Goal: Task Accomplishment & Management: Manage account settings

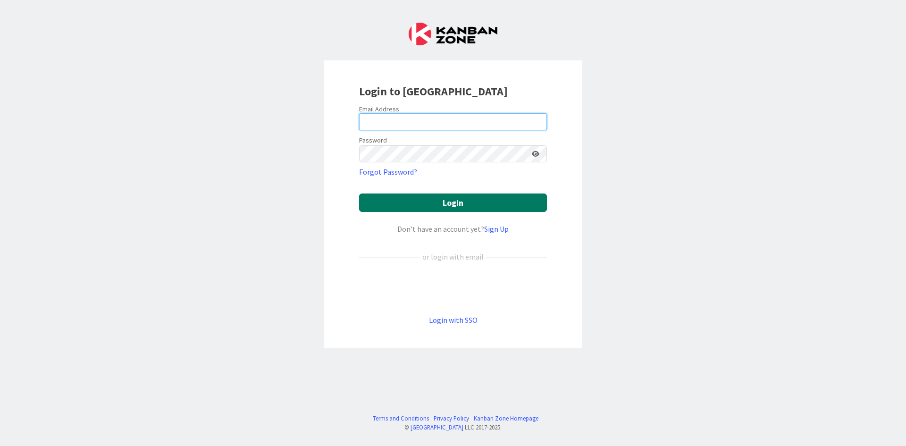
type input "[EMAIL_ADDRESS][DOMAIN_NAME]"
click at [442, 201] on button "Login" at bounding box center [453, 203] width 188 height 18
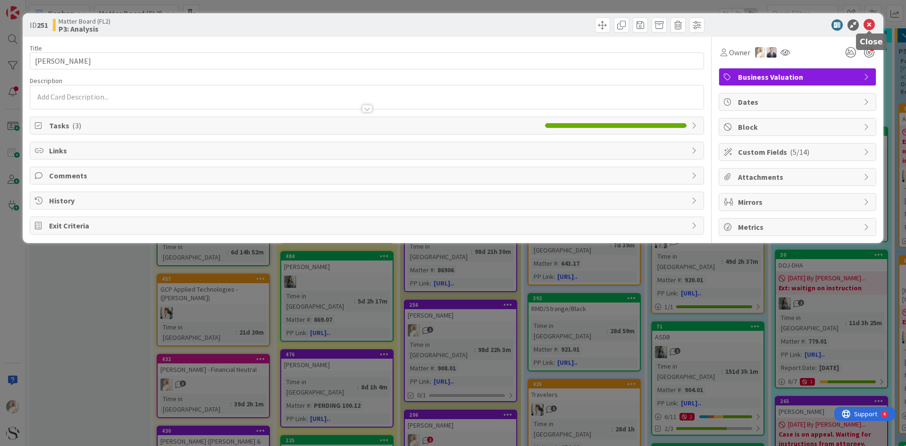
click at [870, 23] on icon at bounding box center [869, 24] width 11 height 11
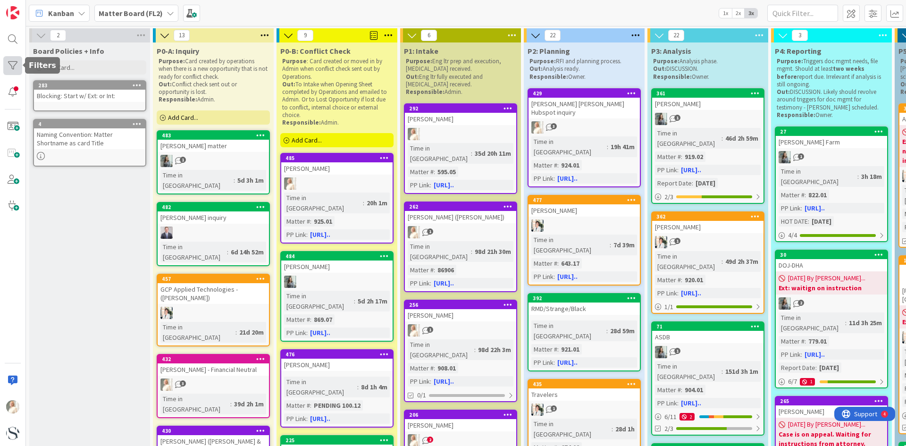
click at [12, 65] on div at bounding box center [12, 65] width 19 height 19
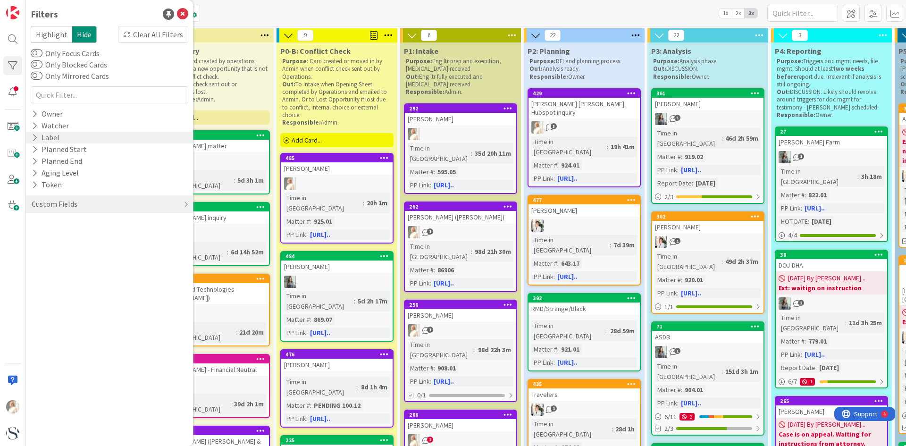
click at [34, 136] on icon at bounding box center [35, 138] width 6 height 8
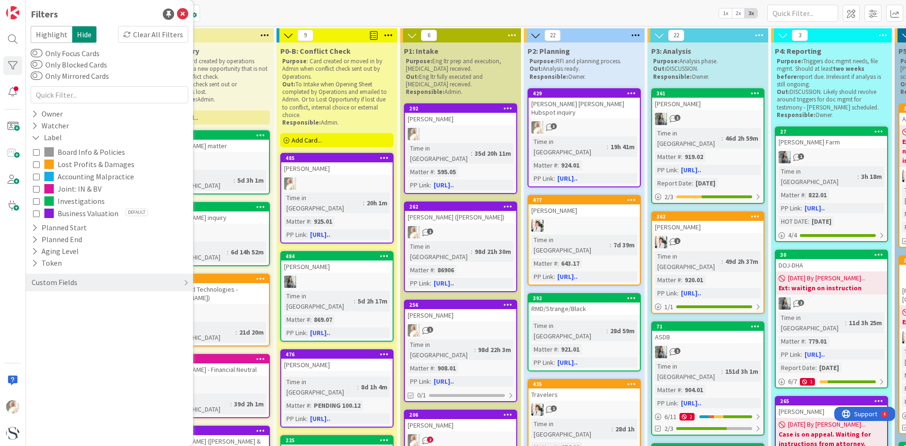
click at [36, 186] on icon at bounding box center [36, 189] width 7 height 7
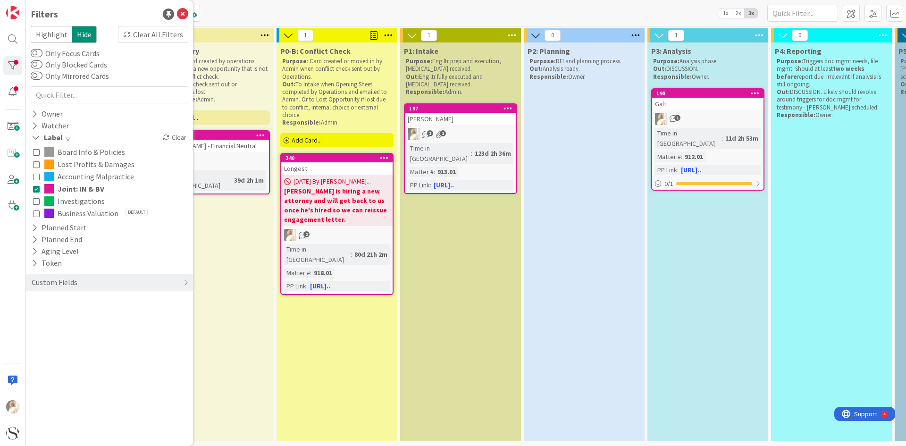
click at [39, 214] on icon at bounding box center [36, 213] width 7 height 7
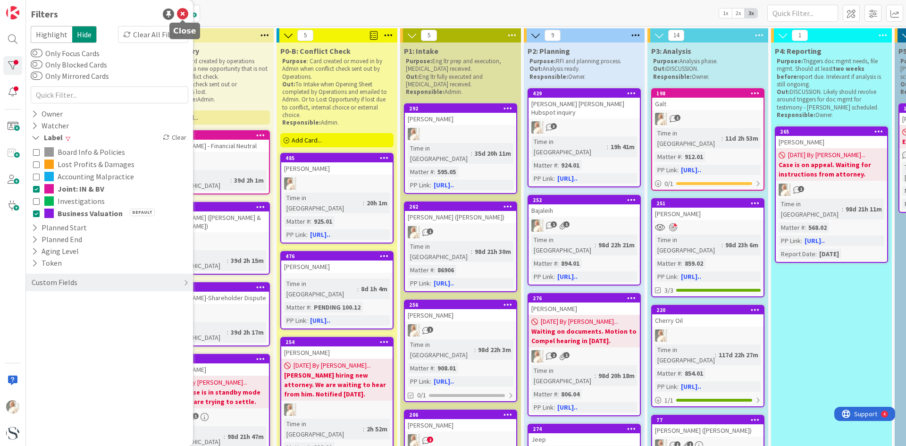
click at [184, 11] on icon at bounding box center [182, 13] width 11 height 11
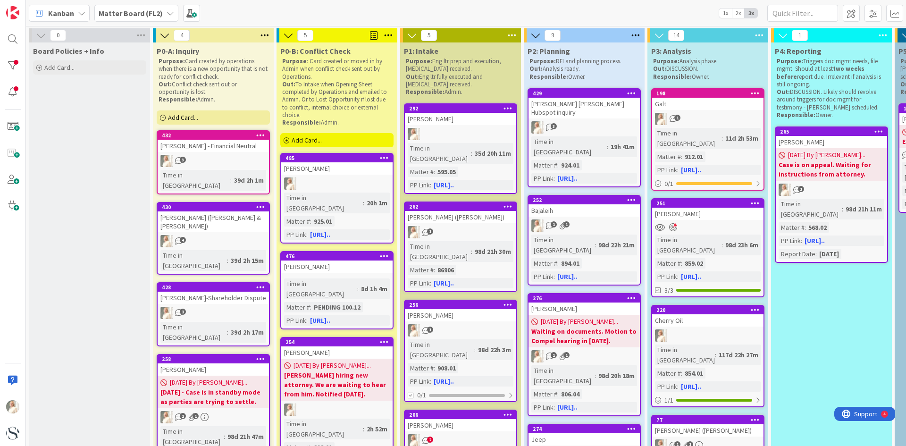
click at [261, 203] on icon at bounding box center [260, 206] width 9 height 7
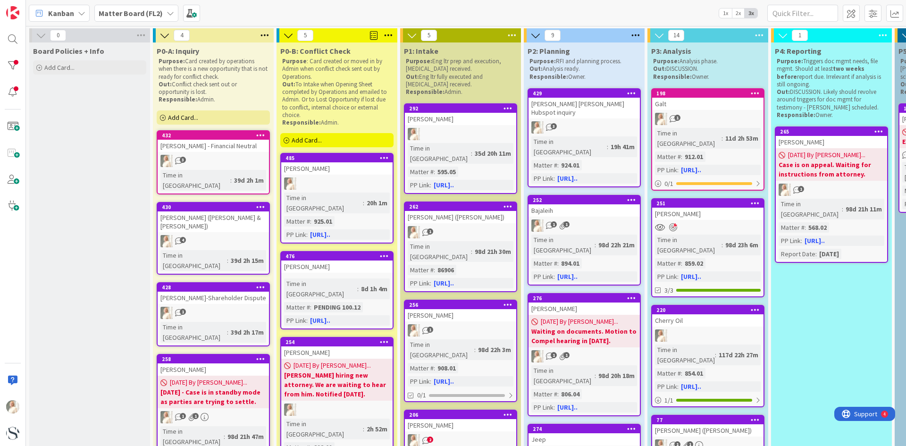
click at [258, 355] on icon at bounding box center [260, 358] width 9 height 7
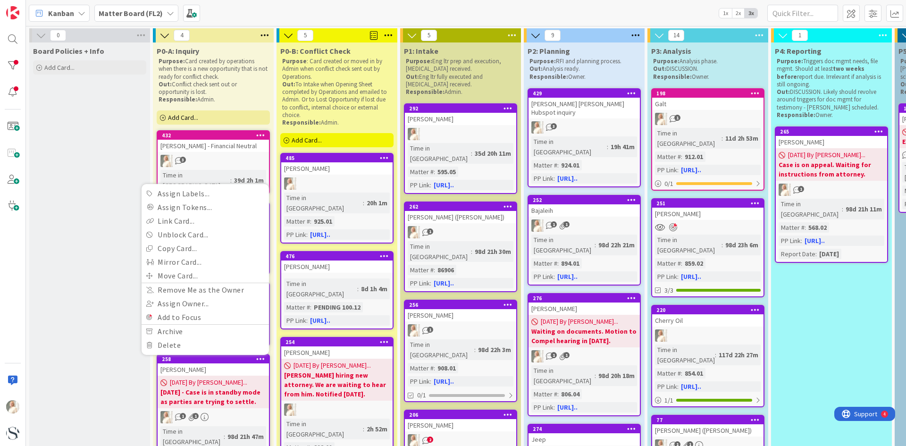
click at [246, 364] on div "[PERSON_NAME]" at bounding box center [213, 370] width 111 height 12
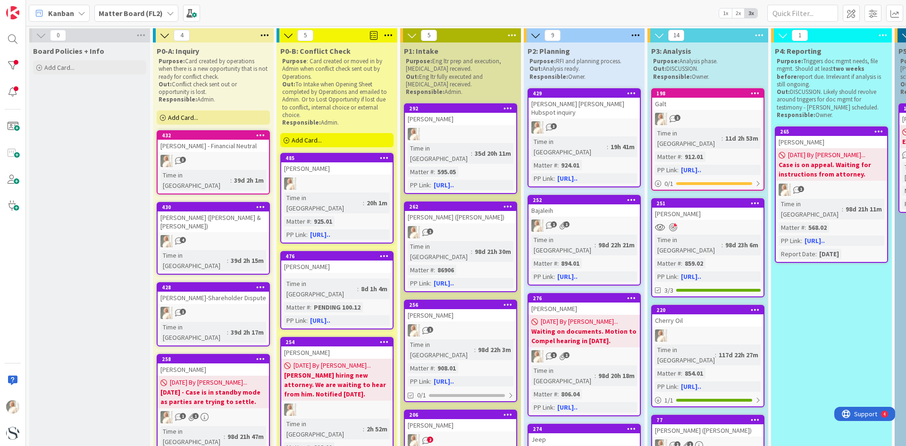
click at [224, 334] on body "Kanban Matter Board (FL2) 1x 2x 3x 0 Board Policies + Info Add Card... 4 P0-A: …" at bounding box center [453, 223] width 906 height 446
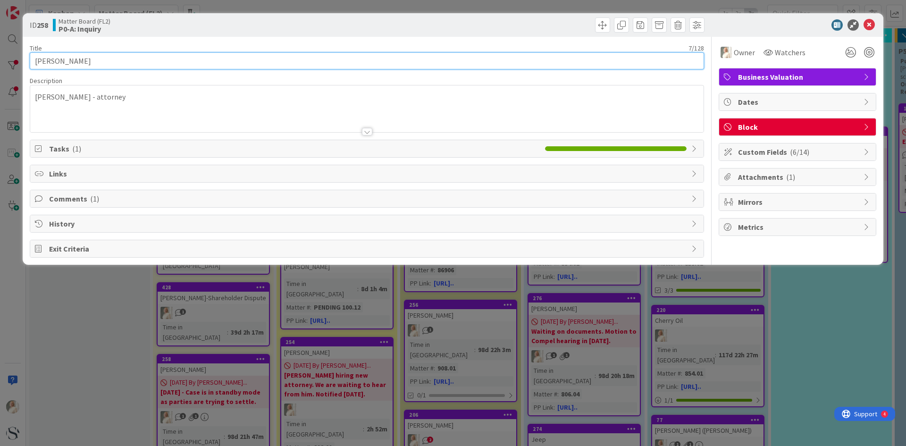
drag, startPoint x: 88, startPoint y: 61, endPoint x: 188, endPoint y: 67, distance: 100.7
click at [88, 61] on input "[PERSON_NAME]" at bounding box center [367, 60] width 675 height 17
type input "[PERSON_NAME] ([PERSON_NAME])"
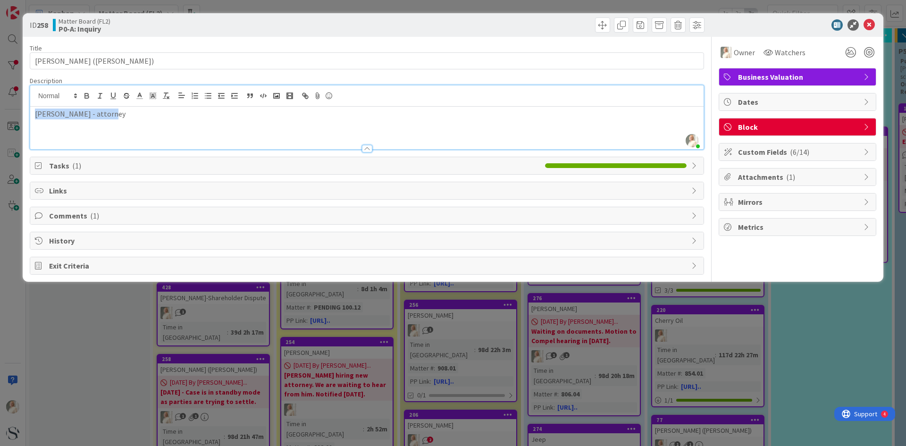
drag, startPoint x: 58, startPoint y: 102, endPoint x: -10, endPoint y: 94, distance: 68.9
click at [0, 94] on html "Kanban Matter Board (FL2) 1x 2x 3x 0 Board Policies + Info Add Card... 4 P0-A: …" at bounding box center [453, 223] width 906 height 446
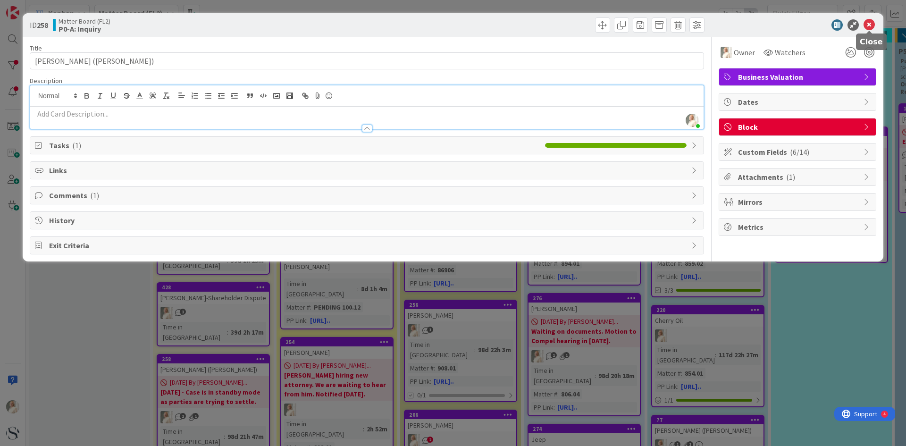
click at [871, 21] on icon at bounding box center [869, 24] width 11 height 11
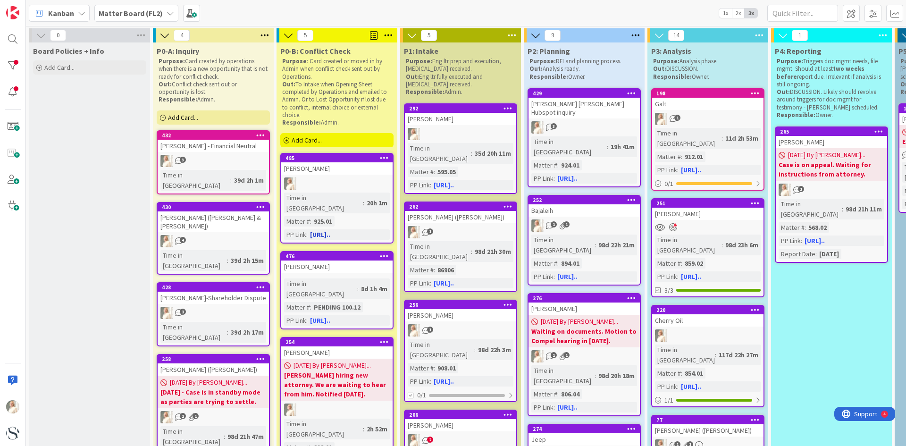
click at [334, 188] on div at bounding box center [336, 184] width 111 height 12
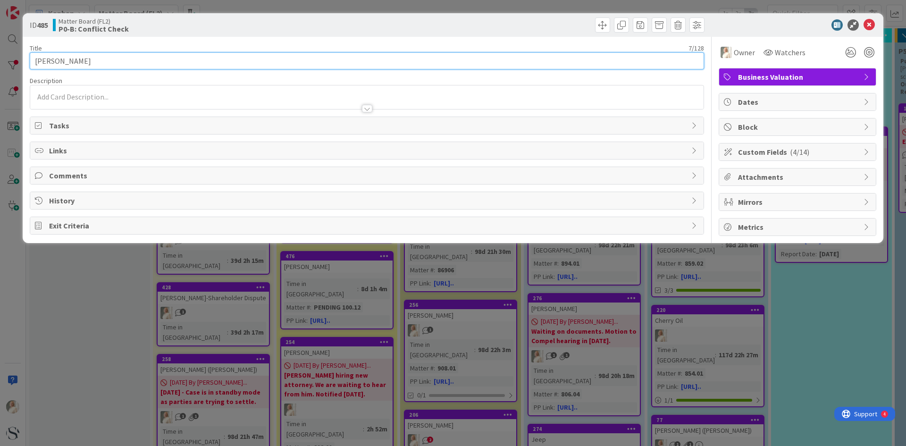
click at [92, 63] on input "[PERSON_NAME]" at bounding box center [367, 60] width 675 height 17
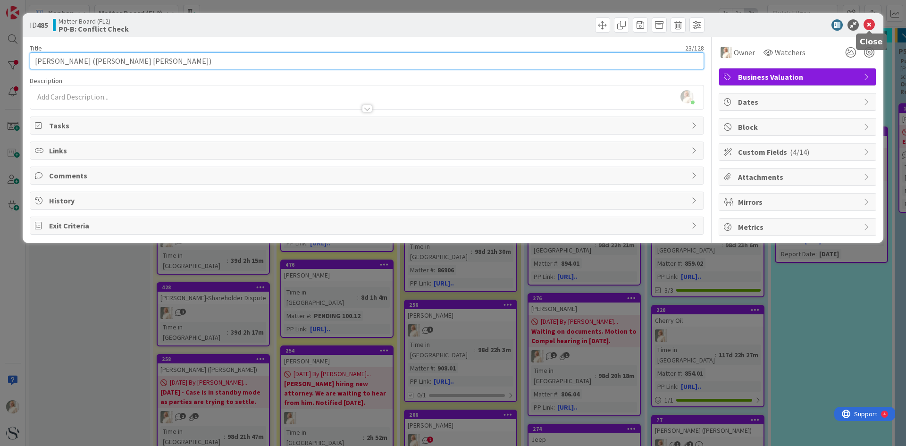
type input "[PERSON_NAME] ([PERSON_NAME] [PERSON_NAME])"
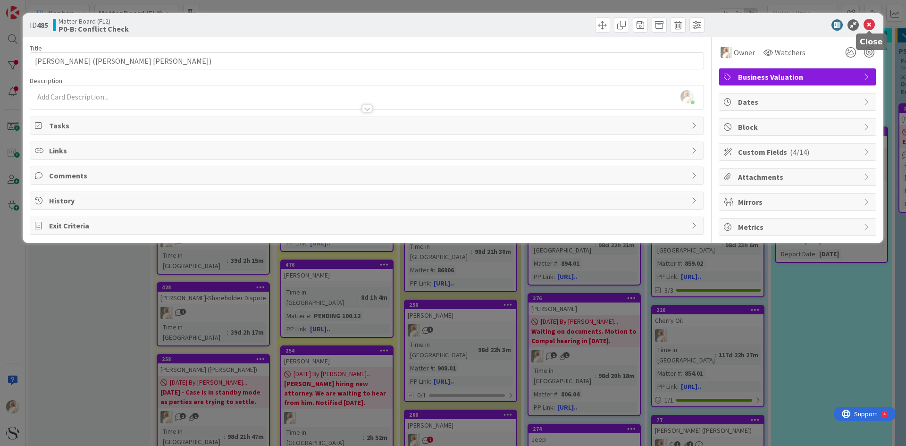
click at [870, 22] on icon at bounding box center [869, 24] width 11 height 11
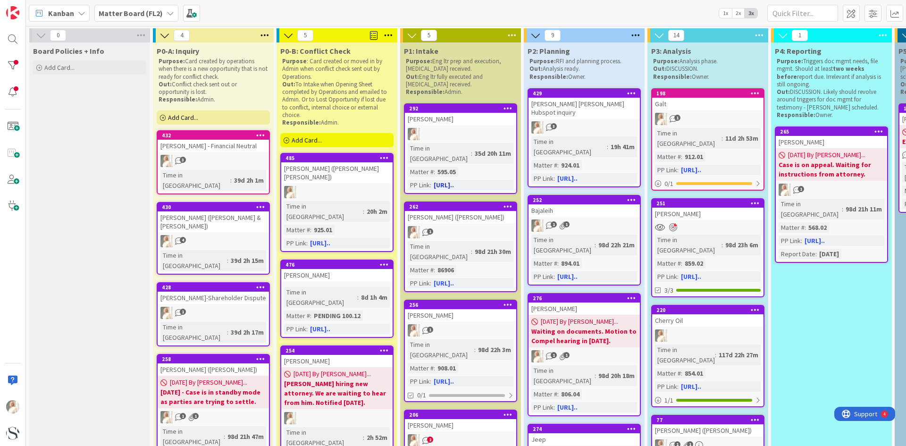
click at [473, 150] on div "35d 20h 11m" at bounding box center [493, 153] width 41 height 10
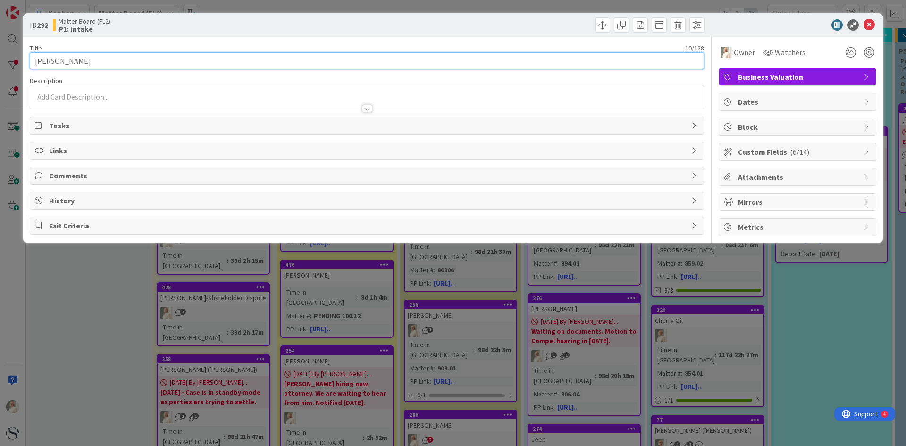
click at [96, 60] on input "[PERSON_NAME]" at bounding box center [367, 60] width 675 height 17
type input "[PERSON_NAME] ([PERSON_NAME])"
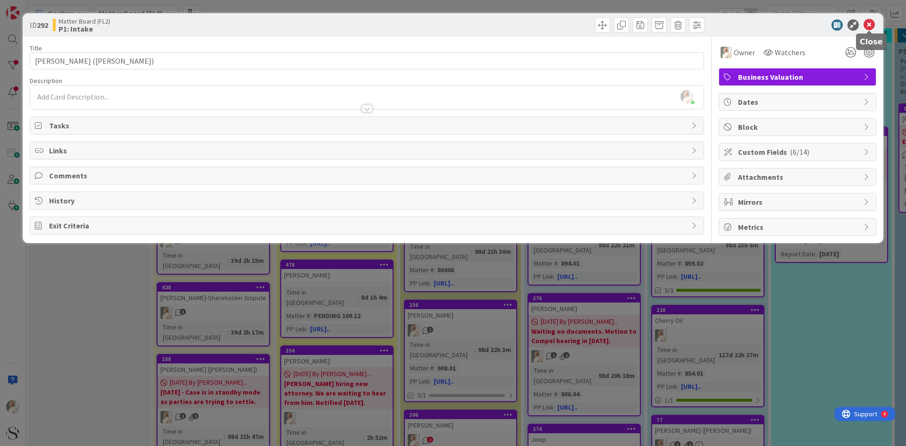
click at [867, 25] on icon at bounding box center [869, 24] width 11 height 11
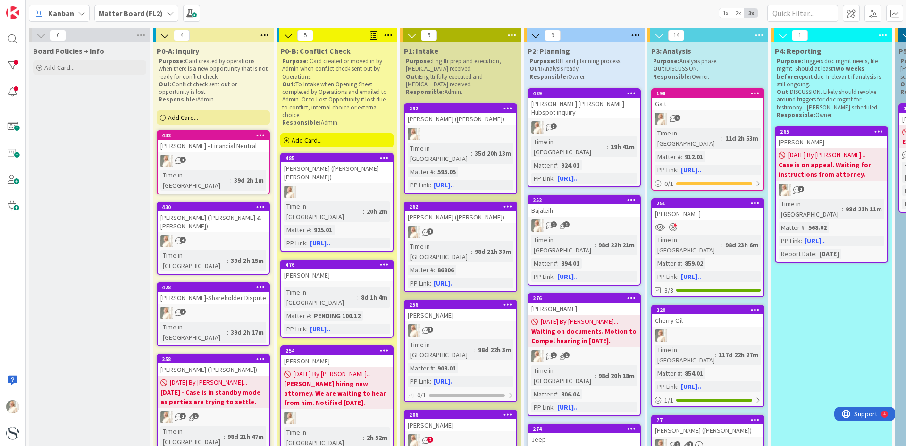
click at [212, 388] on b "[DATE] - Case is in standby mode as parties are trying to settle." at bounding box center [214, 397] width 106 height 19
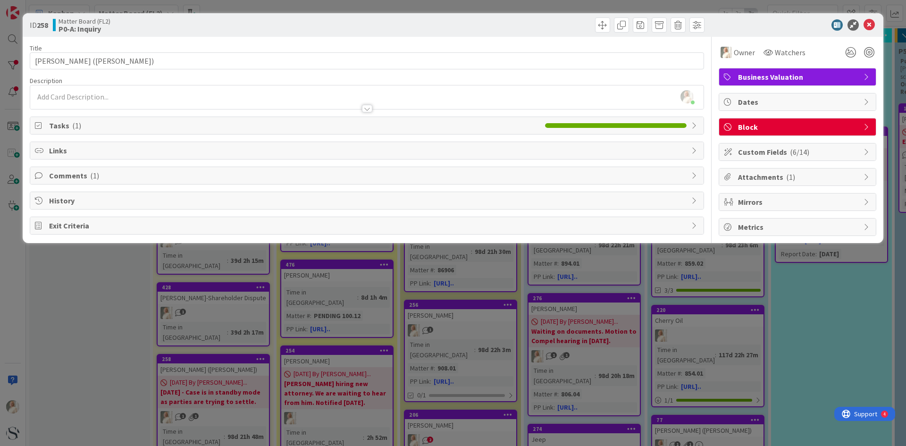
click at [861, 125] on div "Block" at bounding box center [797, 126] width 157 height 17
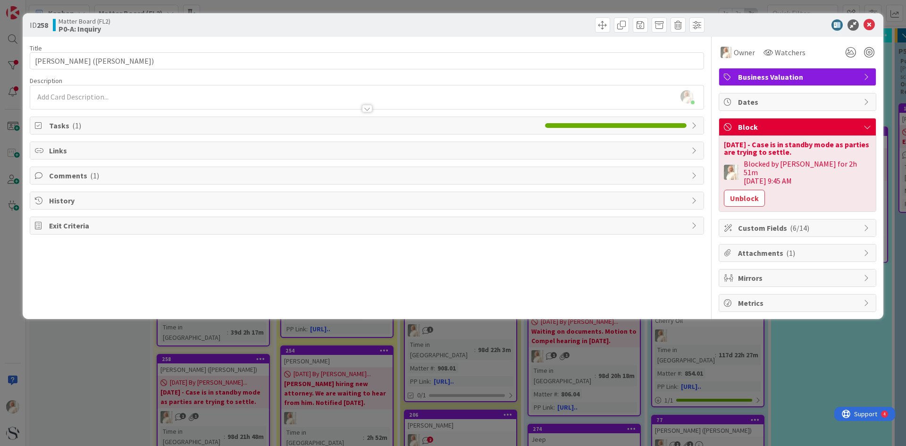
click at [727, 147] on div "[DATE] - Case is in standby mode as parties are trying to settle." at bounding box center [797, 148] width 147 height 15
click at [726, 143] on div "[DATE] - Case is in standby mode as parties are trying to settle." at bounding box center [797, 148] width 147 height 15
click at [738, 190] on button "Unblock" at bounding box center [744, 198] width 41 height 17
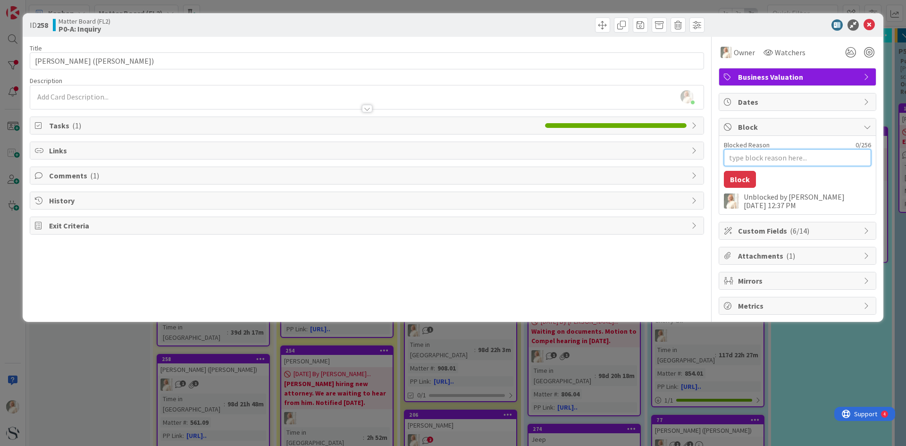
click at [751, 153] on textarea "Blocked Reason" at bounding box center [797, 157] width 147 height 17
type textarea "x"
type textarea "E"
type textarea "x"
type textarea "EX"
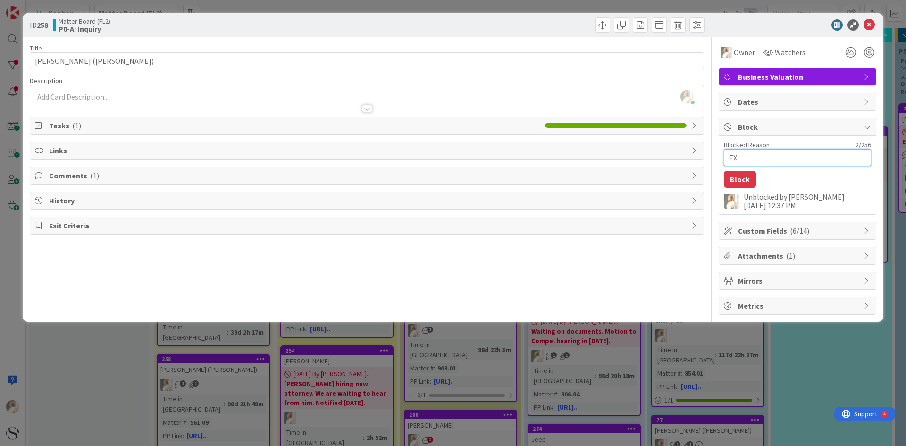
type textarea "x"
type textarea "E"
type textarea "x"
type textarea "Ex"
type textarea "x"
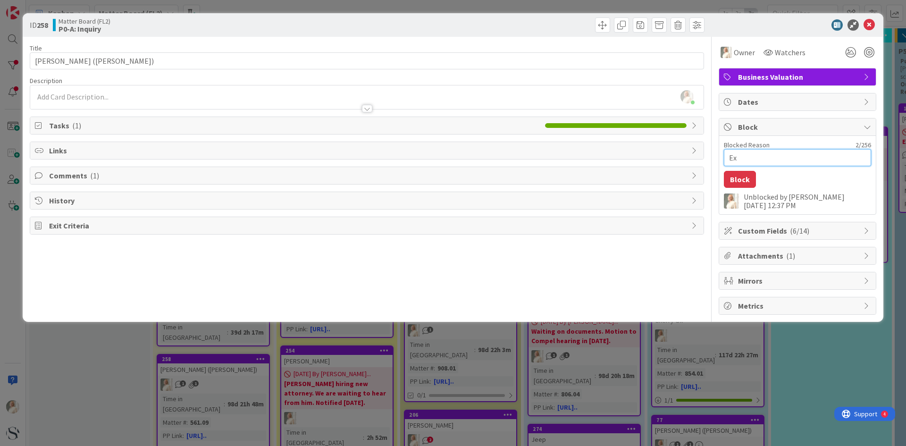
type textarea "Ext"
type textarea "x"
type textarea "Ext."
type textarea "x"
type textarea "Ext."
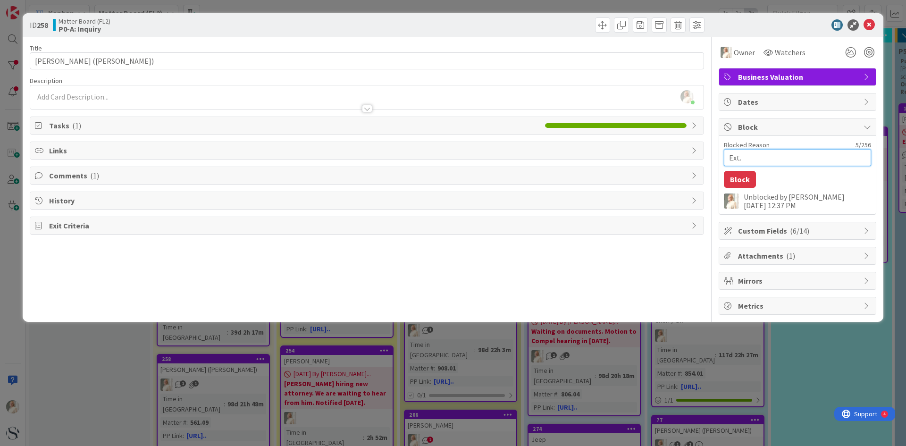
type textarea "x"
type textarea "Ext. 8"
type textarea "x"
type textarea "Ext. 8/"
type textarea "x"
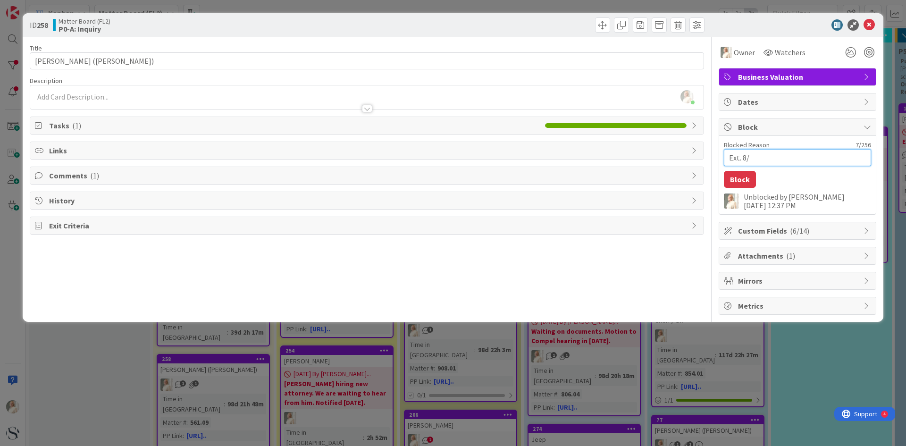
type textarea "Ext. 8/2"
type textarea "x"
type textarea "Ext. 8/28"
type textarea "x"
type textarea "Ext. 8/28/"
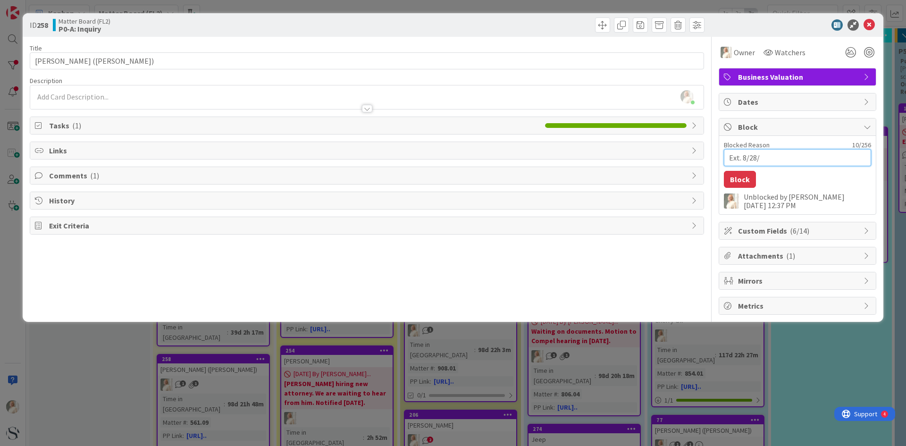
type textarea "x"
type textarea "Ext. 8/28/2"
type textarea "x"
type textarea "Ext. [DATE]"
type textarea "x"
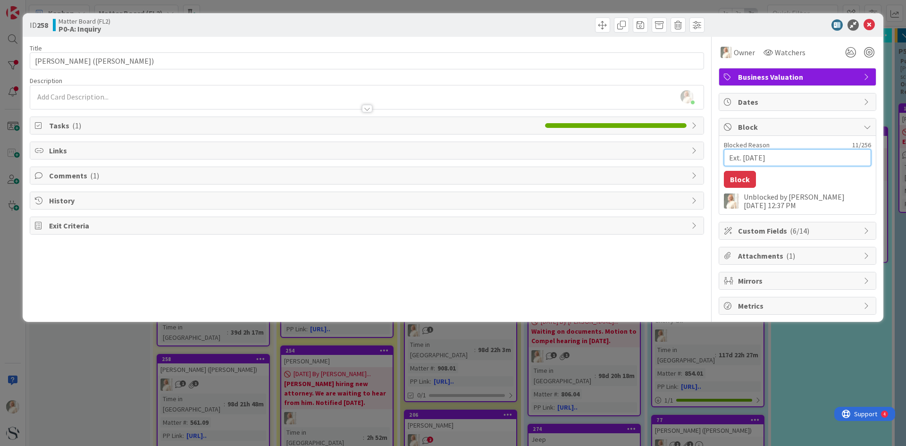
type textarea "Ext. 8/28/202"
type textarea "x"
type textarea "Ext. [DATE]"
type textarea "x"
type textarea "Ext. [DATE]"
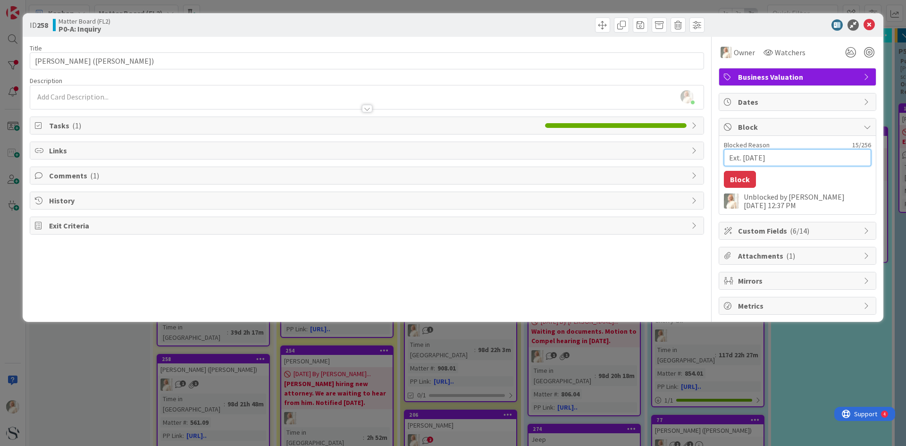
type textarea "x"
type textarea "Ext. [DATE] ="
type textarea "x"
type textarea "Ext. [DATE] =-"
type textarea "x"
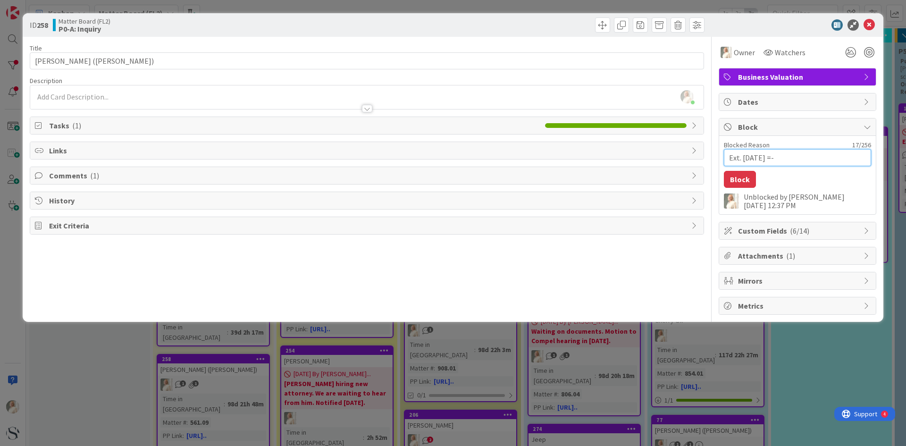
type textarea "Ext. [DATE] ="
type textarea "x"
type textarea "Ext. [DATE]"
type textarea "x"
type textarea "Ext. [DATE] -"
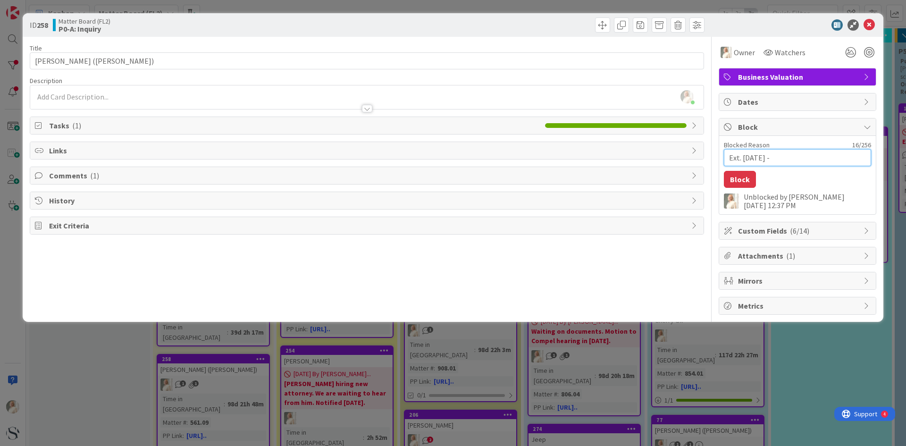
type textarea "x"
type textarea "Ext. [DATE] -"
type textarea "x"
type textarea "Ext. [DATE] - B"
type textarea "x"
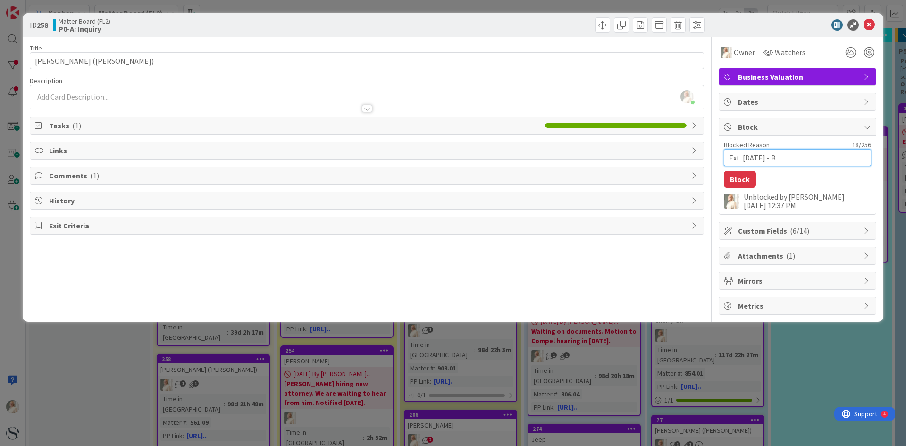
type textarea "Ext. [DATE] - Br"
type textarea "x"
type textarea "Ext. [DATE] - Bru"
type textarea "x"
type textarea "Ext. [DATE] - Bruc"
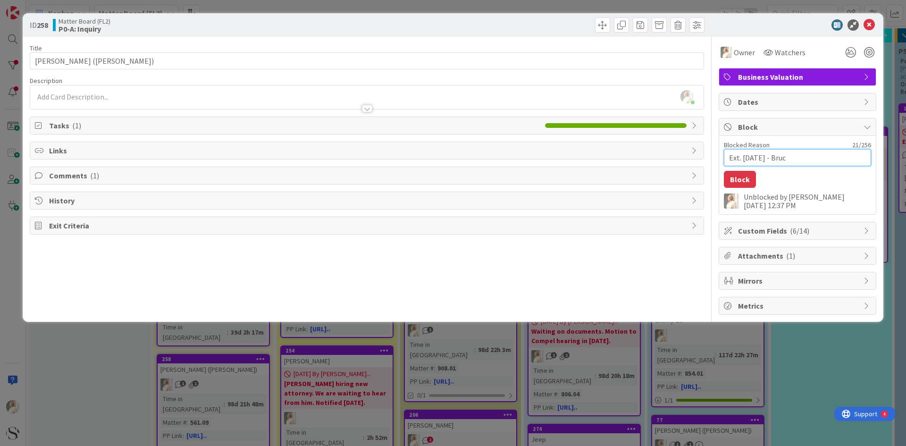
type textarea "x"
type textarea "Ext. [DATE] - [PERSON_NAME]"
type textarea "x"
type textarea "Ext. [DATE] - [PERSON_NAME]"
type textarea "x"
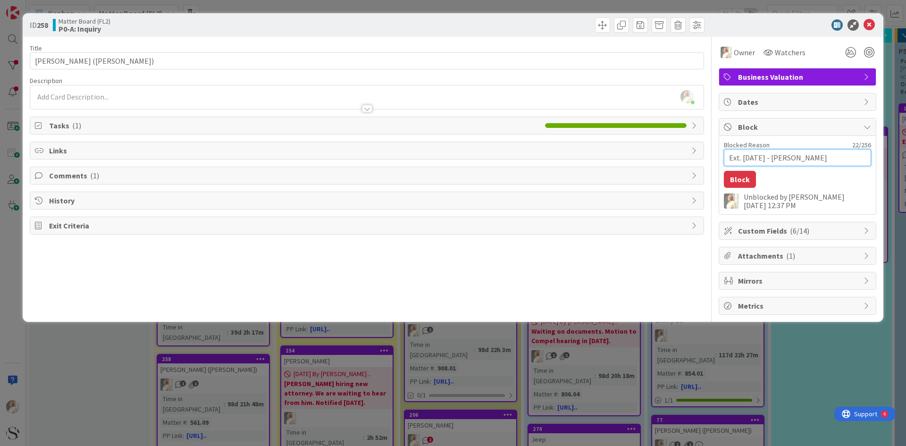
type textarea "Ext. [DATE] - [PERSON_NAME]"
type textarea "x"
type textarea "Ext. [DATE] - [PERSON_NAME]"
type textarea "x"
type textarea "Ext. [DATE] - [PERSON_NAME]"
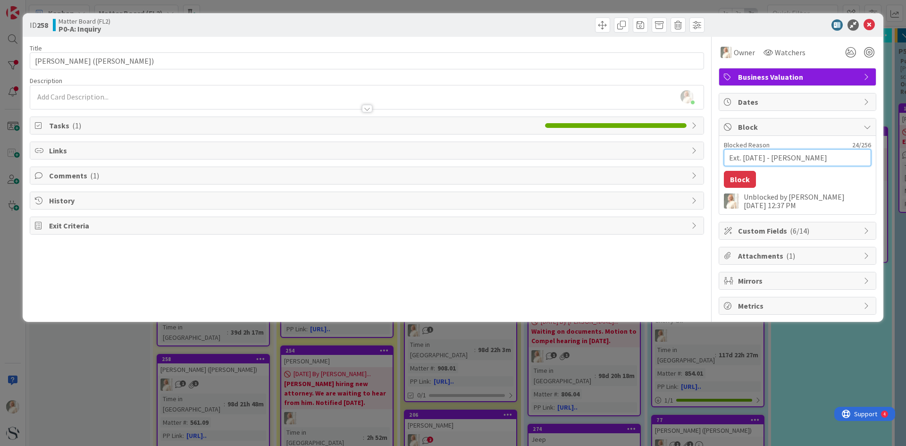
type textarea "x"
type textarea "Ext. [DATE] - [PERSON_NAME]"
type textarea "x"
type textarea "Ext. [DATE] - [PERSON_NAME]"
type textarea "x"
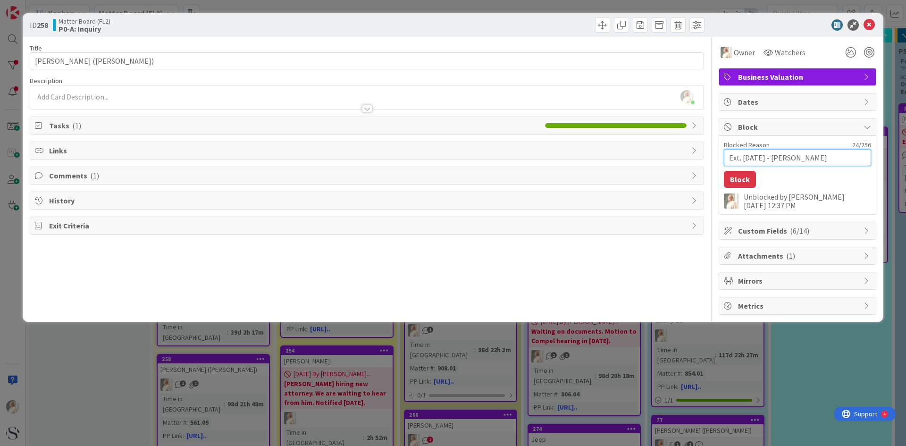
type textarea "Ext. [DATE] - [PERSON_NAME]"
type textarea "x"
type textarea "Ext. [DATE] - [PERSON_NAME]"
type textarea "x"
type textarea "Ext. [DATE] - [PERSON_NAME]"
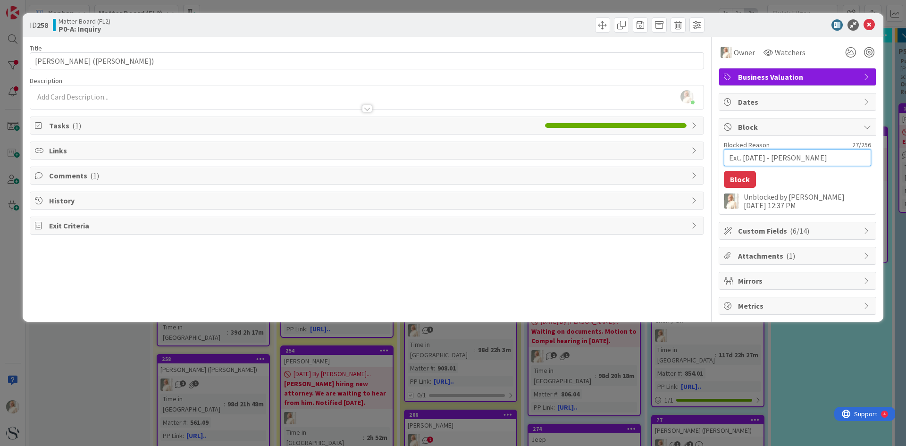
type textarea "x"
type textarea "Ext. [DATE] - [PERSON_NAME]"
type textarea "x"
type textarea "Ext. [DATE] - [PERSON_NAME]"
type textarea "x"
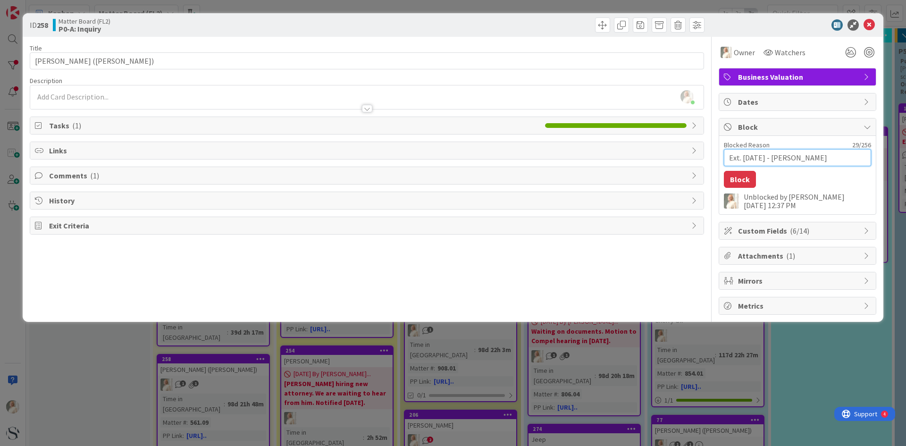
type textarea "Ext. [DATE] - [PERSON_NAME] s"
type textarea "x"
type textarea "Ext. [DATE] - [PERSON_NAME] sa"
type textarea "x"
type textarea "Ext. [DATE] - [PERSON_NAME]"
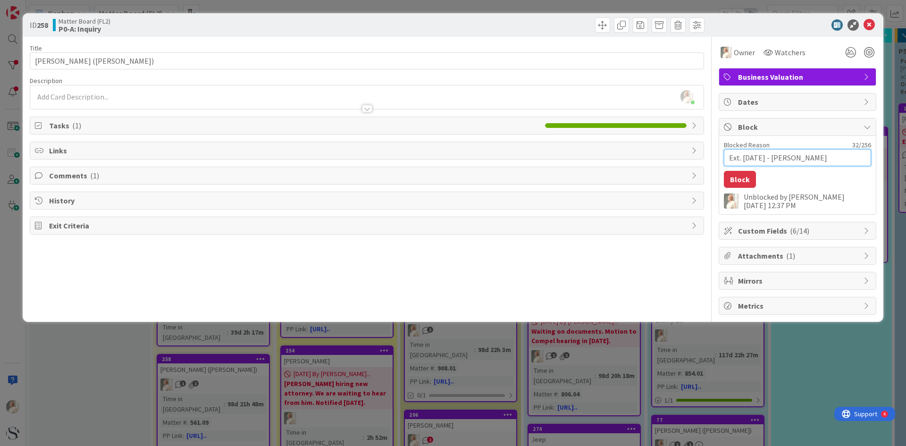
type textarea "x"
type textarea "Ext. [DATE] - [PERSON_NAME] said"
type textarea "x"
type textarea "Ext. [DATE] - [PERSON_NAME] said c"
type textarea "x"
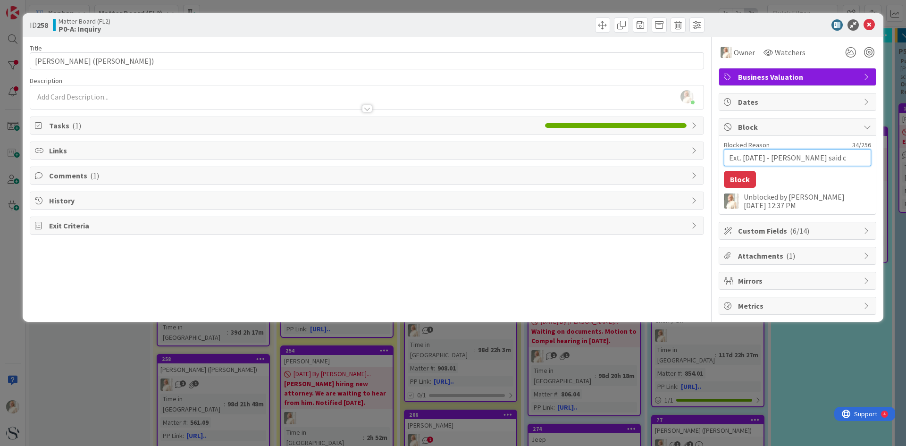
type textarea "Ext. [DATE] - [PERSON_NAME] said ca"
type textarea "x"
type textarea "Ext. [DATE] - [PERSON_NAME] said cas"
type textarea "x"
type textarea "Ext. [DATE] - [PERSON_NAME] said case"
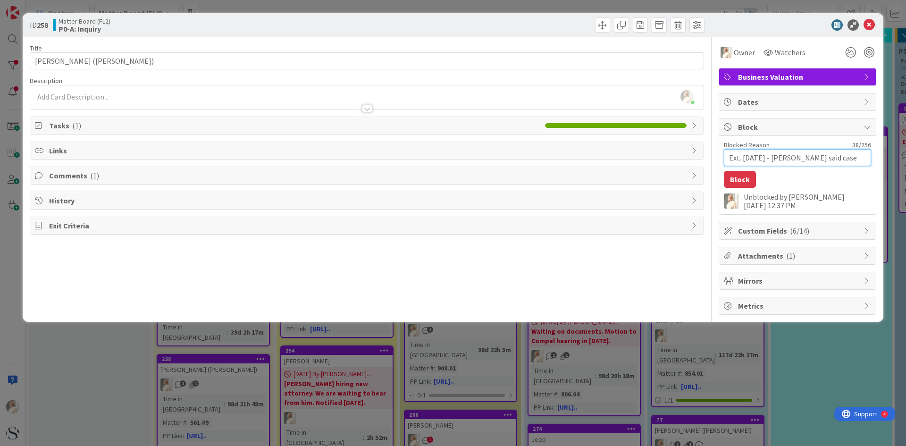
type textarea "x"
type textarea "Ext. [DATE] - [PERSON_NAME] said case"
type textarea "x"
type textarea "Ext. [DATE] - [PERSON_NAME] said case i"
type textarea "x"
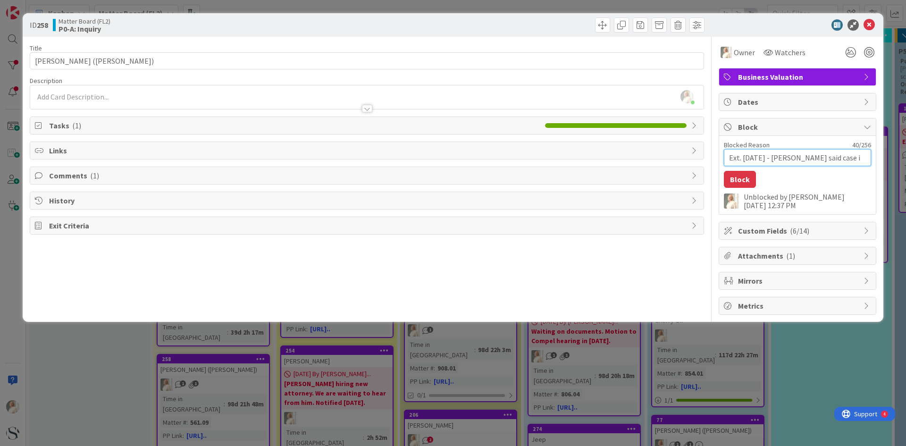
type textarea "Ext. [DATE] - [PERSON_NAME] said case is"
type textarea "x"
type textarea "Ext. [DATE] - [PERSON_NAME] said case is"
type textarea "x"
type textarea "Ext. [DATE] - [PERSON_NAME] said case is o"
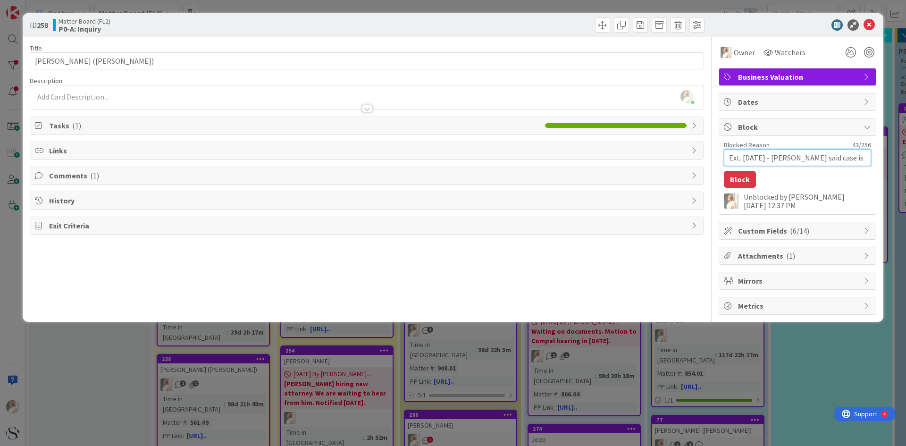
type textarea "x"
type textarea "Ext. [DATE] - [PERSON_NAME] said case is on"
type textarea "x"
type textarea "Ext. [DATE] - [PERSON_NAME] said case is on"
type textarea "x"
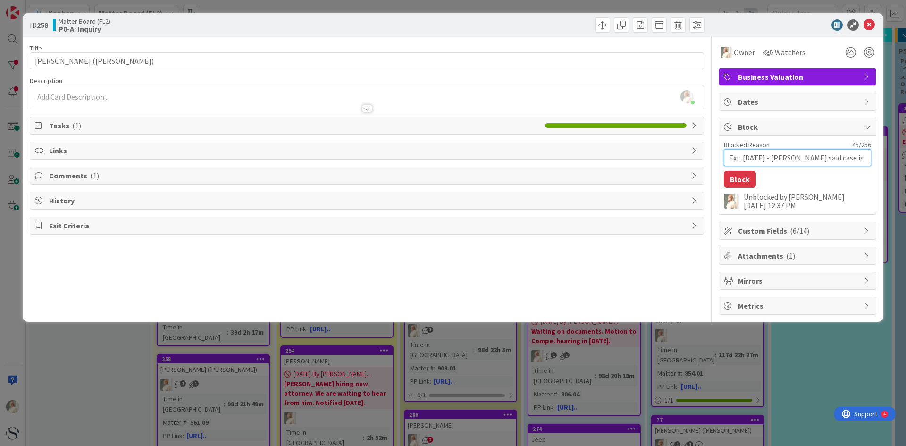
type textarea "Ext. [DATE] - [PERSON_NAME] said case is on h"
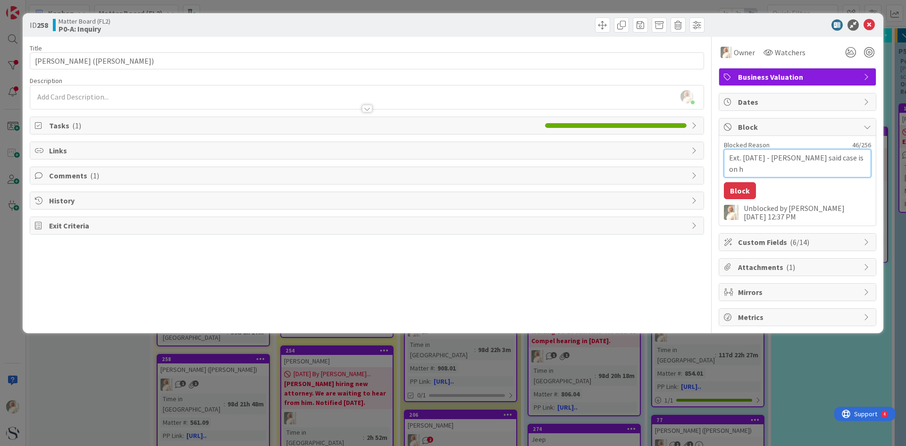
type textarea "x"
type textarea "Ext. [DATE] - [PERSON_NAME] said case is on ho"
type textarea "x"
type textarea "Ext. [DATE] - [PERSON_NAME] said case is on hol"
type textarea "x"
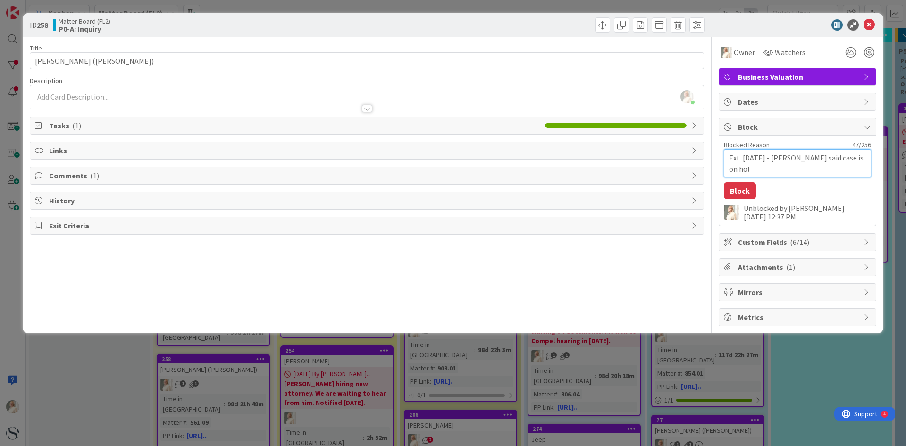
type textarea "Ext. [DATE] - [PERSON_NAME] said case is on hold"
type textarea "x"
type textarea "Ext. [DATE] - [PERSON_NAME] said case is on hold"
type textarea "x"
type textarea "Ext. [DATE] - [PERSON_NAME] said case is on hold a"
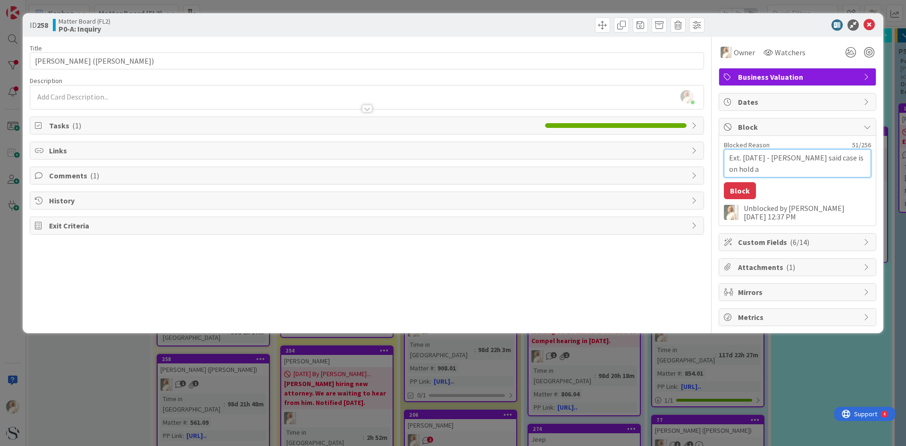
type textarea "x"
type textarea "Ext. [DATE] - [PERSON_NAME] said case is on hold as"
type textarea "x"
type textarea "Ext. [DATE] - [PERSON_NAME] said case is on hold as"
type textarea "x"
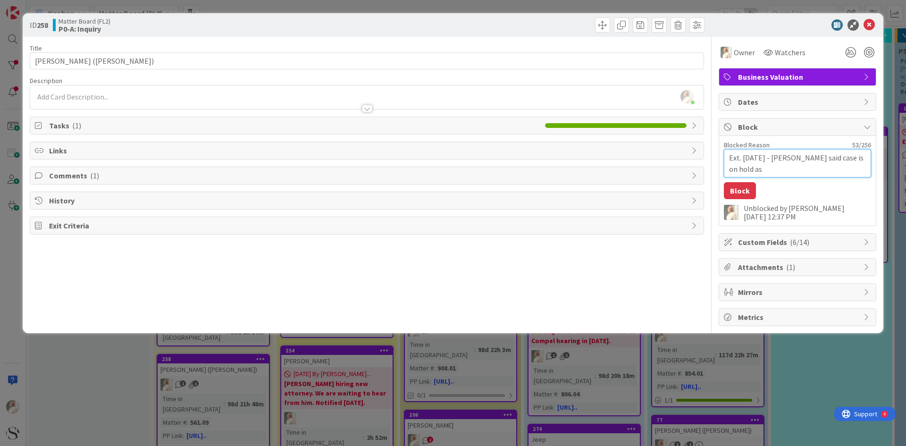
type textarea "Ext. [DATE] - [PERSON_NAME] said case is on hold as p"
type textarea "x"
type textarea "Ext. [DATE] - [PERSON_NAME] said case is on hold as pa"
type textarea "x"
type textarea "Ext. [DATE] - [PERSON_NAME] said case is on hold as par"
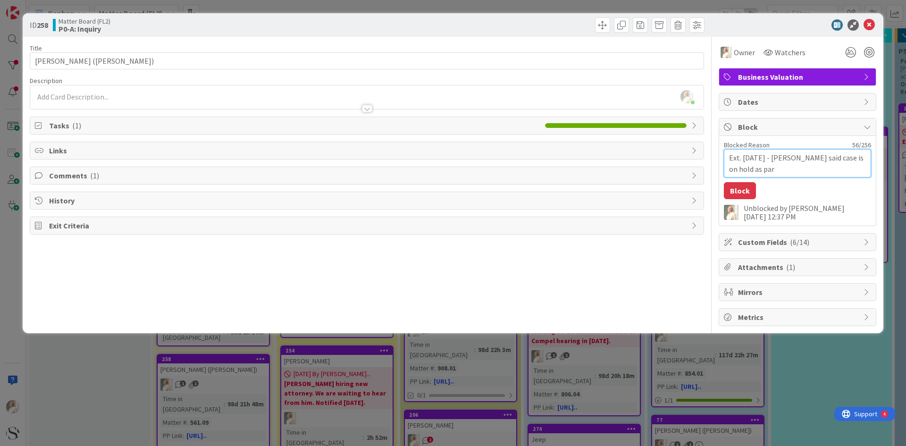
type textarea "x"
type textarea "Ext. [DATE] - [PERSON_NAME] said case is on hold as part"
type textarea "x"
type textarea "Ext. [DATE] - [PERSON_NAME] said case is on hold as parti"
type textarea "x"
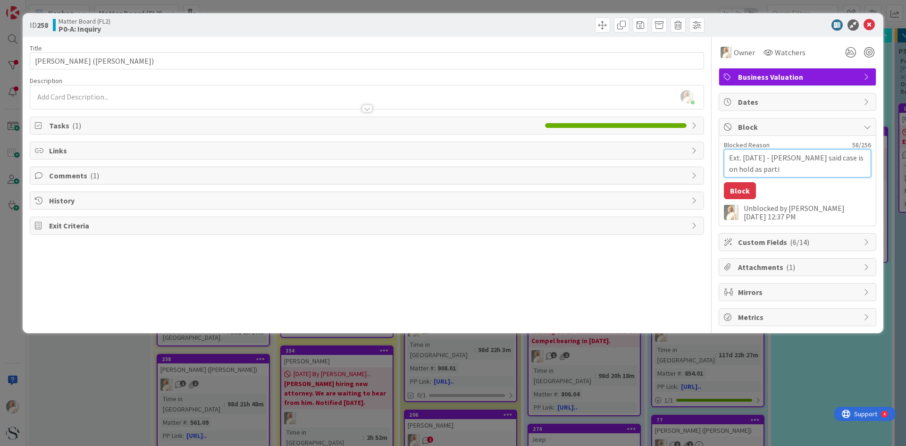
type textarea "Ext. [DATE] - [PERSON_NAME] said case is on hold as partie"
type textarea "x"
type textarea "Ext. [DATE] - [PERSON_NAME] said case is on hold as parties"
type textarea "x"
type textarea "Ext. [DATE] - [PERSON_NAME] said case is on hold as parties"
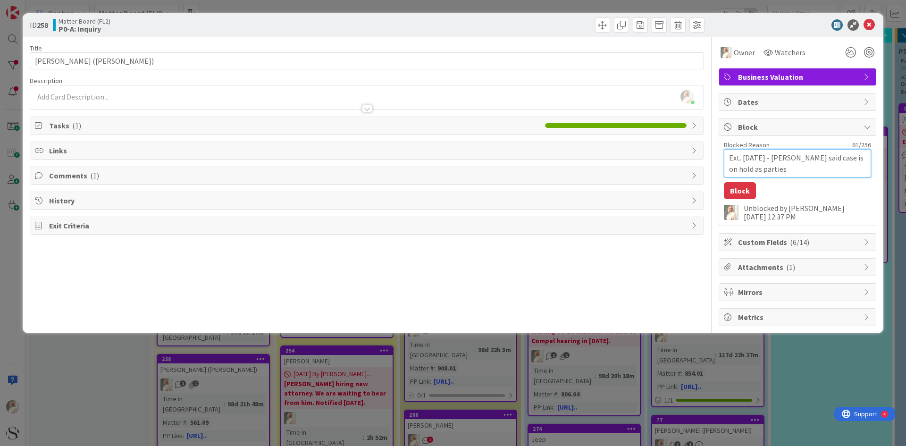
type textarea "x"
type textarea "Ext. [DATE] - [PERSON_NAME] said case is on hold as parties s"
type textarea "x"
type textarea "Ext. [DATE] - [PERSON_NAME] said case is on hold as parties"
type textarea "x"
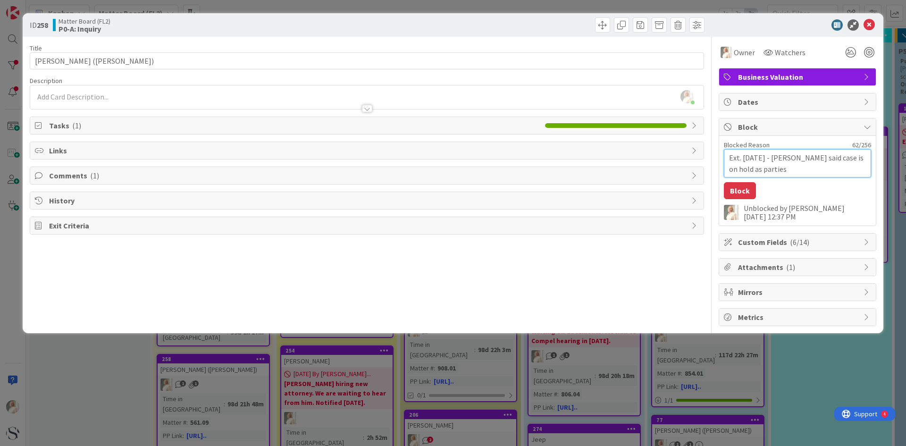
type textarea "Ext. [DATE] - [PERSON_NAME] said case is on hold as parties t"
type textarea "x"
type textarea "Ext. [DATE] - [PERSON_NAME] said case is on hold as parties tr"
type textarea "x"
type textarea "Ext. [DATE] - [PERSON_NAME] said case is on hold as parties try"
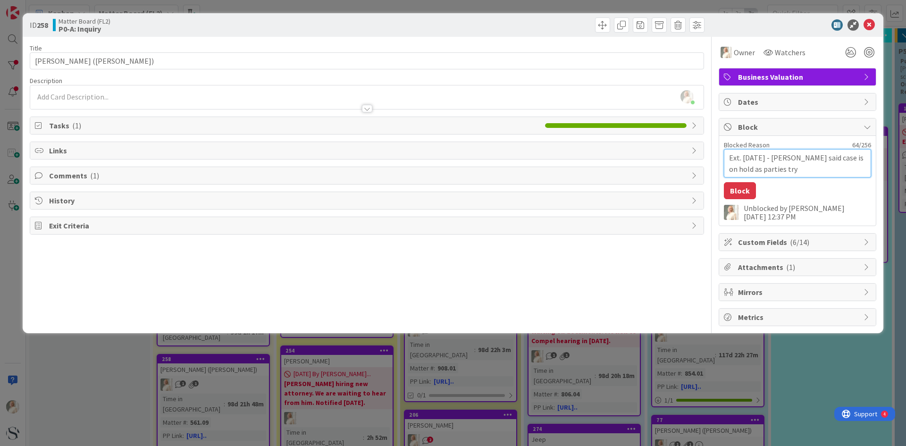
type textarea "x"
type textarea "Ext. [DATE] - [PERSON_NAME] said case is on hold as parties try"
type textarea "x"
type textarea "Ext. [DATE] - [PERSON_NAME] said case is on hold as parties try t"
type textarea "x"
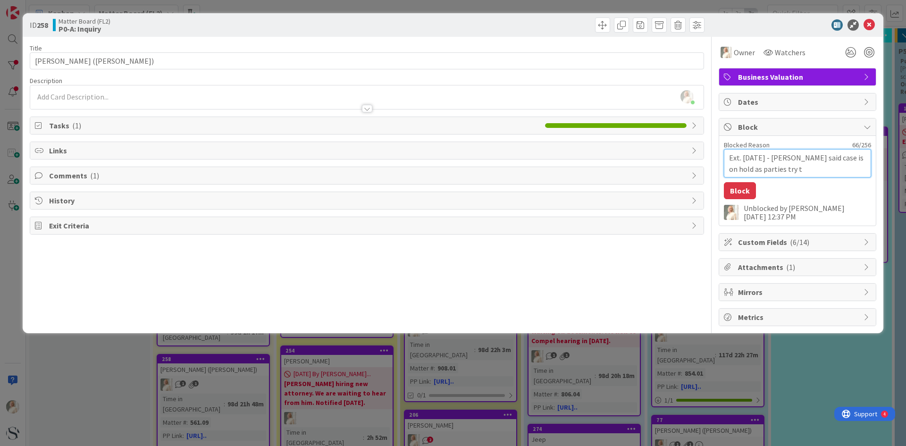
type textarea "Ext. [DATE] - [PERSON_NAME] said case is on hold as parties try to"
type textarea "x"
type textarea "Ext. [DATE] - [PERSON_NAME] said case is on hold as parties try to"
type textarea "x"
type textarea "Ext. [DATE] - [PERSON_NAME] said case is on hold as parties try to s"
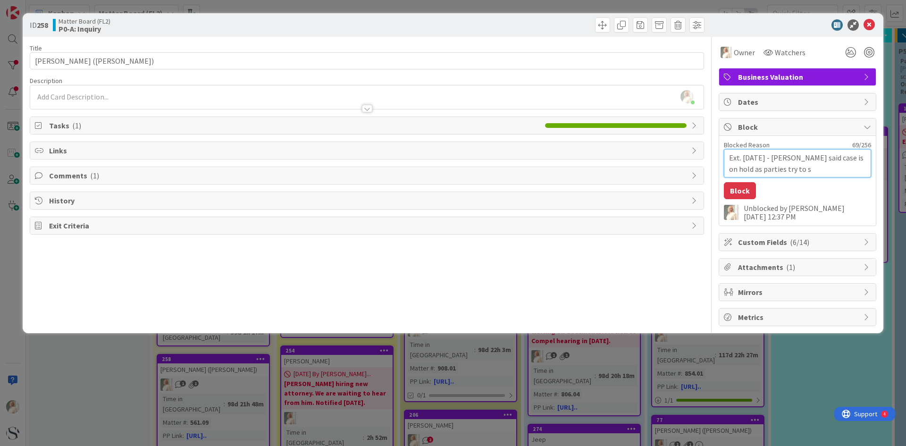
type textarea "x"
type textarea "Ext. [DATE] - [PERSON_NAME] said case is on hold as parties try to se"
type textarea "x"
type textarea "Ext. [DATE] - [PERSON_NAME] said case is on hold as parties try to set"
type textarea "x"
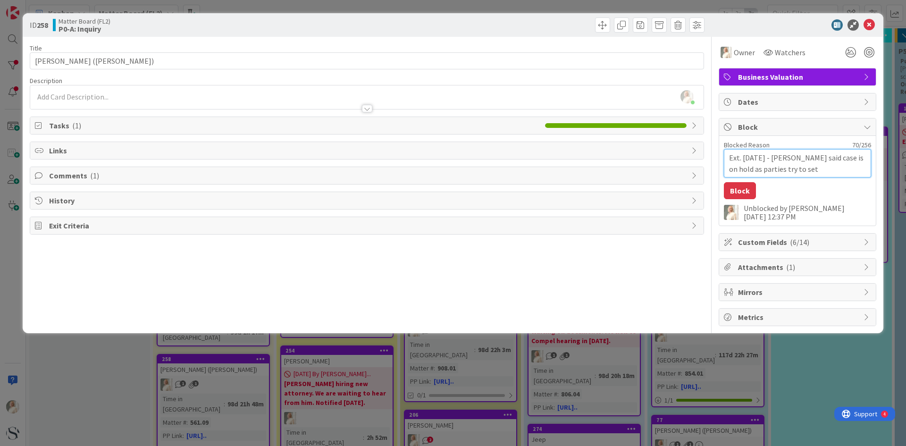
type textarea "Ext. [DATE] - [PERSON_NAME] said case is on hold as parties try to sett"
type textarea "x"
type textarea "Ext. [DATE] - [PERSON_NAME] said case is on hold as parties try to settl"
type textarea "x"
type textarea "Ext. [DATE] - [PERSON_NAME] said case is on hold as parties try to settle"
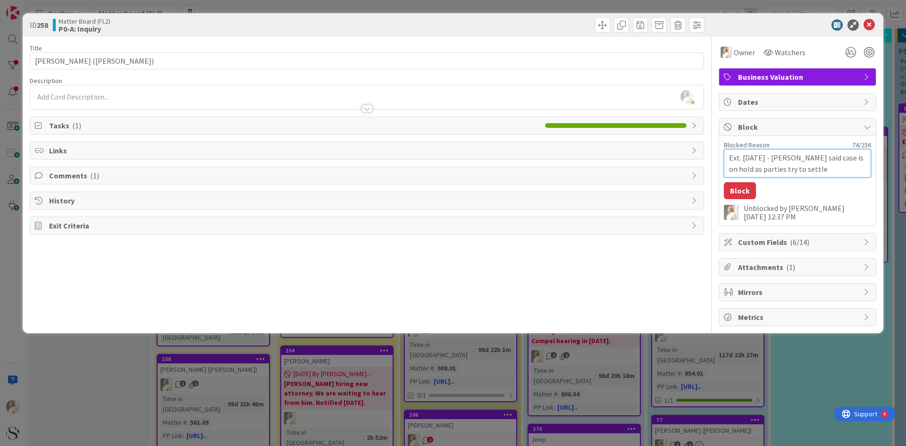
type textarea "x"
type textarea "Ext. [DATE] - [PERSON_NAME] said case is on hold as parties try to settle."
click at [737, 192] on button "Block" at bounding box center [740, 190] width 32 height 17
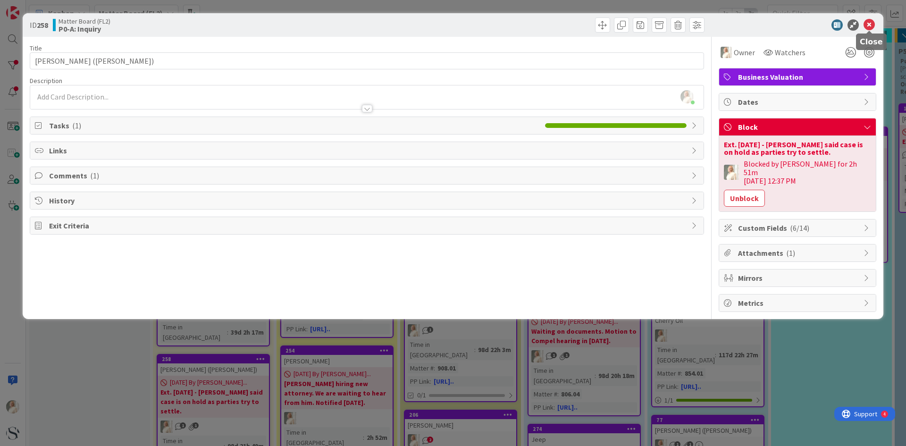
click at [872, 25] on icon at bounding box center [869, 24] width 11 height 11
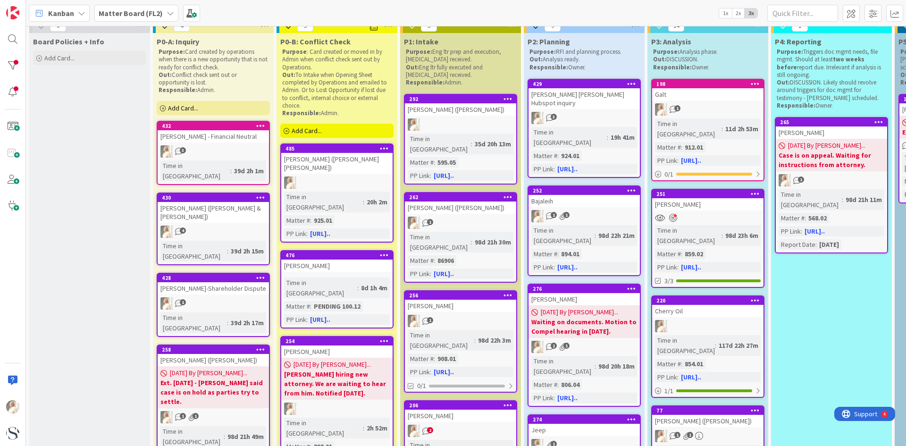
scroll to position [198, 0]
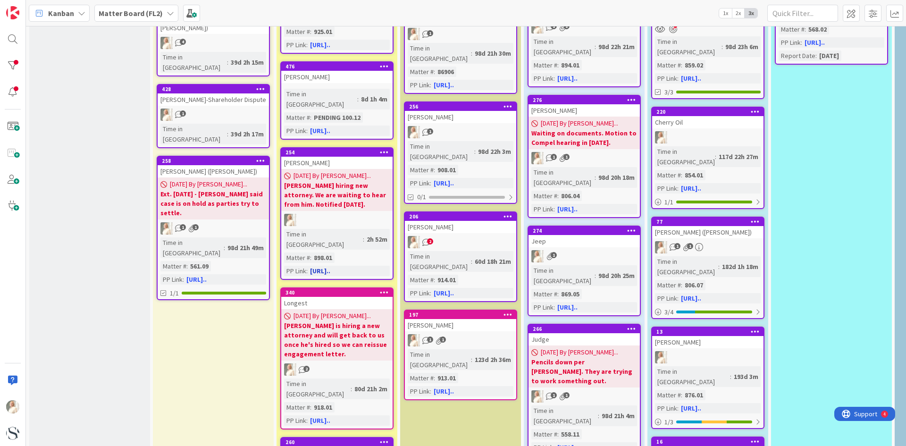
click at [344, 181] on b "[PERSON_NAME] hiring new attorney. We are waiting to hear from him. Notified [D…" at bounding box center [337, 195] width 106 height 28
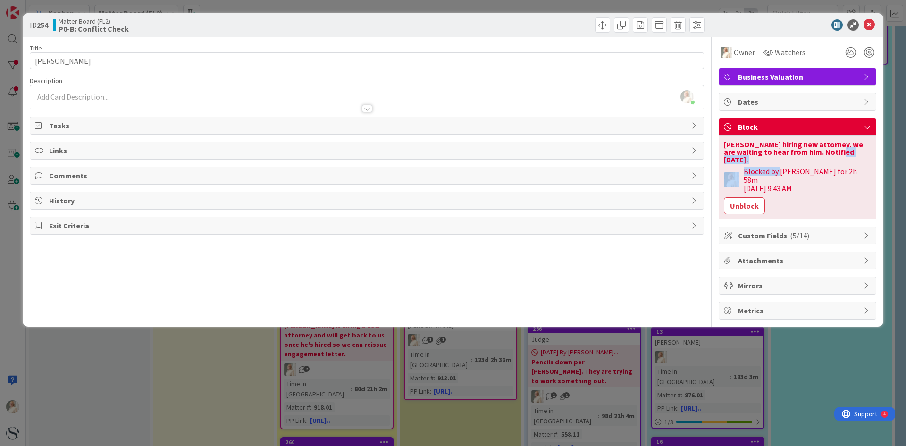
drag, startPoint x: 780, startPoint y: 165, endPoint x: 723, endPoint y: 159, distance: 57.0
click at [723, 159] on div "[PERSON_NAME] hiring new attorney. We are waiting to hear from him. Notified [D…" at bounding box center [797, 177] width 157 height 83
click at [782, 161] on div "[PERSON_NAME] hiring new attorney. We are waiting to hear from him. Notified [D…" at bounding box center [797, 152] width 147 height 23
drag, startPoint x: 772, startPoint y: 158, endPoint x: 772, endPoint y: 144, distance: 13.2
click at [719, 143] on div "[PERSON_NAME] hiring new attorney. We are waiting to hear from him. Notified [D…" at bounding box center [797, 177] width 157 height 83
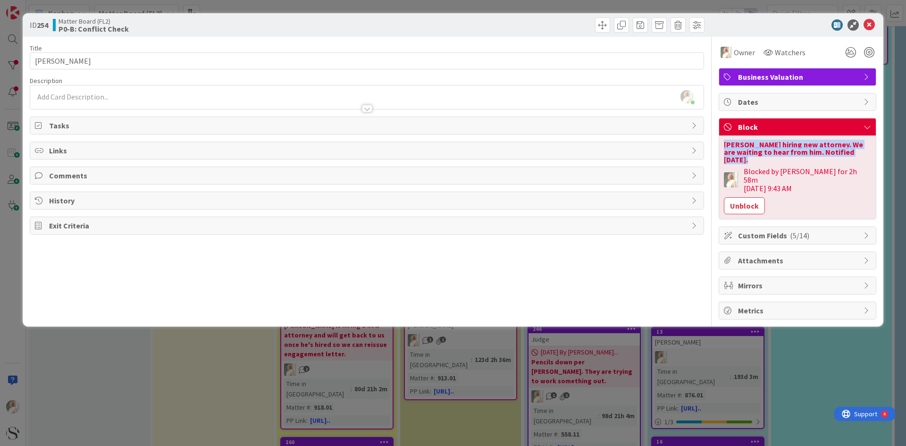
copy div "[PERSON_NAME] hiring new attorney. We are waiting to hear from him. Notified [D…"
click at [748, 197] on button "Unblock" at bounding box center [744, 205] width 41 height 17
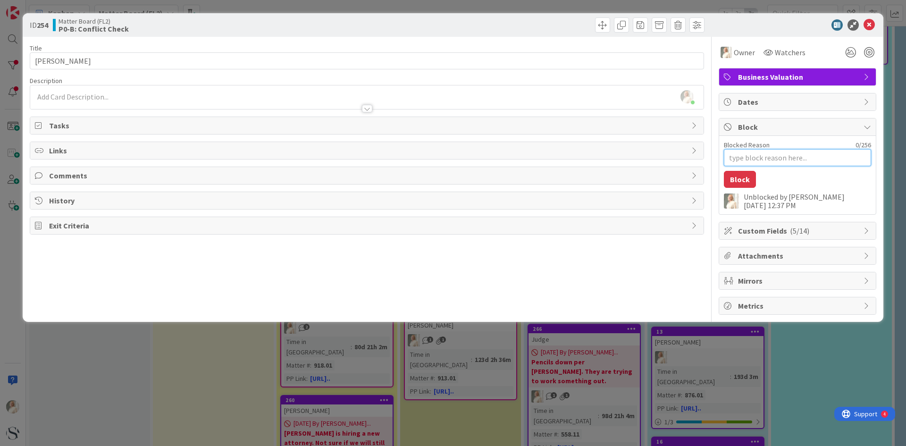
click at [748, 157] on textarea "Blocked Reason" at bounding box center [797, 157] width 147 height 17
type textarea "x"
type textarea "E"
type textarea "x"
type textarea "Ex"
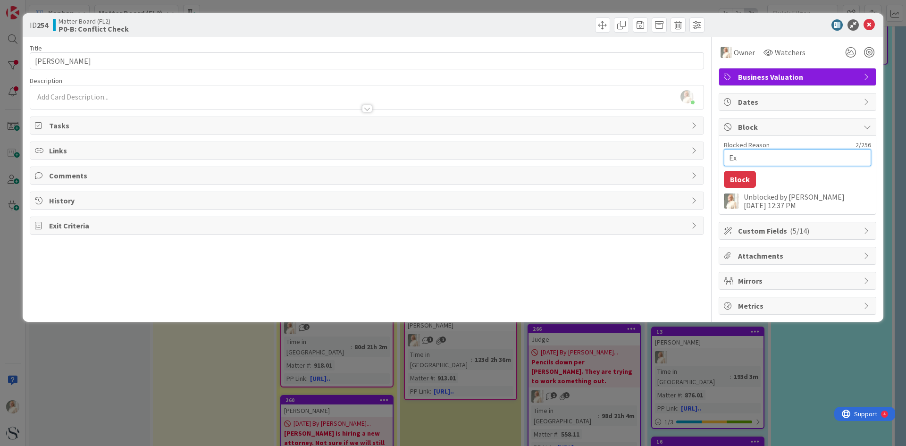
type textarea "x"
type textarea "Ext"
type textarea "x"
type textarea "Ext."
type textarea "x"
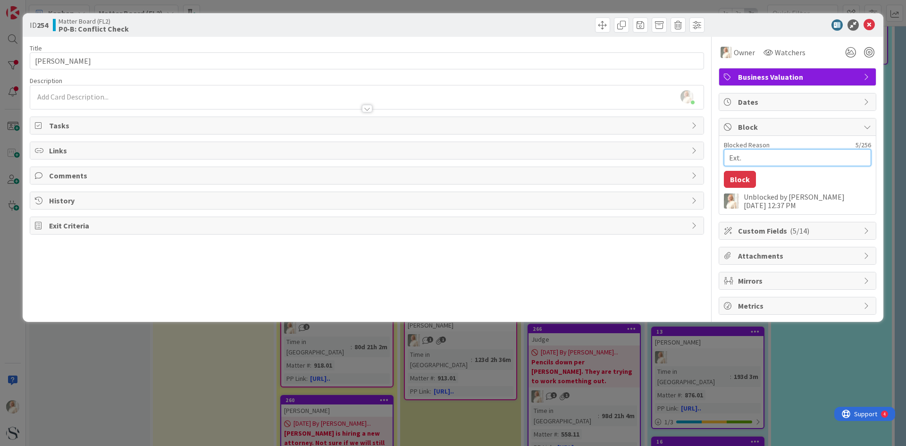
type textarea "Ext."
paste textarea "[PERSON_NAME] hiring new attorney. We are waiting to hear from him. Notified [D…"
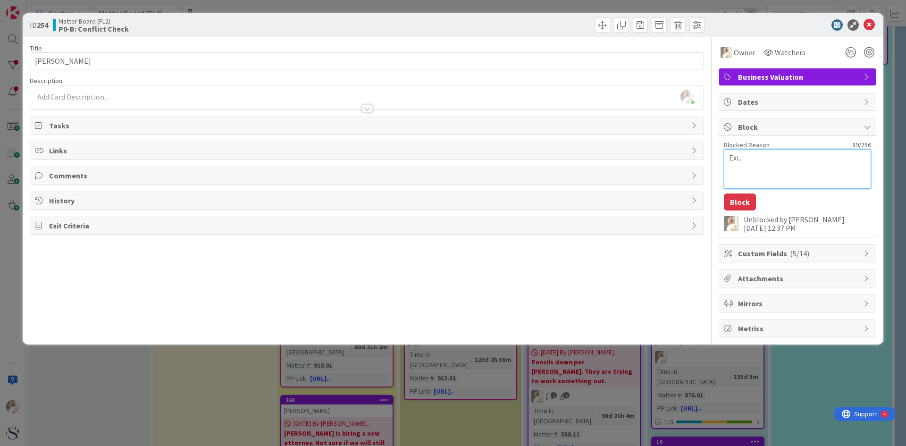
type textarea "x"
type textarea "Ext. [PERSON_NAME] hiring new attorney. We are waiting to hear from him. Notifi…"
click at [742, 158] on textarea "Ext. [PERSON_NAME] hiring new attorney. We are waiting to hear from him. Notifi…" at bounding box center [797, 169] width 147 height 40
type textarea "x"
type textarea "Ext. 9Rhy [PERSON_NAME] hiring new attorney. We are waiting to hear from him. N…"
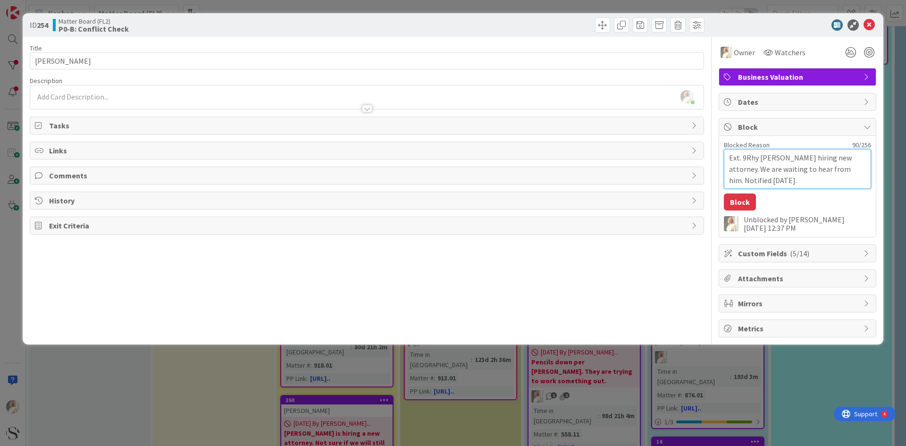
type textarea "x"
type textarea "Ext. 9/[PERSON_NAME] hiring new attorney. We are waiting to hear from him. Noti…"
type textarea "x"
type textarea "Ext. 9/0Rhy [PERSON_NAME] hiring new attorney. We are waiting to hear from him.…"
type textarea "x"
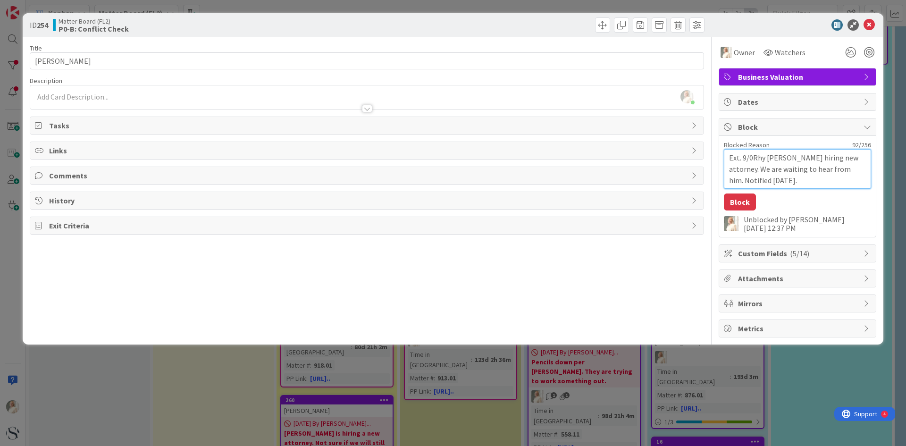
type textarea "Ext. 9/08Rhy [PERSON_NAME] hiring new attorney. We are waiting to hear from him…"
type textarea "x"
type textarea "Ext. 9/08/[PERSON_NAME] hiring new attorney. We are waiting to hear from him. N…"
type textarea "x"
type textarea "Ext. 9/08/2Rhy [PERSON_NAME] hiring new attorney. We are waiting to hear from h…"
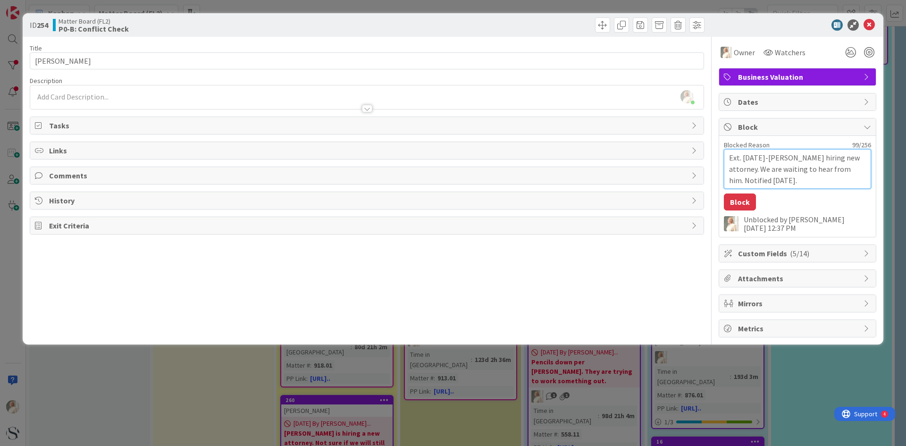
click at [822, 181] on textarea "Ext. [DATE]-[PERSON_NAME] hiring new attorney. We are waiting to hear from him.…" at bounding box center [797, 169] width 147 height 40
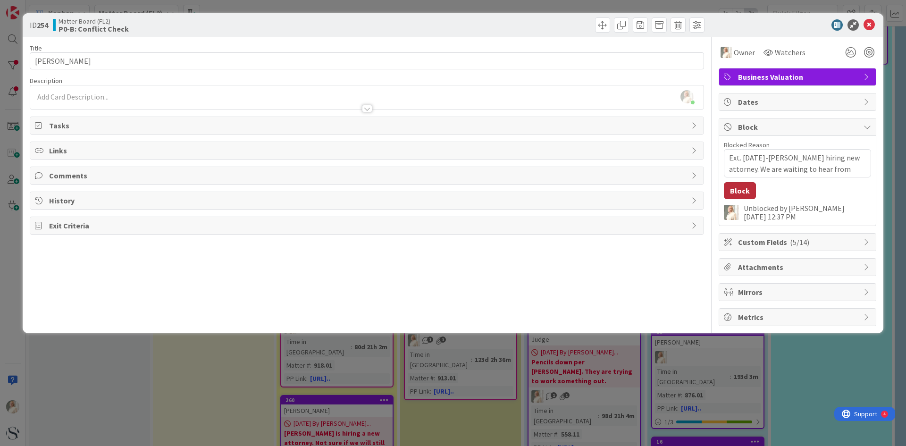
click at [733, 188] on button "Block" at bounding box center [740, 190] width 32 height 17
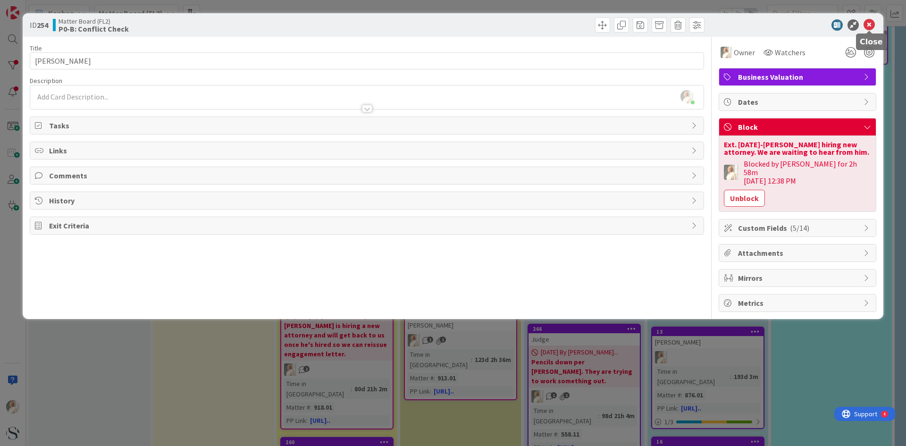
click at [867, 23] on icon at bounding box center [869, 24] width 11 height 11
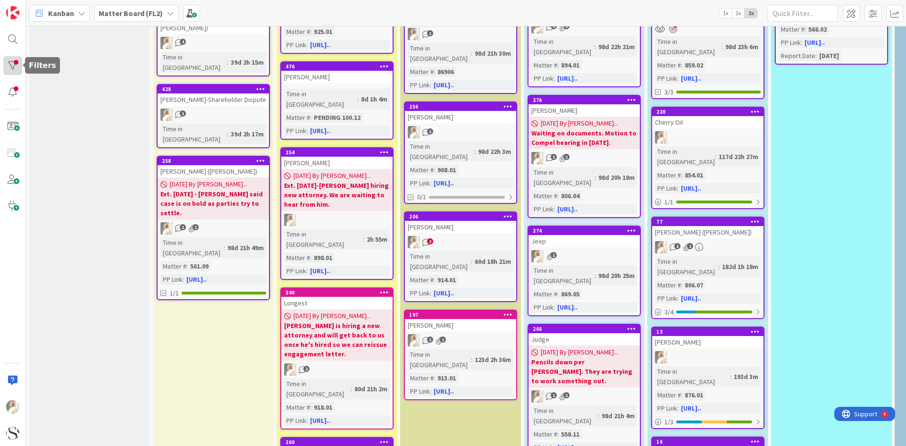
click at [14, 65] on div at bounding box center [12, 65] width 19 height 19
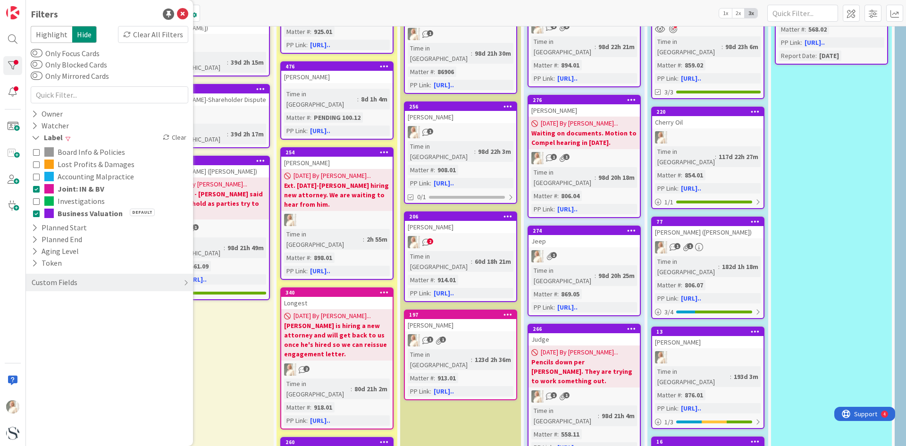
click at [36, 202] on icon at bounding box center [36, 201] width 7 height 7
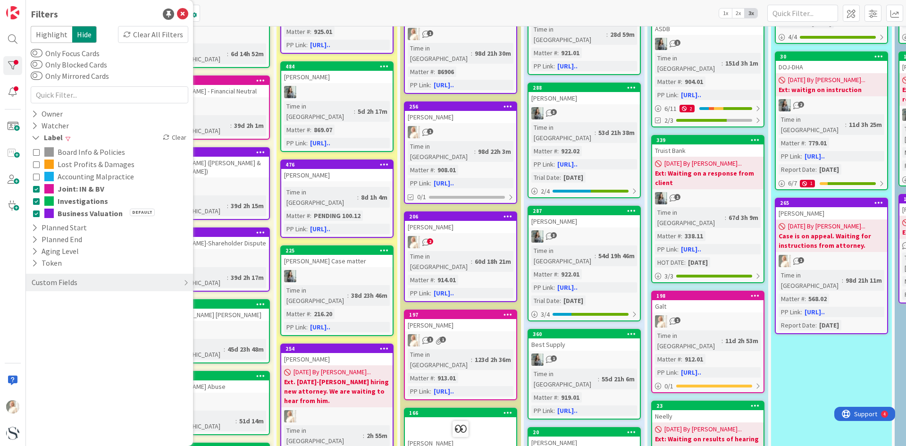
click at [34, 200] on icon at bounding box center [36, 201] width 7 height 7
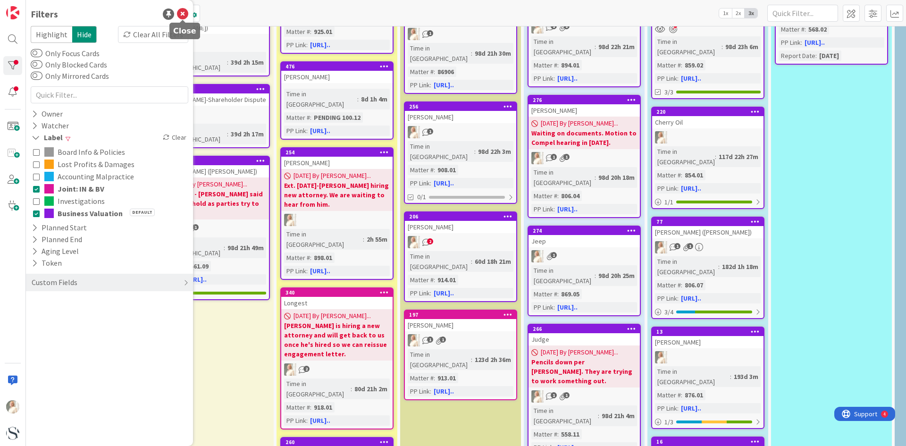
click at [180, 13] on icon at bounding box center [182, 13] width 11 height 11
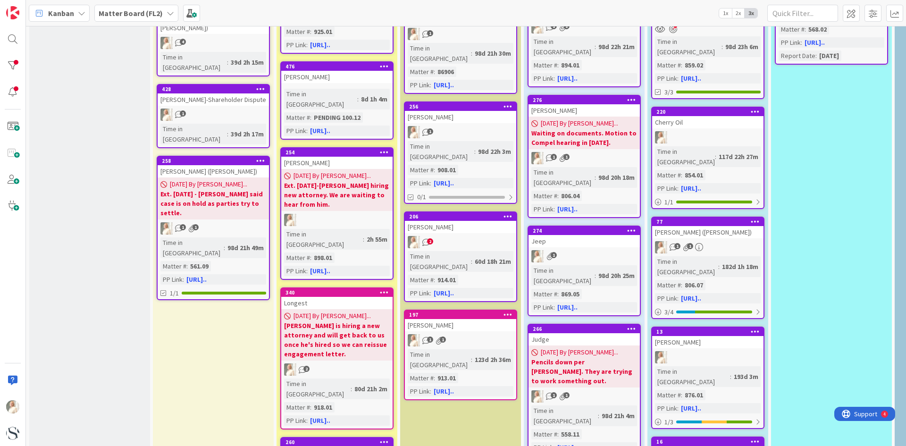
scroll to position [293, 0]
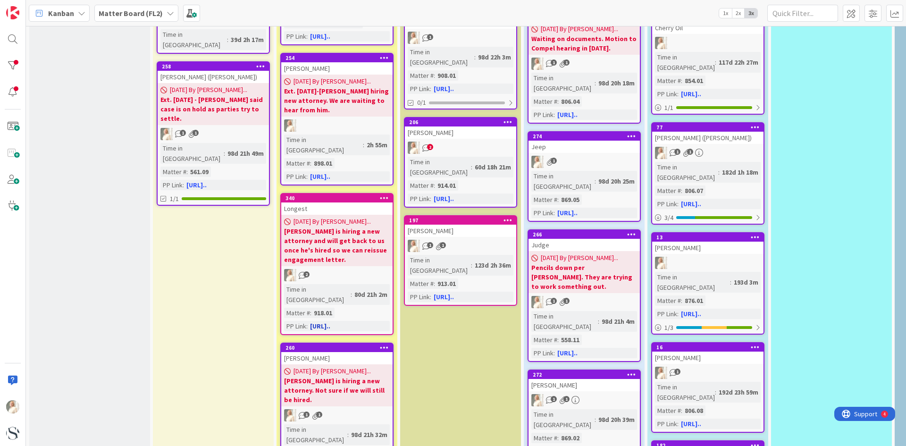
click at [342, 227] on b "[PERSON_NAME] is hiring a new attorney and will get back to us once he's hired …" at bounding box center [337, 246] width 106 height 38
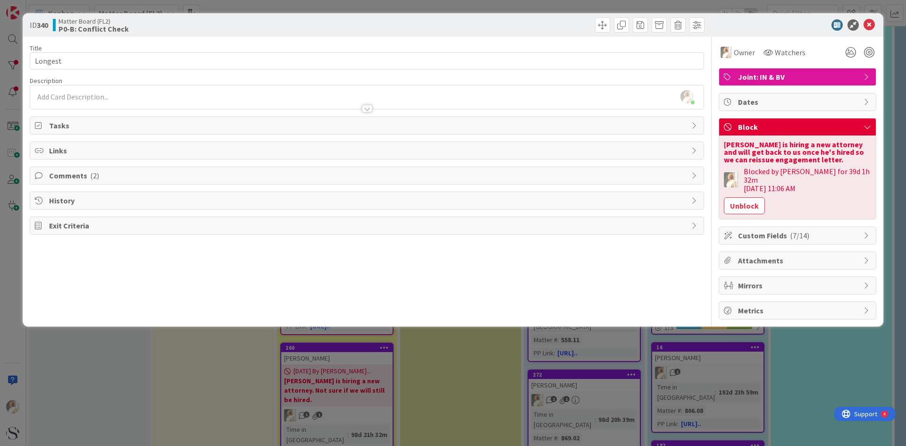
drag, startPoint x: 832, startPoint y: 158, endPoint x: 694, endPoint y: 143, distance: 138.2
click at [694, 143] on div "Title 7 / 128 Longest Description [PERSON_NAME] just joined Owner Watchers Join…" at bounding box center [453, 178] width 847 height 283
copy div "Owner Watchers Joint: IN & BV Dates Block [PERSON_NAME] is hiring a new attorne…"
click at [748, 199] on button "Unblock" at bounding box center [744, 205] width 41 height 17
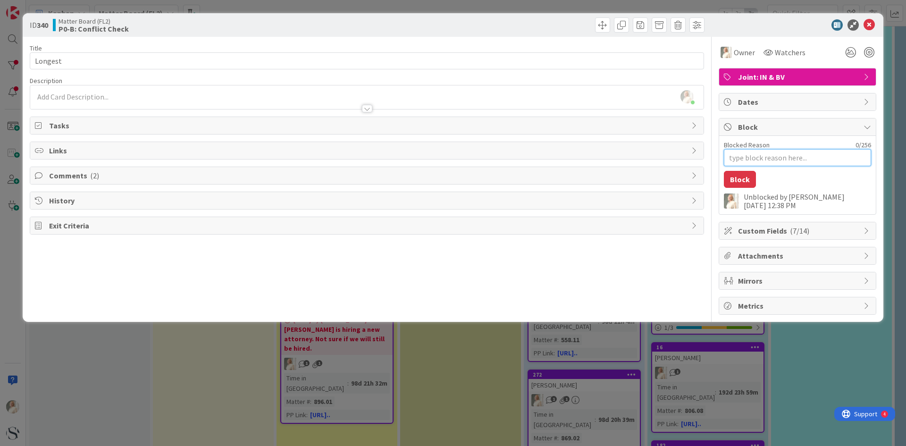
click at [750, 153] on textarea "Blocked Reason" at bounding box center [797, 157] width 147 height 17
paste textarea "KS Owner Watchers [PERSON_NAME] is hiring a new attorney and will get back to u…"
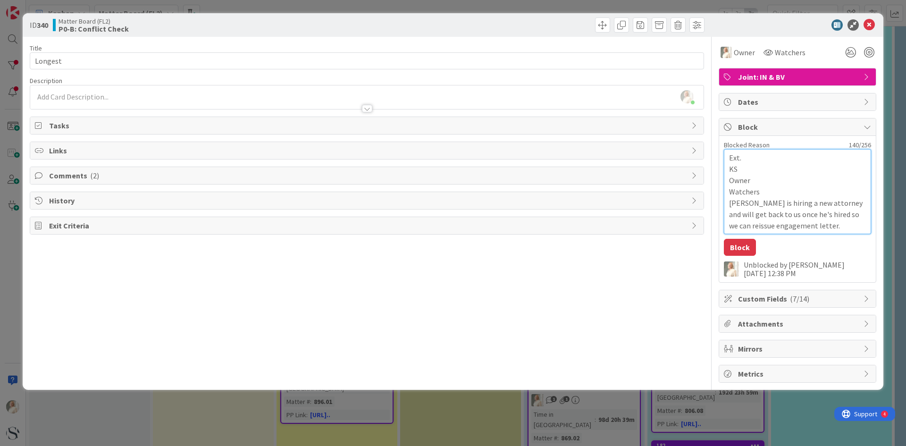
drag, startPoint x: 729, startPoint y: 168, endPoint x: 760, endPoint y: 186, distance: 36.0
click at [760, 186] on textarea "Ext. KS Owner Watchers [PERSON_NAME] is hiring a new attorney and will get back…" at bounding box center [797, 191] width 147 height 85
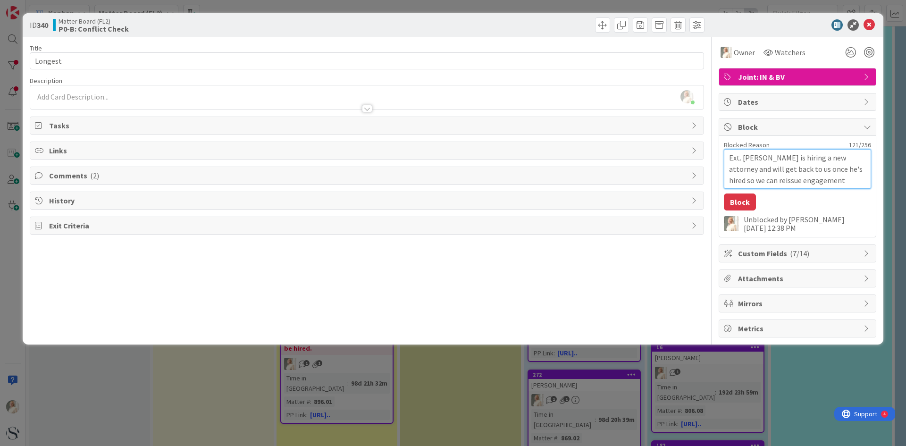
click at [775, 168] on textarea "Ext. [PERSON_NAME] is hiring a new attorney and will get back to us once he's h…" at bounding box center [797, 169] width 147 height 40
click at [744, 157] on textarea "Ext. [PERSON_NAME] is hiring a new attorney and will get back to us once he's h…" at bounding box center [797, 169] width 147 height 40
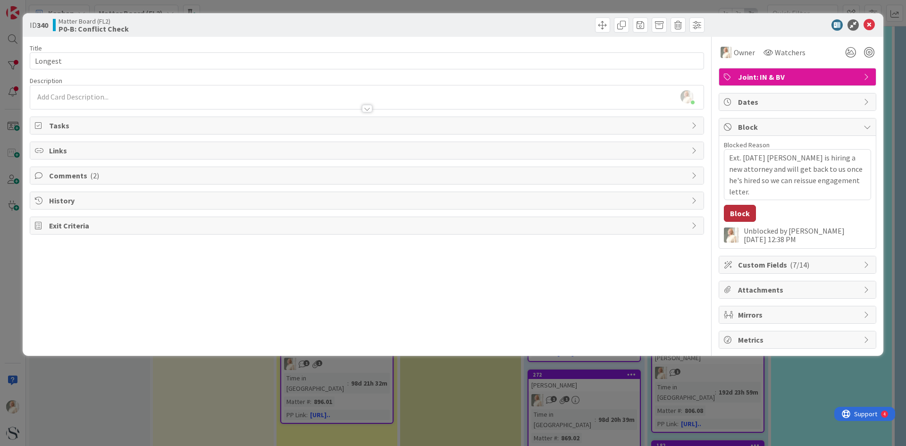
click at [744, 211] on button "Block" at bounding box center [740, 213] width 32 height 17
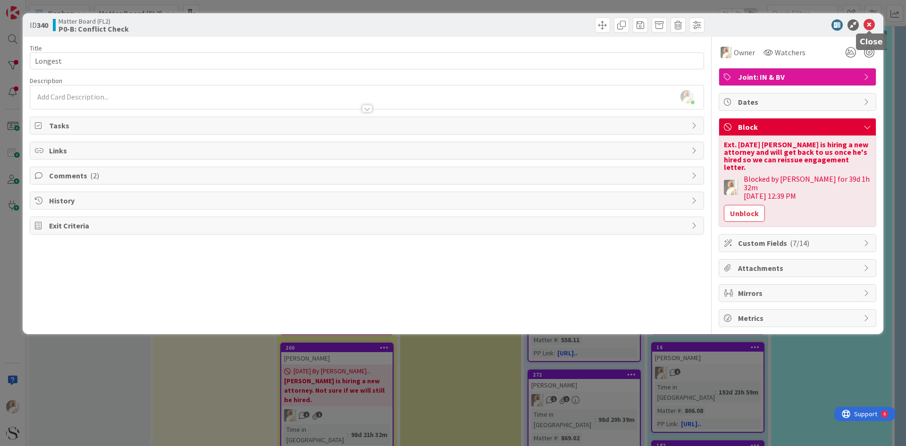
click at [871, 20] on icon at bounding box center [869, 24] width 11 height 11
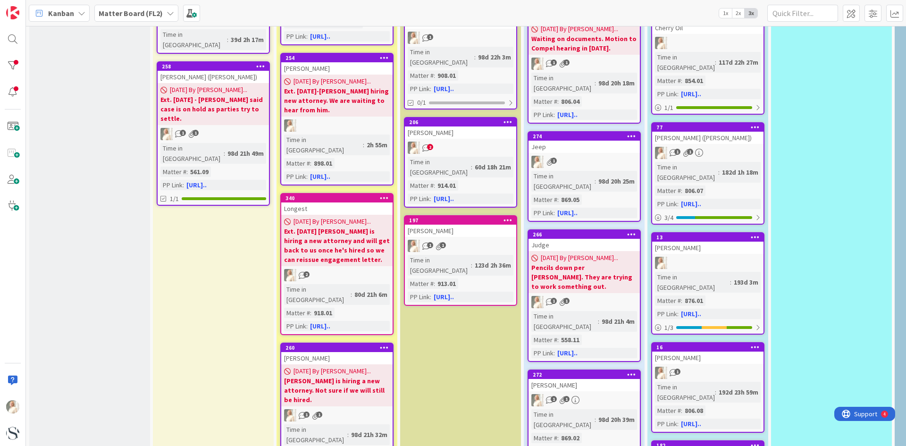
click at [334, 376] on b "[PERSON_NAME] is hiring a new attorney. Not sure if we will still be hired." at bounding box center [337, 390] width 106 height 28
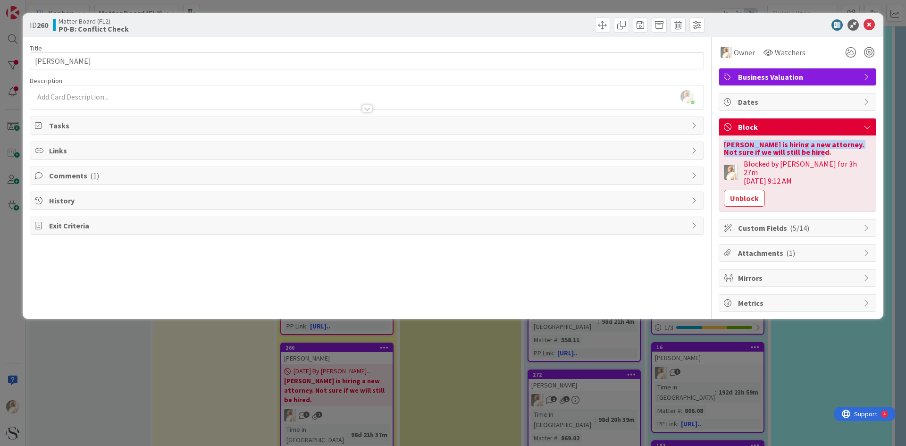
drag, startPoint x: 726, startPoint y: 144, endPoint x: 820, endPoint y: 152, distance: 94.7
click at [820, 152] on div "[PERSON_NAME] is hiring a new attorney. Not sure if we will still be hired." at bounding box center [797, 148] width 147 height 15
copy div "[PERSON_NAME] is hiring a new attorney. Not sure if we will still be hired."
click at [741, 190] on button "Unblock" at bounding box center [744, 198] width 41 height 17
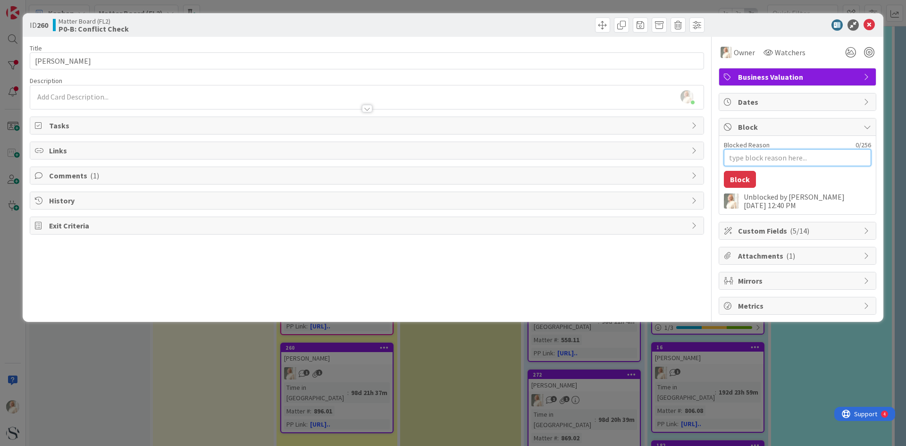
drag, startPoint x: 744, startPoint y: 155, endPoint x: 781, endPoint y: 169, distance: 39.3
click at [744, 155] on textarea "Blocked Reason" at bounding box center [797, 157] width 147 height 17
paste textarea "[PERSON_NAME] is hiring a new attorney. Not sure if we will still be hired."
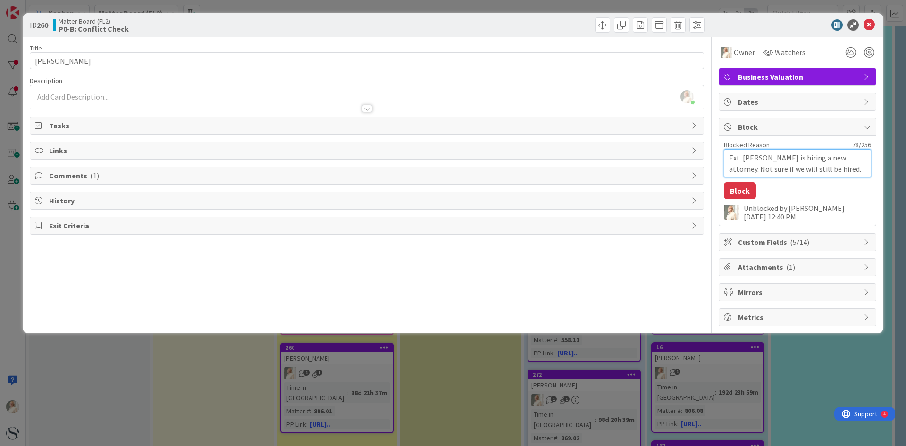
drag, startPoint x: 829, startPoint y: 170, endPoint x: 727, endPoint y: 169, distance: 102.4
click at [727, 169] on textarea "Ext. [PERSON_NAME] is hiring a new attorney. Not sure if we will still be hired." at bounding box center [797, 163] width 147 height 28
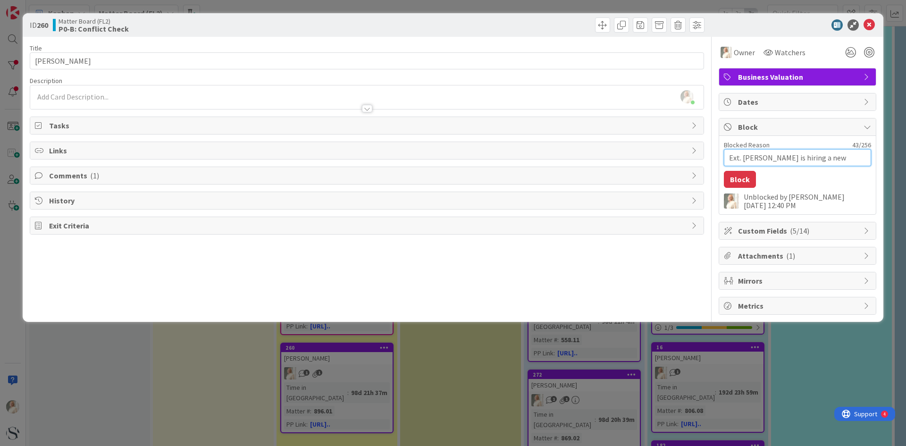
click at [745, 157] on textarea "Ext. [PERSON_NAME] is hiring a new attorney." at bounding box center [797, 157] width 147 height 17
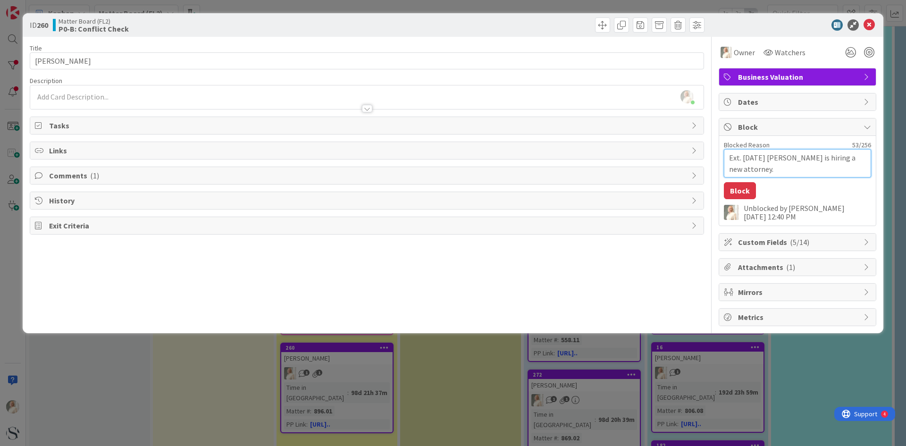
click at [768, 168] on textarea "Ext. [DATE] [PERSON_NAME] is hiring a new attorney." at bounding box center [797, 163] width 147 height 28
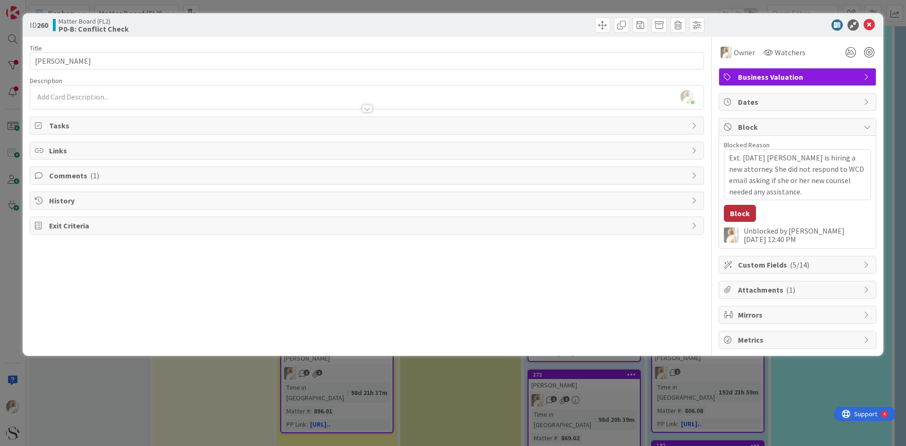
click at [747, 214] on button "Block" at bounding box center [740, 213] width 32 height 17
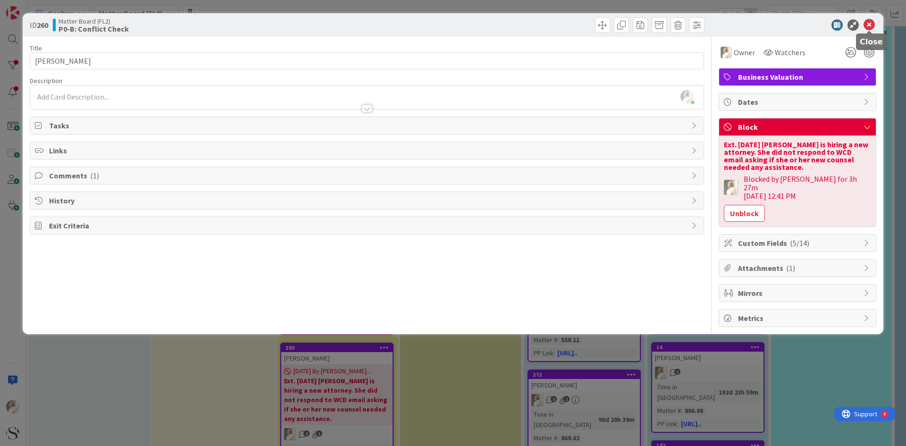
click at [871, 24] on icon at bounding box center [869, 24] width 11 height 11
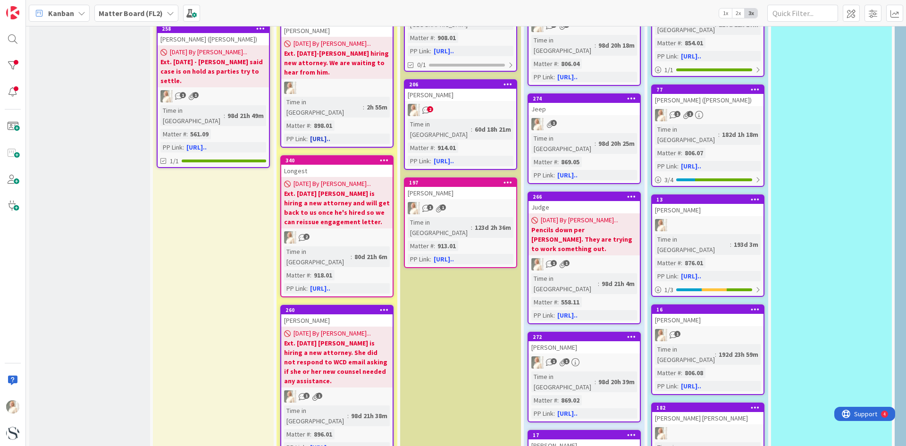
scroll to position [47, 0]
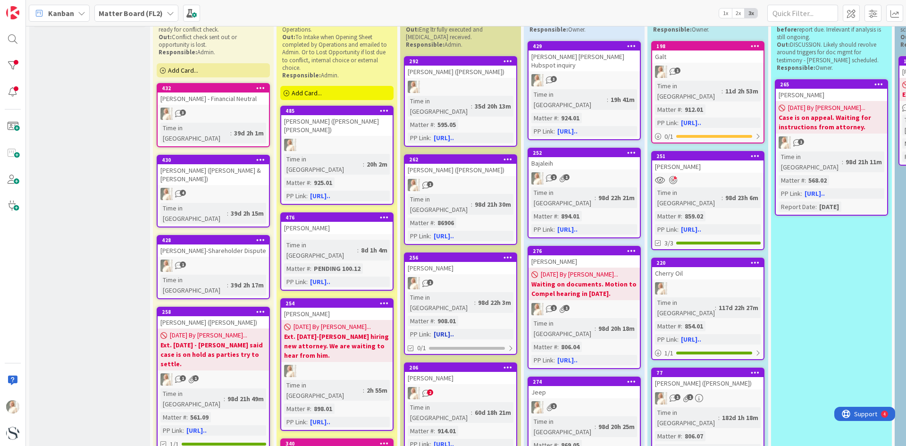
click at [446, 292] on div "Time in [GEOGRAPHIC_DATA]" at bounding box center [441, 302] width 67 height 21
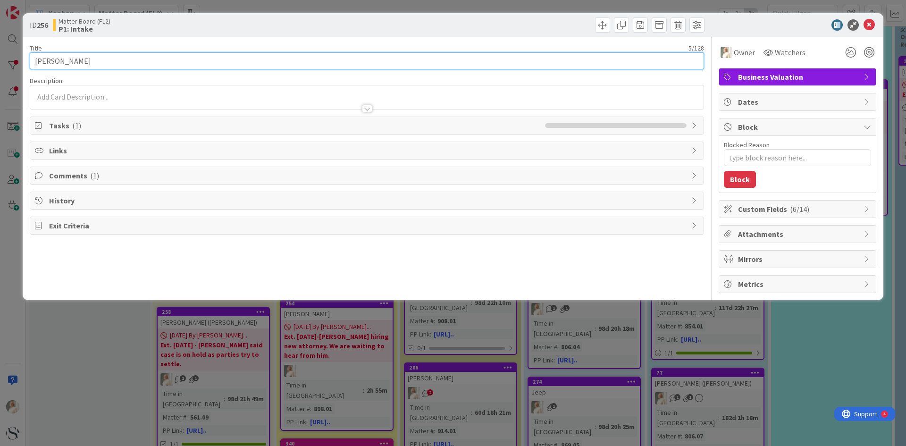
click at [67, 63] on input "[PERSON_NAME]" at bounding box center [367, 60] width 675 height 17
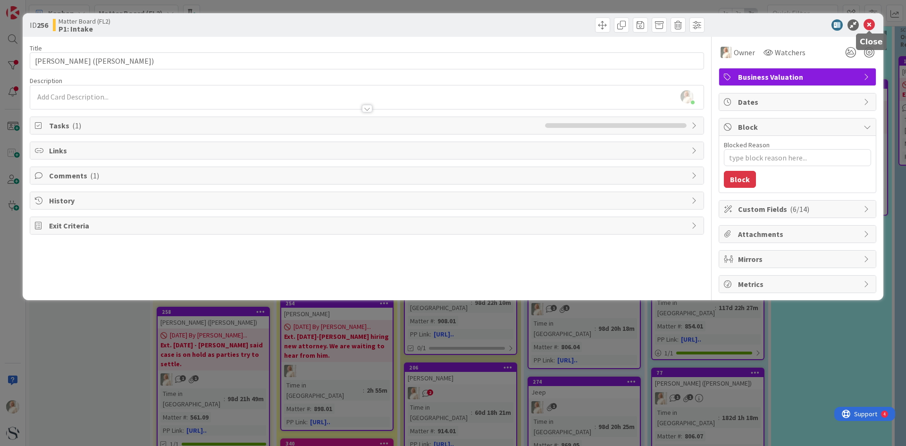
click at [868, 25] on icon at bounding box center [869, 24] width 11 height 11
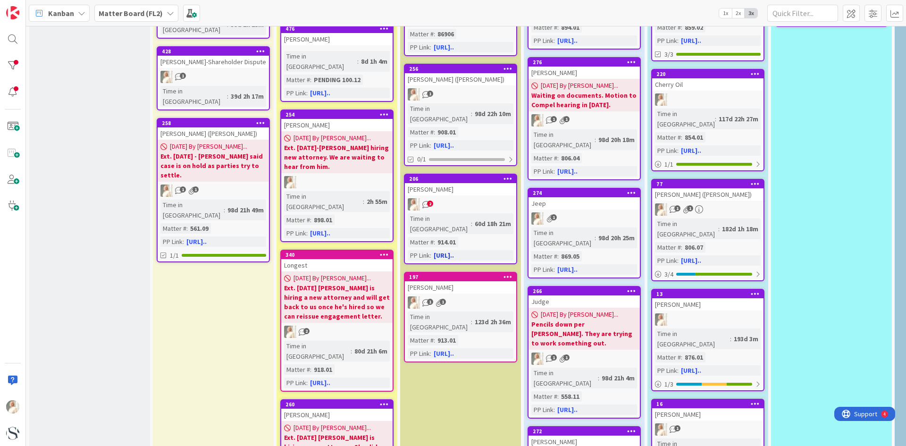
click at [448, 198] on div "2" at bounding box center [460, 204] width 111 height 12
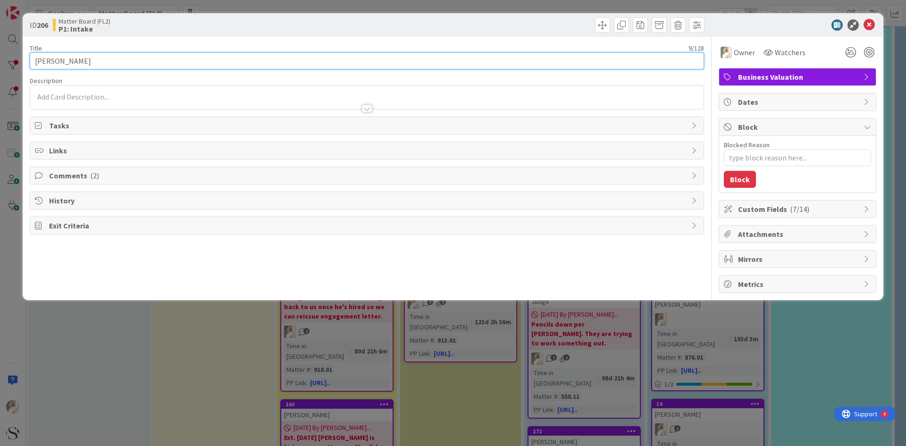
click at [98, 59] on input "[PERSON_NAME]" at bounding box center [367, 60] width 675 height 17
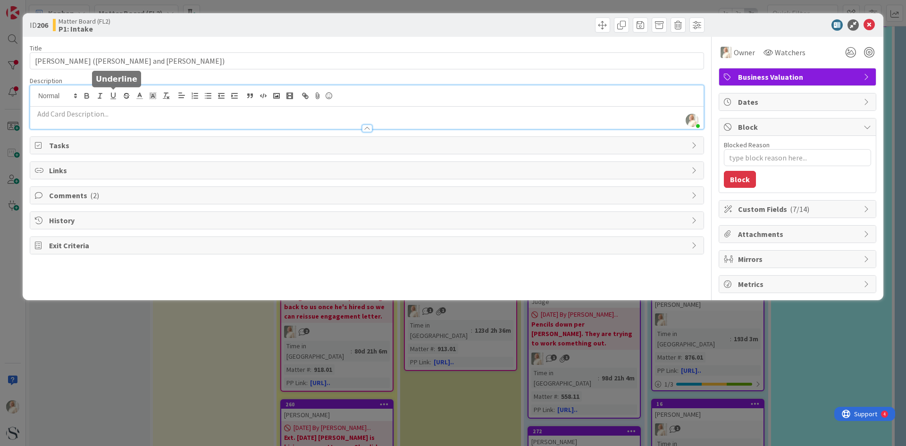
click at [110, 93] on div "[PERSON_NAME] just joined" at bounding box center [367, 106] width 674 height 43
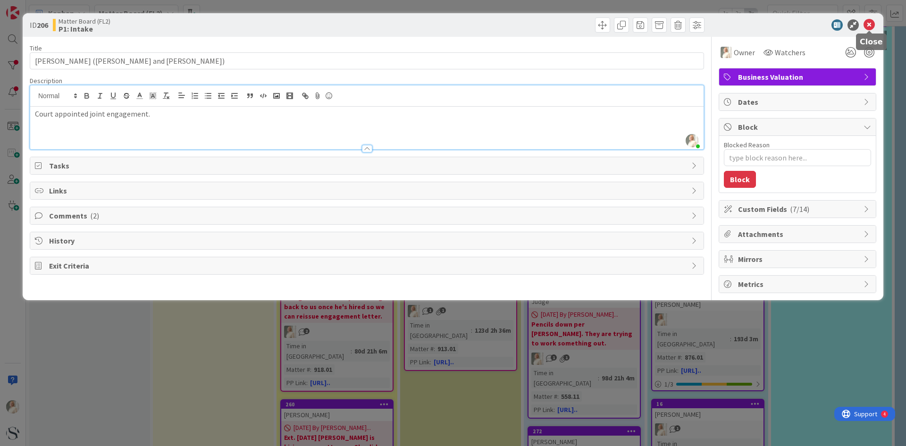
click at [868, 23] on icon at bounding box center [869, 24] width 11 height 11
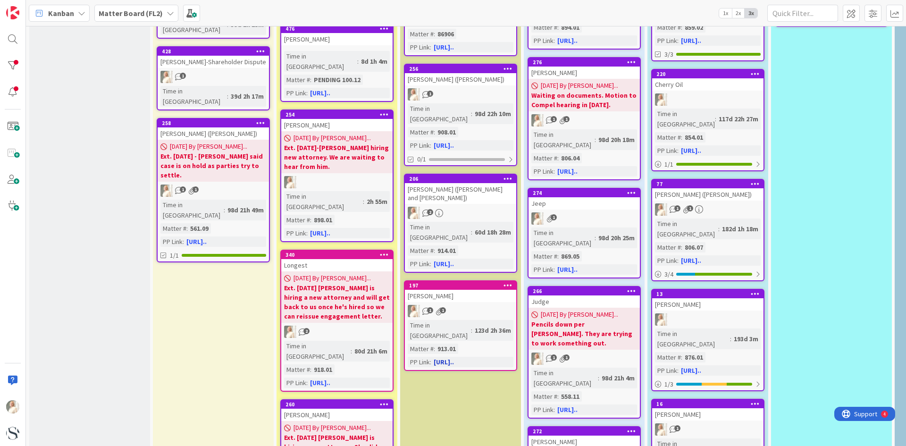
click at [459, 305] on div "1 1" at bounding box center [460, 311] width 111 height 12
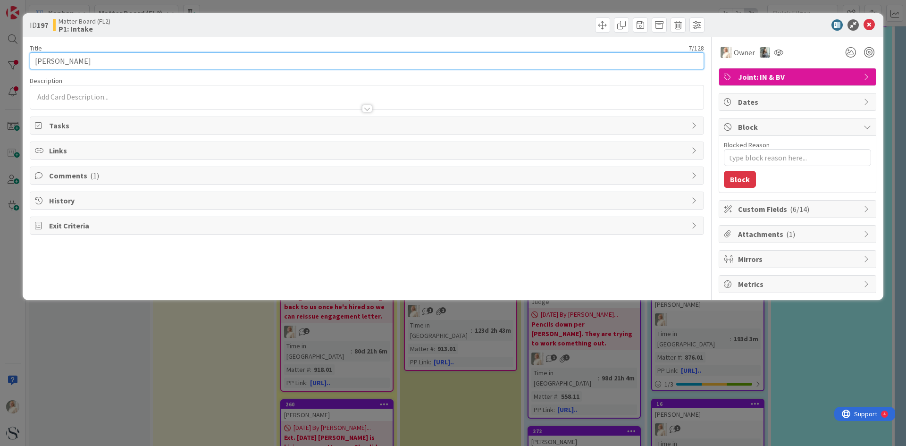
click at [89, 59] on input "[PERSON_NAME]" at bounding box center [367, 60] width 675 height 17
click at [93, 59] on input "[PERSON_NAME] ([PERSON_NAME]" at bounding box center [367, 60] width 675 height 17
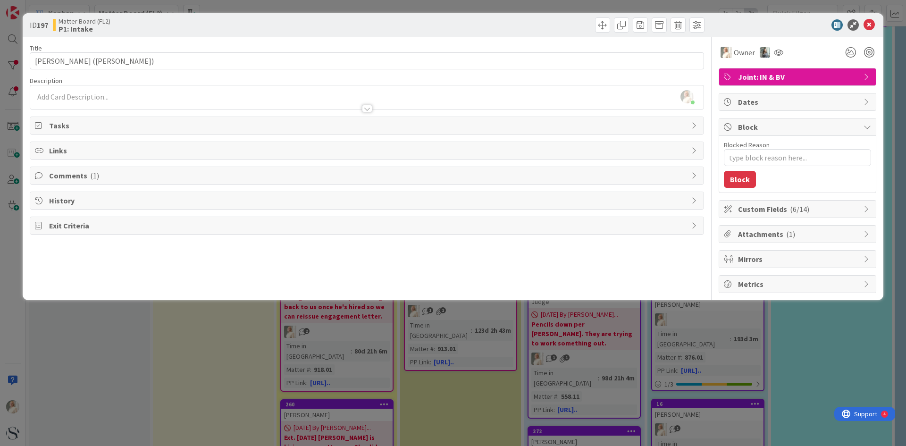
click at [83, 94] on div "[PERSON_NAME] just joined" at bounding box center [367, 97] width 674 height 24
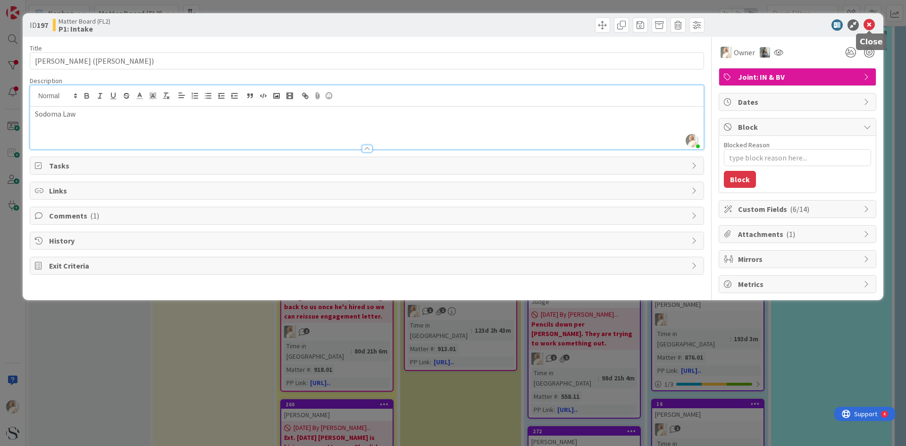
click at [873, 22] on icon at bounding box center [869, 24] width 11 height 11
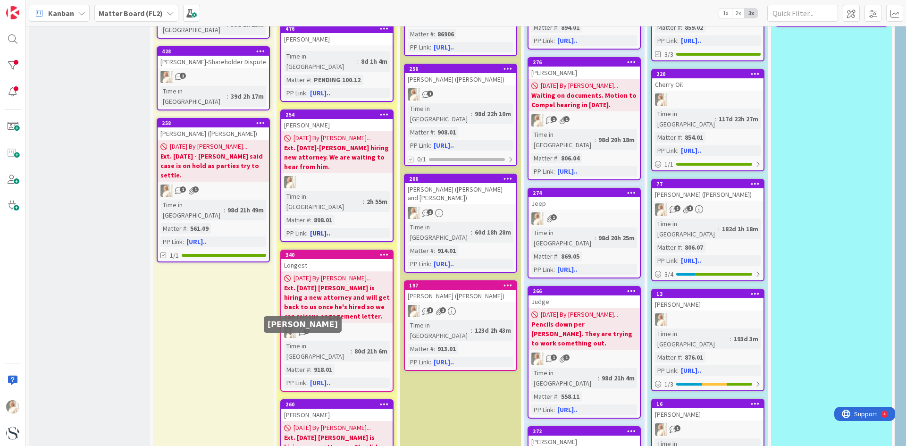
scroll to position [47, 0]
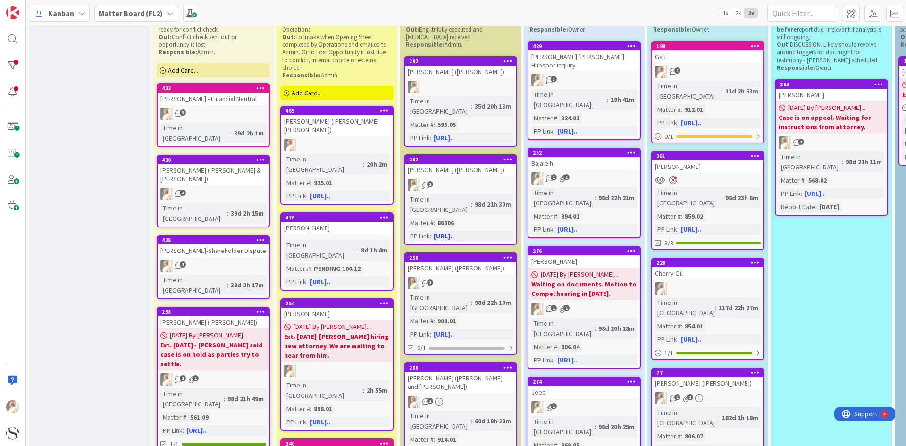
click at [468, 164] on div "[PERSON_NAME] ([PERSON_NAME])" at bounding box center [460, 170] width 111 height 12
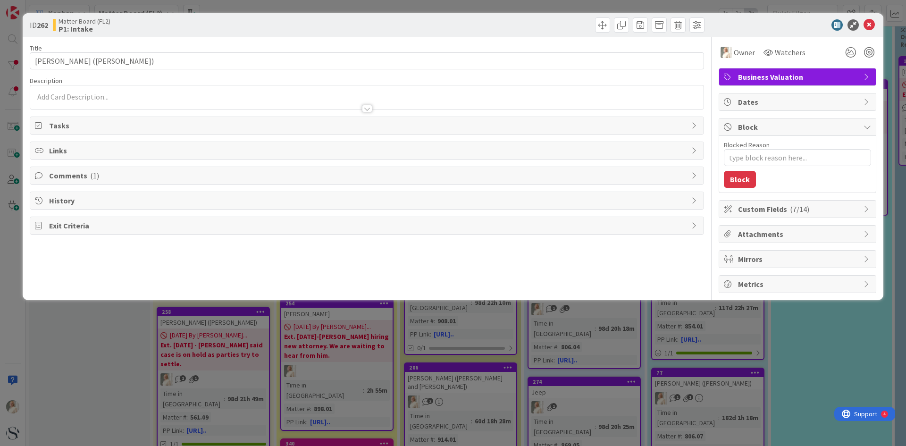
click at [75, 95] on div at bounding box center [367, 97] width 674 height 24
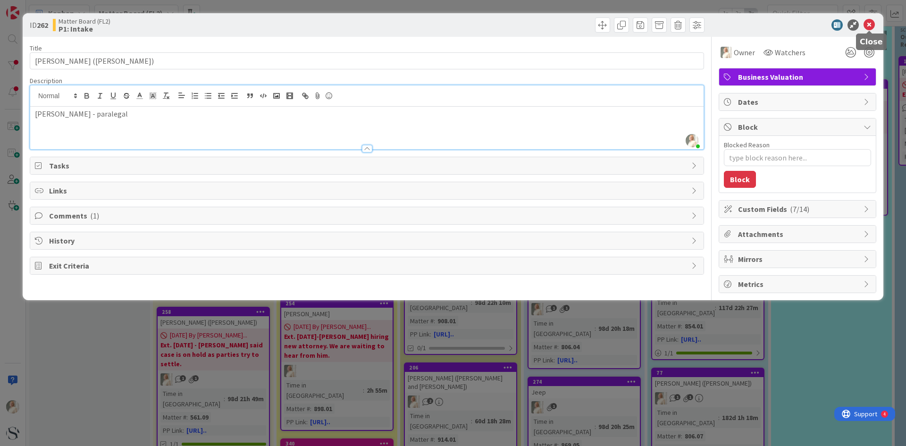
click at [869, 26] on icon at bounding box center [869, 24] width 11 height 11
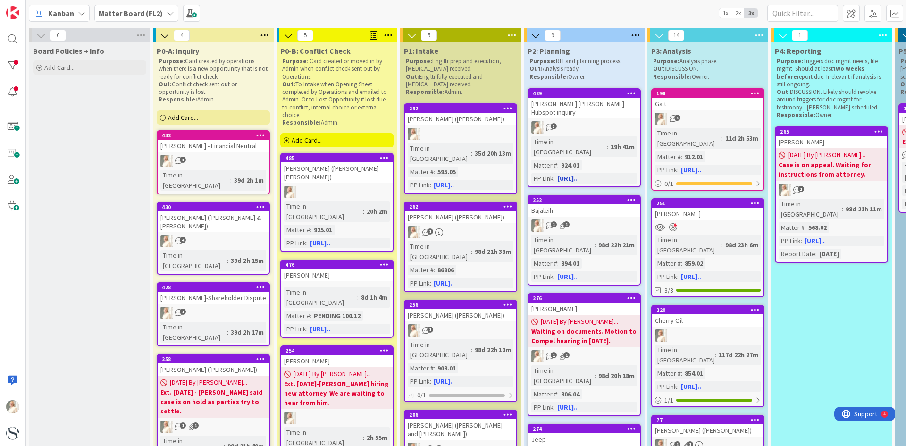
click at [609, 142] on div "19h 41m" at bounding box center [623, 147] width 29 height 10
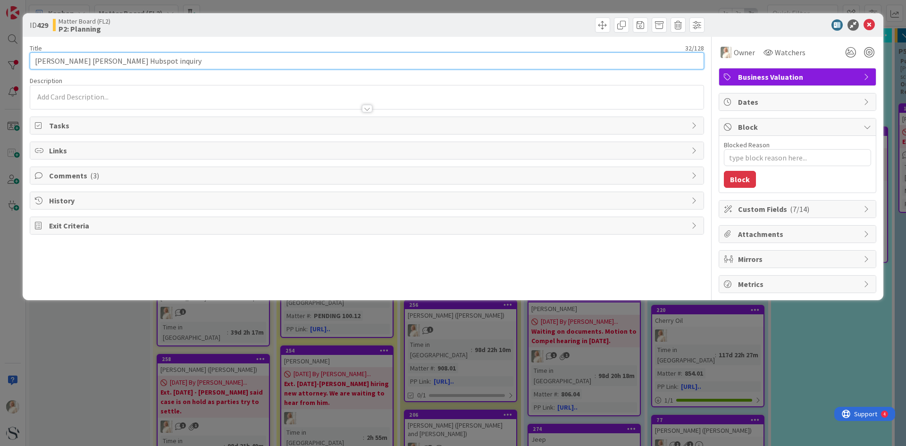
click at [167, 58] on input "[PERSON_NAME] [PERSON_NAME] Hubspot inquiry" at bounding box center [367, 60] width 675 height 17
drag, startPoint x: 130, startPoint y: 58, endPoint x: 163, endPoint y: 68, distance: 35.0
click at [130, 58] on input "[PERSON_NAME] [PERSON_NAME] ([PERSON_NAME]" at bounding box center [367, 60] width 675 height 17
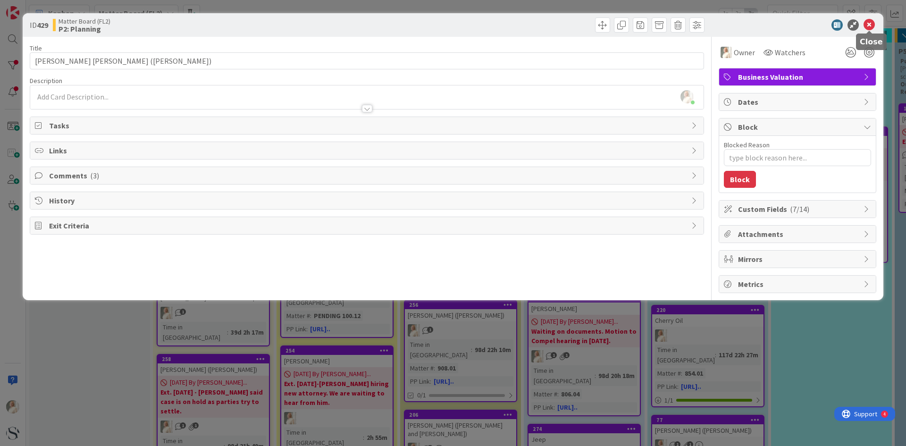
click at [867, 18] on div "ID 429 Matter Board (FL2) P2: Planning" at bounding box center [453, 25] width 861 height 24
click at [872, 21] on icon at bounding box center [869, 24] width 11 height 11
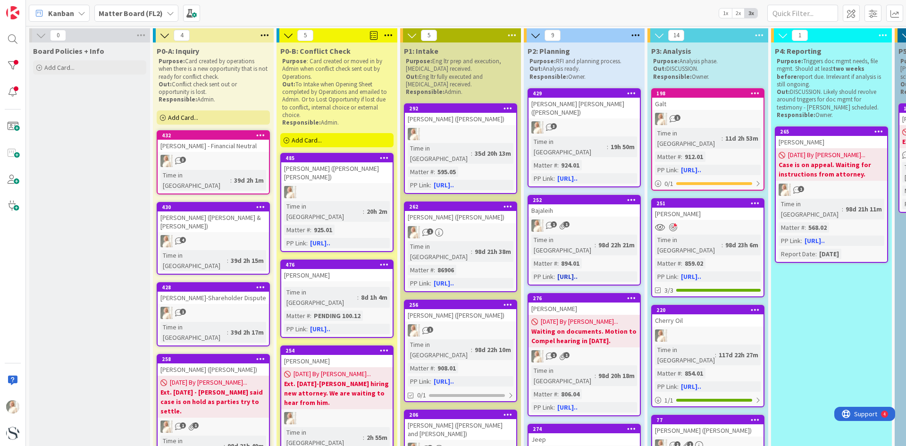
click at [596, 204] on div "Bajaleih" at bounding box center [584, 210] width 111 height 12
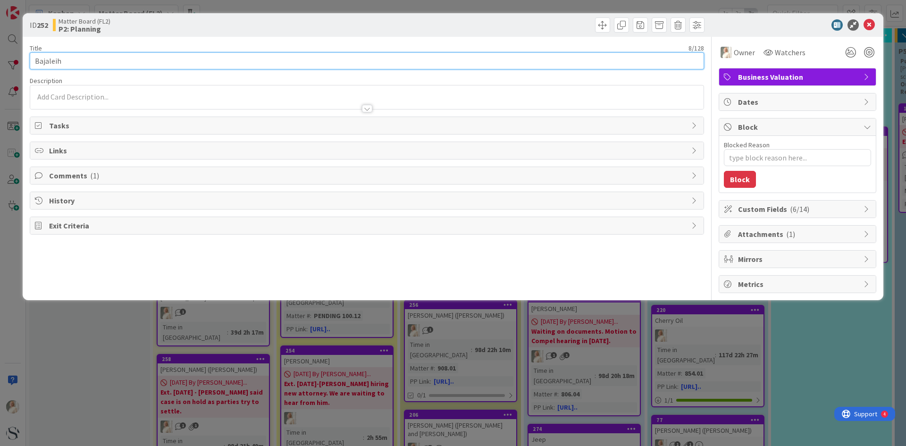
drag, startPoint x: 86, startPoint y: 63, endPoint x: 119, endPoint y: 59, distance: 32.8
click at [87, 63] on input "Bajaleih" at bounding box center [367, 60] width 675 height 17
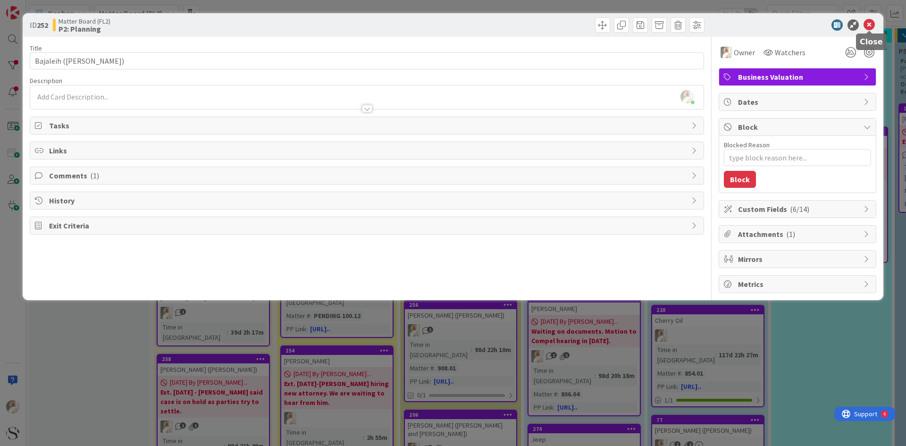
click at [871, 20] on icon at bounding box center [869, 24] width 11 height 11
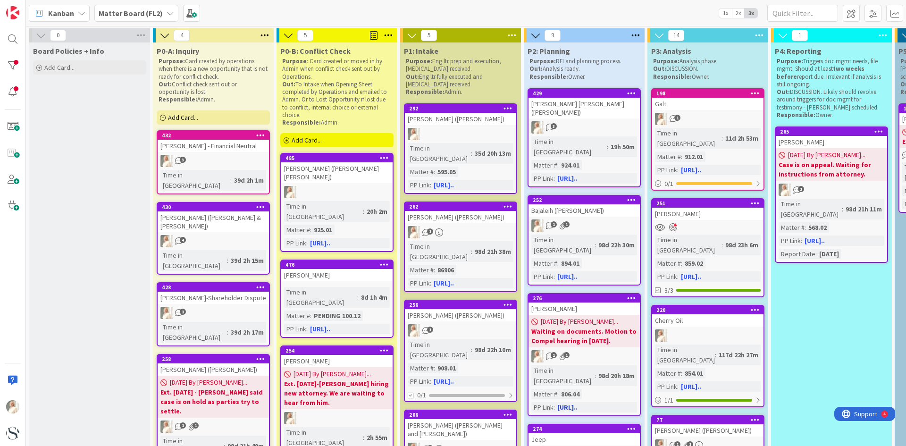
click at [592, 303] on div "[PERSON_NAME]" at bounding box center [584, 309] width 111 height 12
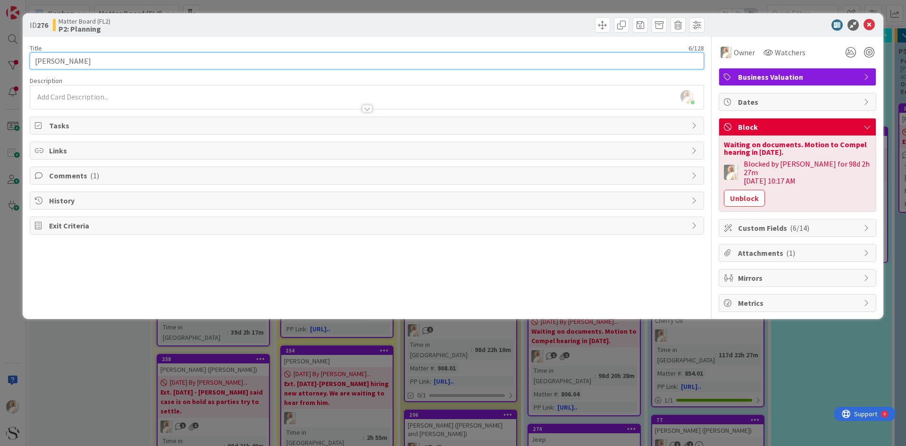
drag, startPoint x: 94, startPoint y: 62, endPoint x: 124, endPoint y: 66, distance: 30.0
click at [94, 62] on input "[PERSON_NAME]" at bounding box center [367, 60] width 675 height 17
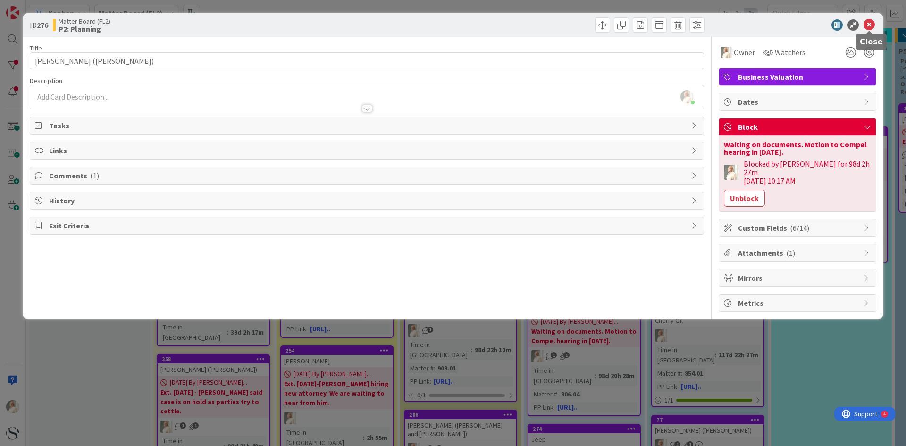
click at [872, 25] on icon at bounding box center [869, 24] width 11 height 11
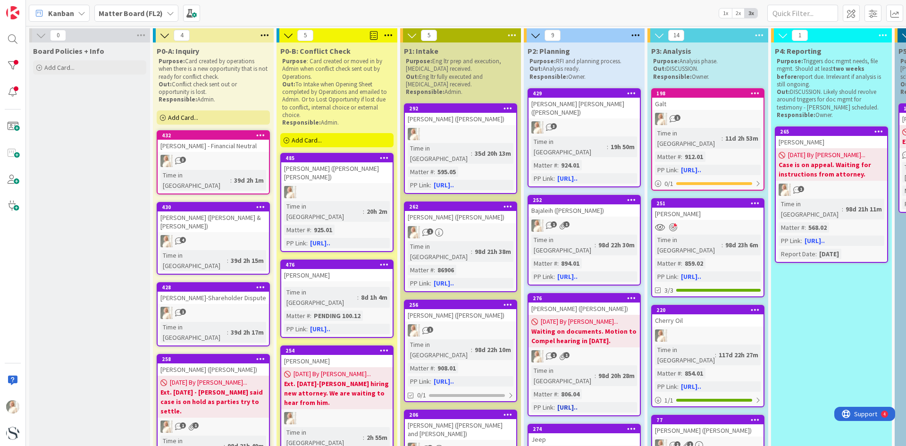
scroll to position [236, 0]
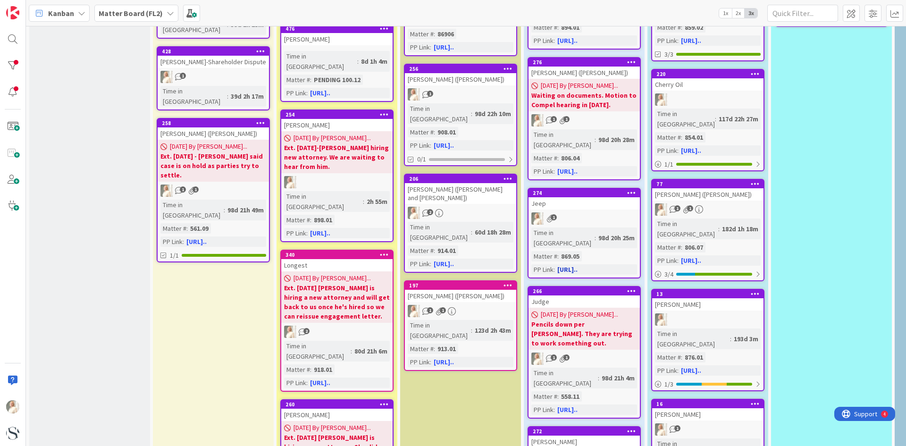
click at [596, 212] on div "1" at bounding box center [584, 218] width 111 height 12
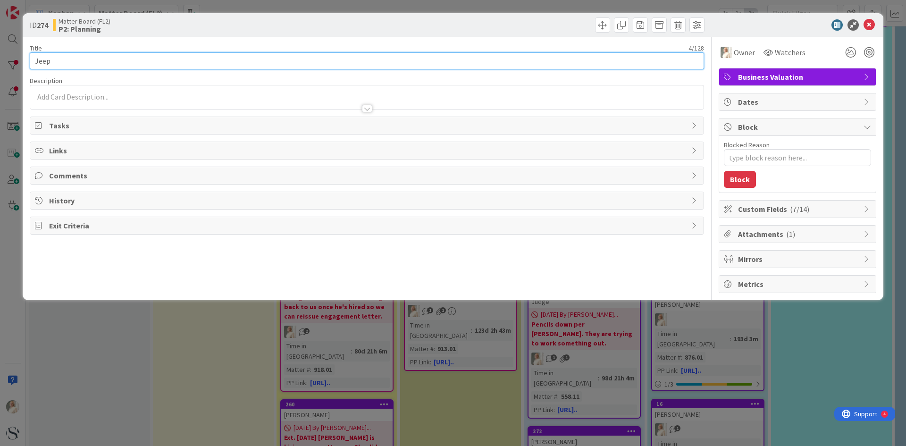
click at [117, 59] on input "Jeep" at bounding box center [367, 60] width 675 height 17
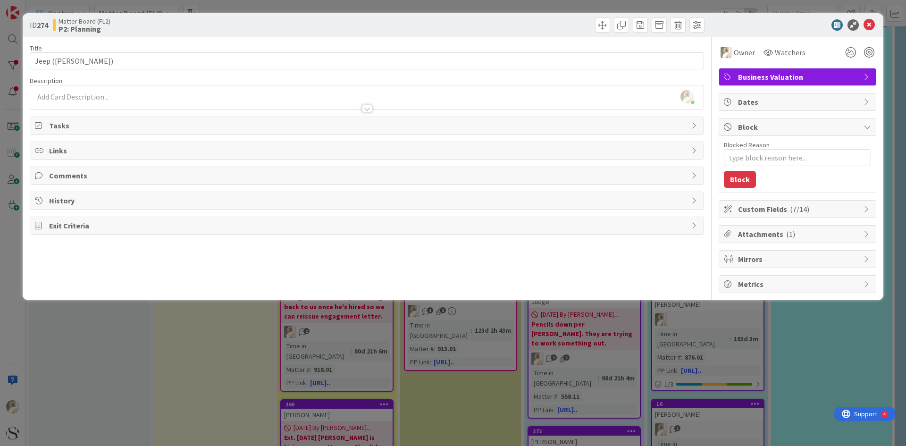
click at [98, 90] on div "[PERSON_NAME] just joined" at bounding box center [367, 97] width 674 height 24
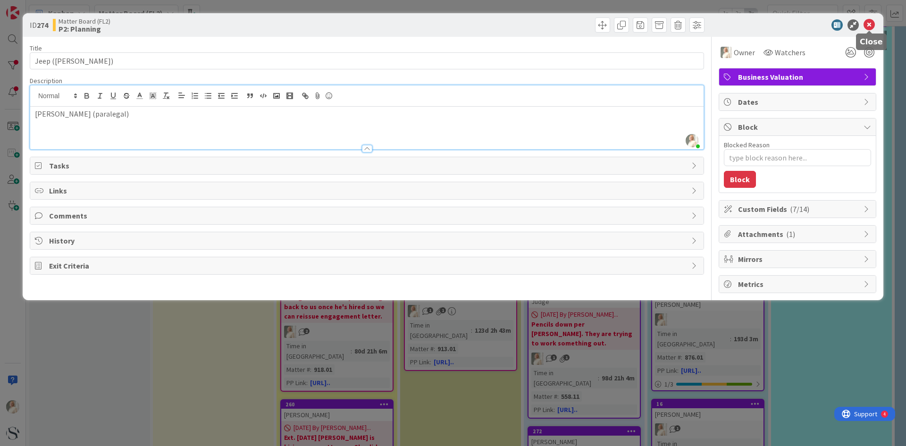
click at [871, 24] on icon at bounding box center [869, 24] width 11 height 11
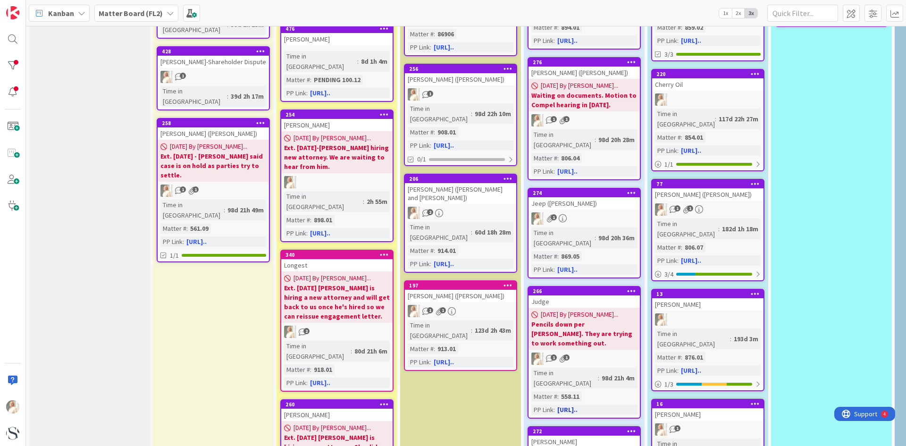
click at [580, 320] on b "Pencils down per [PERSON_NAME]. They are trying to work something out." at bounding box center [585, 334] width 106 height 28
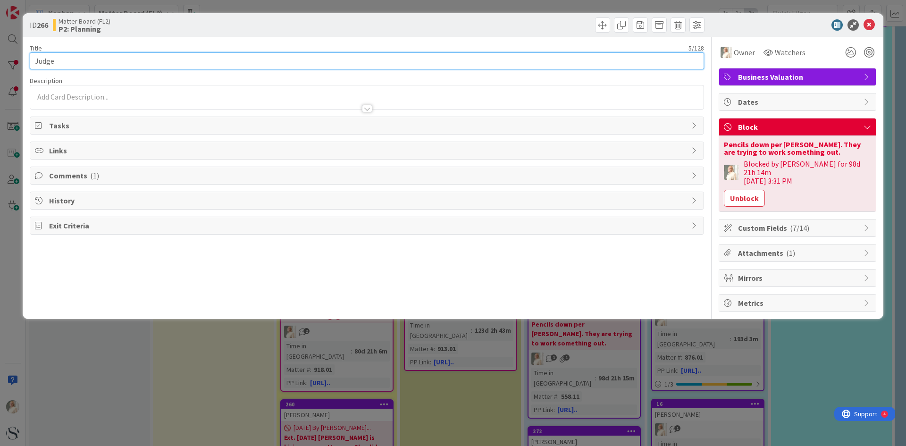
click at [91, 59] on input "Judge" at bounding box center [367, 60] width 675 height 17
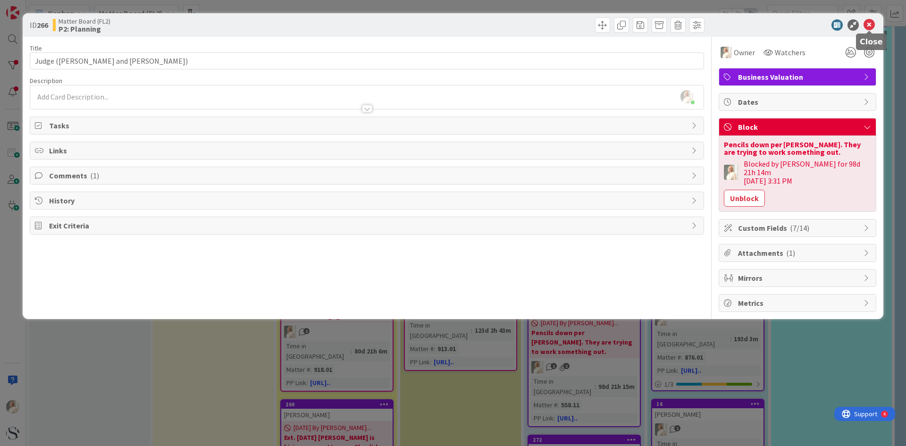
click at [871, 23] on icon at bounding box center [869, 24] width 11 height 11
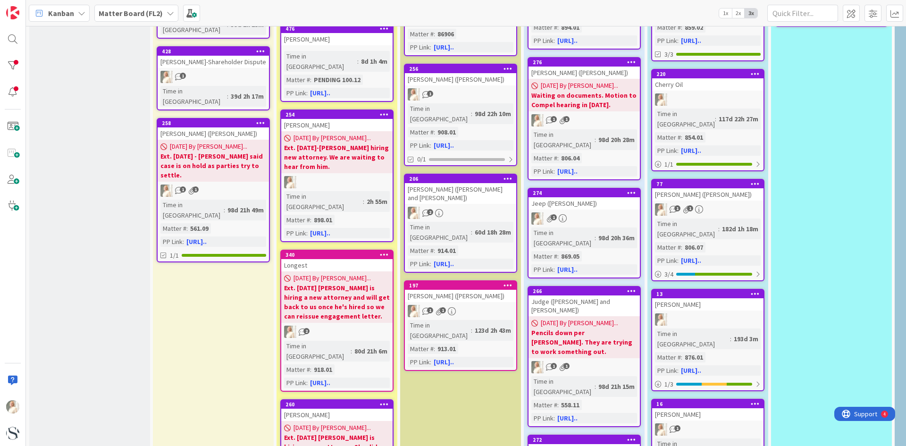
click at [582, 444] on div "[PERSON_NAME]" at bounding box center [584, 450] width 111 height 12
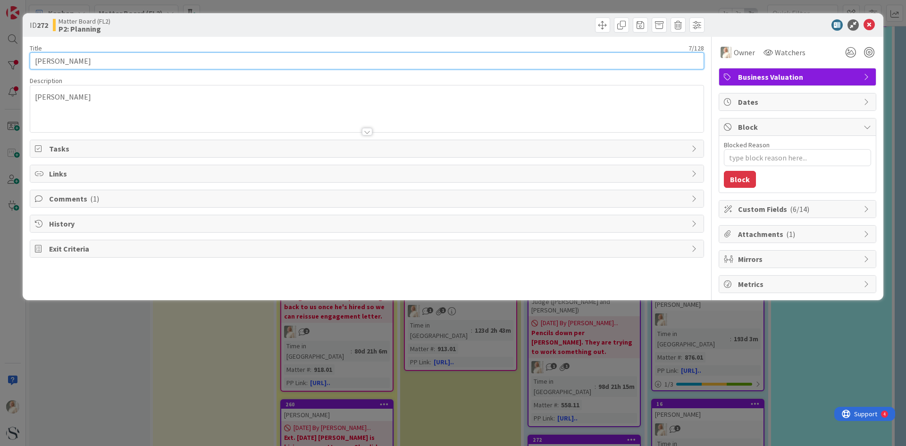
click at [135, 62] on input "[PERSON_NAME]" at bounding box center [367, 60] width 675 height 17
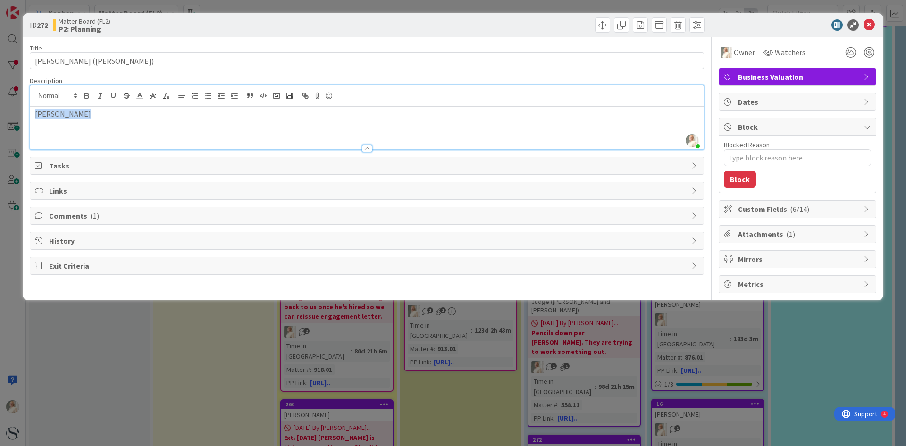
drag, startPoint x: 86, startPoint y: 94, endPoint x: 13, endPoint y: 85, distance: 74.2
click at [13, 85] on div "ID 272 Matter Board (FL2) P2: Planning Title 23 / 128 [PERSON_NAME] ([PERSON_NA…" at bounding box center [453, 223] width 906 height 446
click at [872, 20] on icon at bounding box center [869, 24] width 11 height 11
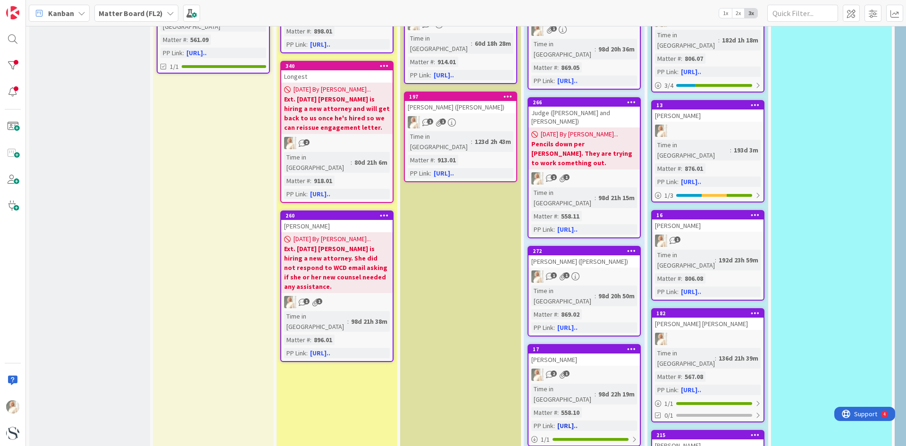
click at [577, 354] on div "[PERSON_NAME]" at bounding box center [584, 360] width 111 height 12
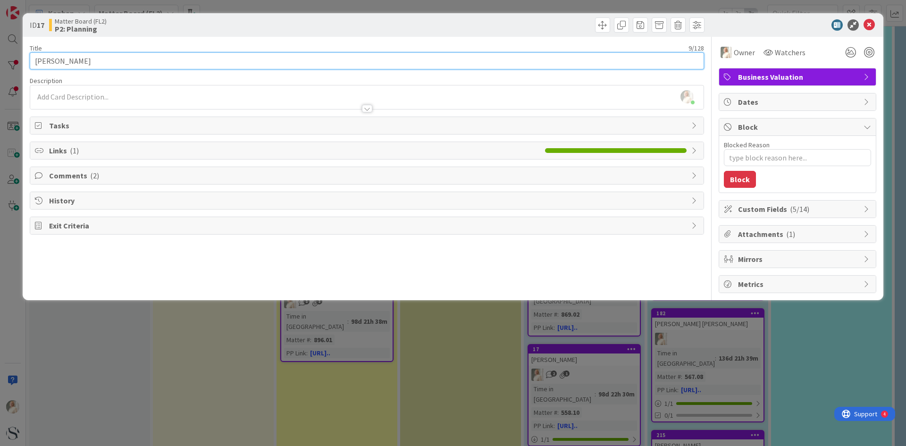
drag, startPoint x: 76, startPoint y: 60, endPoint x: 212, endPoint y: 80, distance: 137.5
click at [77, 60] on input "[PERSON_NAME]" at bounding box center [367, 60] width 675 height 17
click at [136, 57] on input "[PERSON_NAME] ([PERSON_NAME] and" at bounding box center [367, 60] width 675 height 17
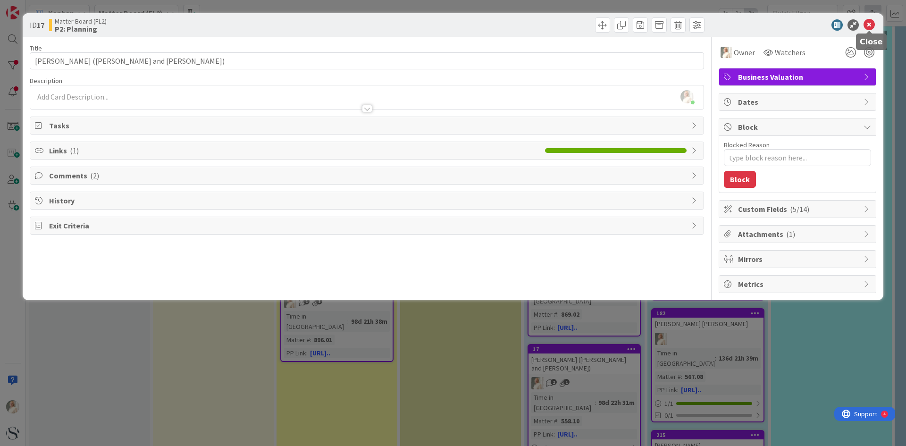
click at [866, 20] on icon at bounding box center [869, 24] width 11 height 11
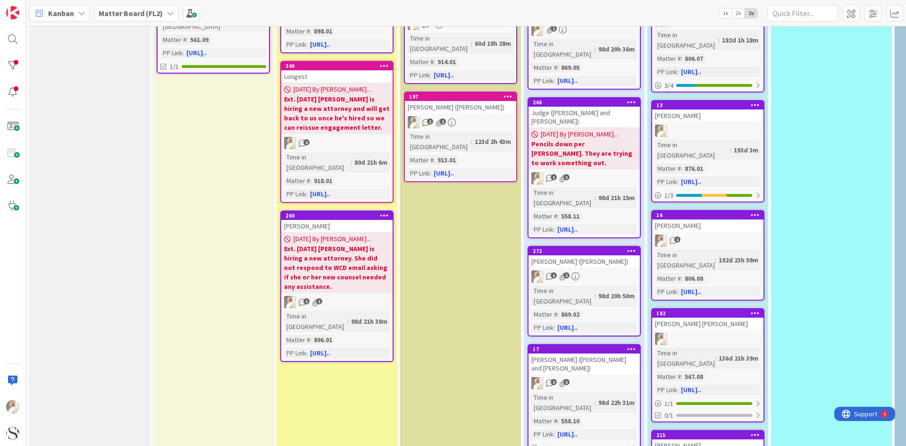
scroll to position [661, 0]
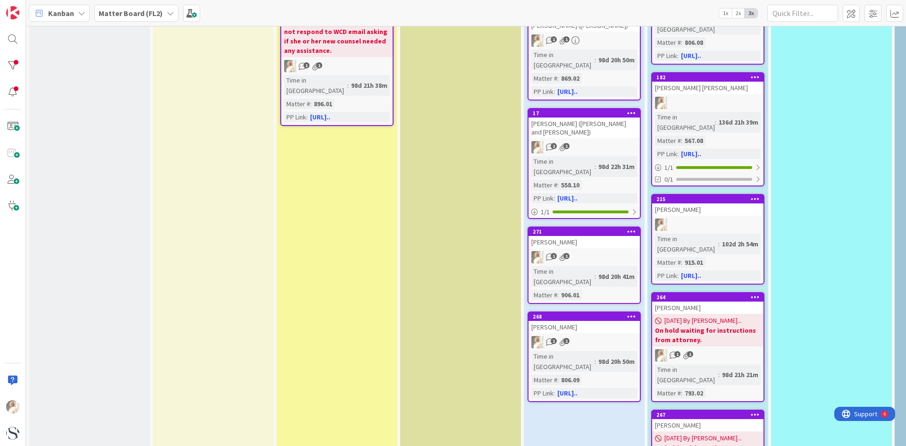
click at [587, 251] on div "1 1" at bounding box center [584, 257] width 111 height 12
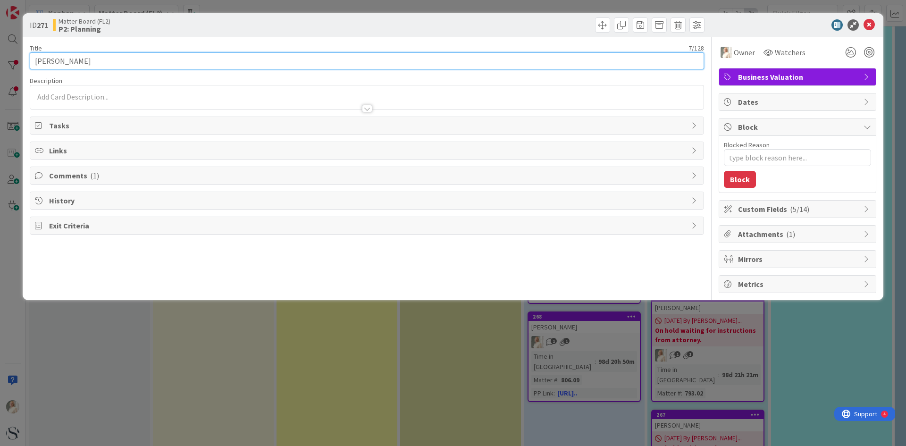
click at [123, 57] on input "[PERSON_NAME]" at bounding box center [367, 60] width 675 height 17
drag, startPoint x: 110, startPoint y: 66, endPoint x: 164, endPoint y: 67, distance: 53.8
click at [110, 66] on input "[PERSON_NAME] ([PERSON_NAME]" at bounding box center [367, 60] width 675 height 17
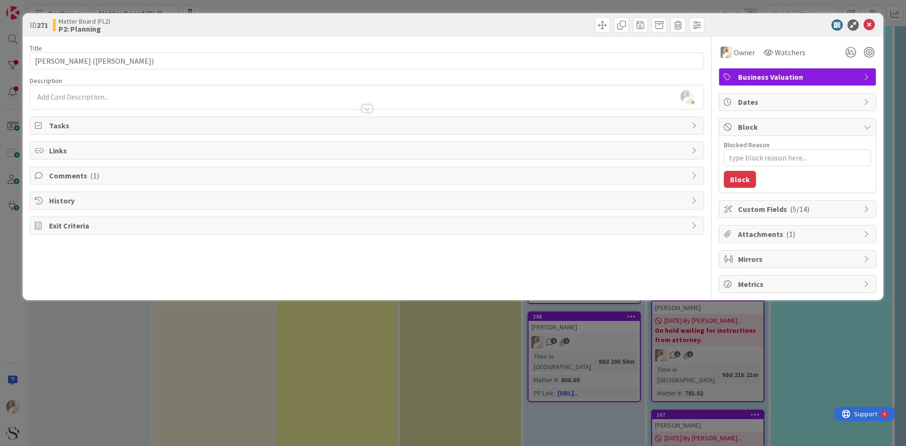
click at [71, 97] on div "[PERSON_NAME] just joined" at bounding box center [367, 97] width 674 height 24
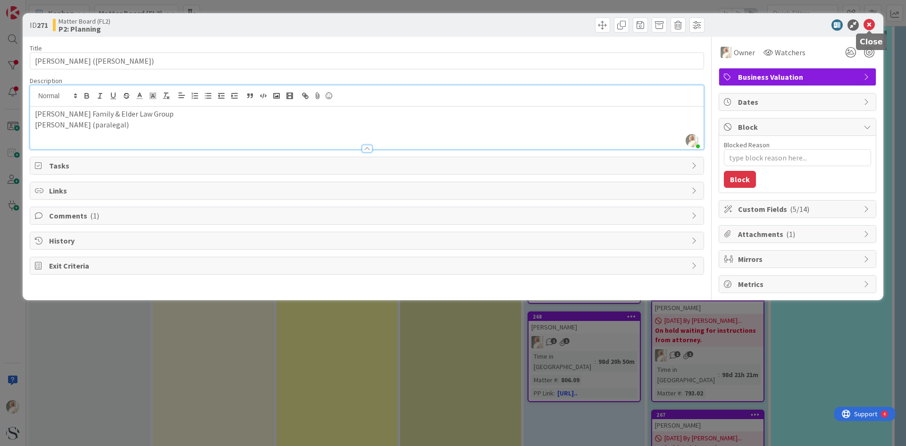
click at [872, 25] on icon at bounding box center [869, 24] width 11 height 11
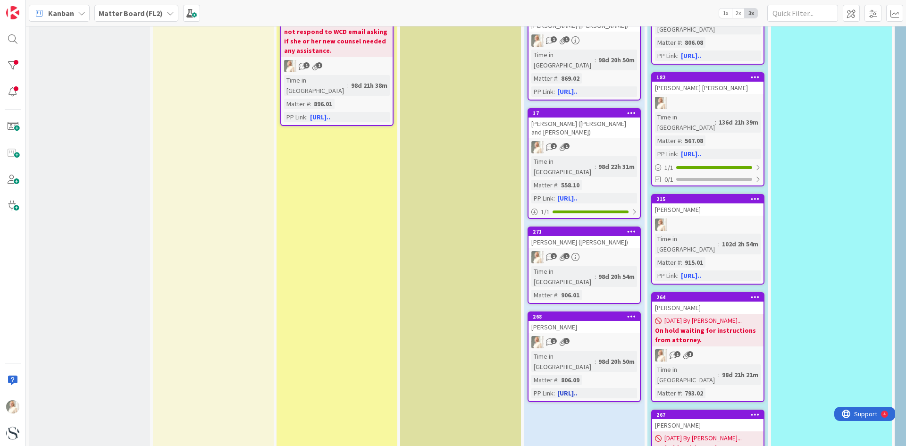
click at [568, 321] on div "[PERSON_NAME]" at bounding box center [584, 327] width 111 height 12
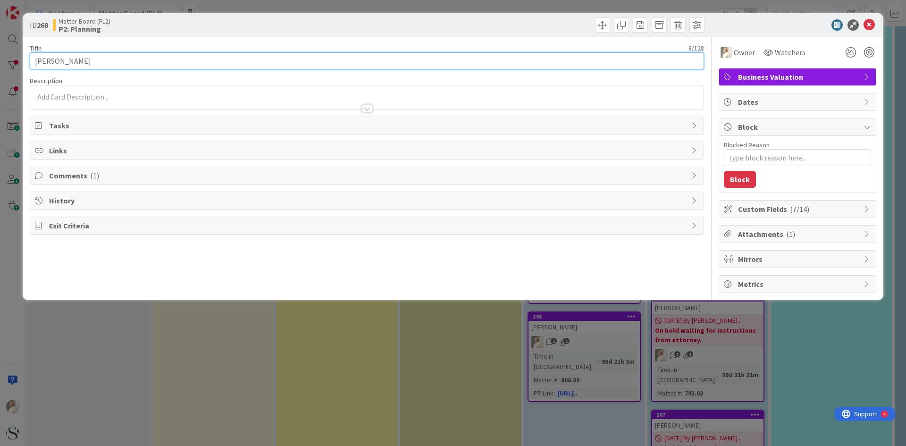
drag, startPoint x: 102, startPoint y: 60, endPoint x: 198, endPoint y: 58, distance: 96.3
click at [110, 60] on input "[PERSON_NAME]" at bounding box center [367, 60] width 675 height 17
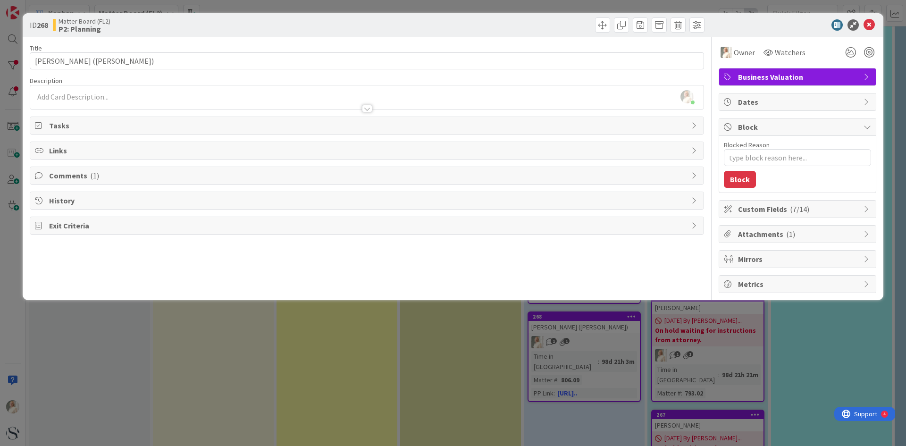
drag, startPoint x: 81, startPoint y: 93, endPoint x: 203, endPoint y: 141, distance: 130.8
click at [86, 97] on div "[PERSON_NAME] just joined" at bounding box center [367, 97] width 674 height 24
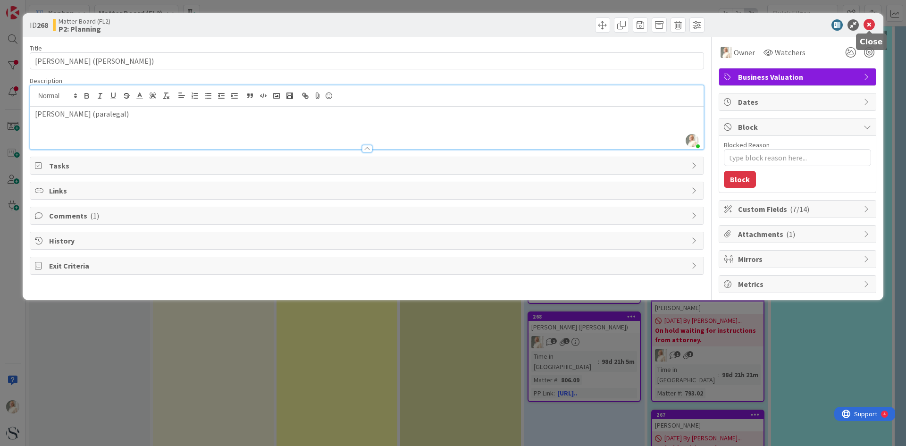
click at [870, 23] on icon at bounding box center [869, 24] width 11 height 11
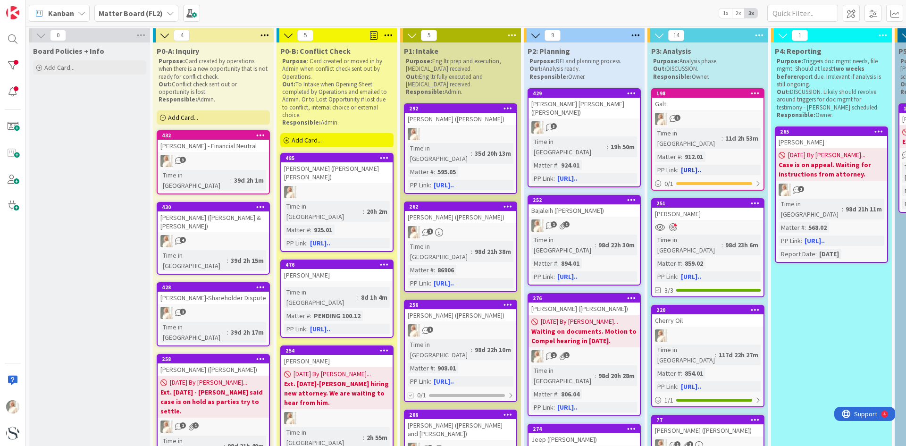
click at [732, 121] on div "1" at bounding box center [707, 119] width 111 height 12
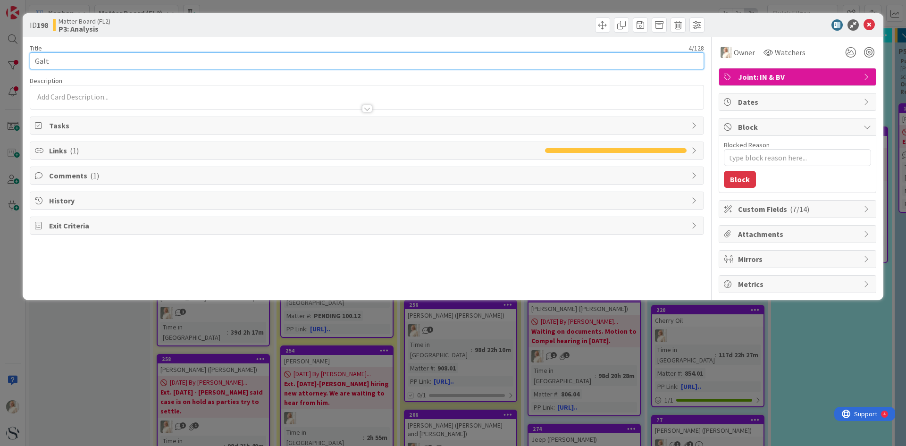
click at [109, 59] on input "Galt" at bounding box center [367, 60] width 675 height 17
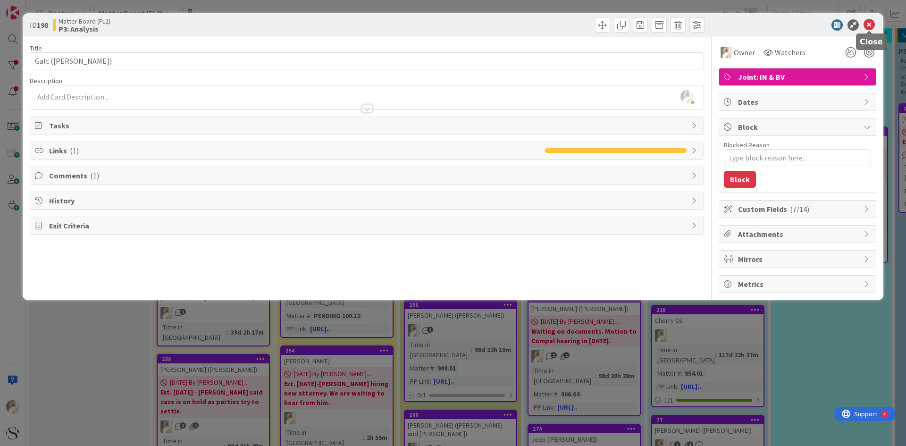
click at [873, 21] on icon at bounding box center [869, 24] width 11 height 11
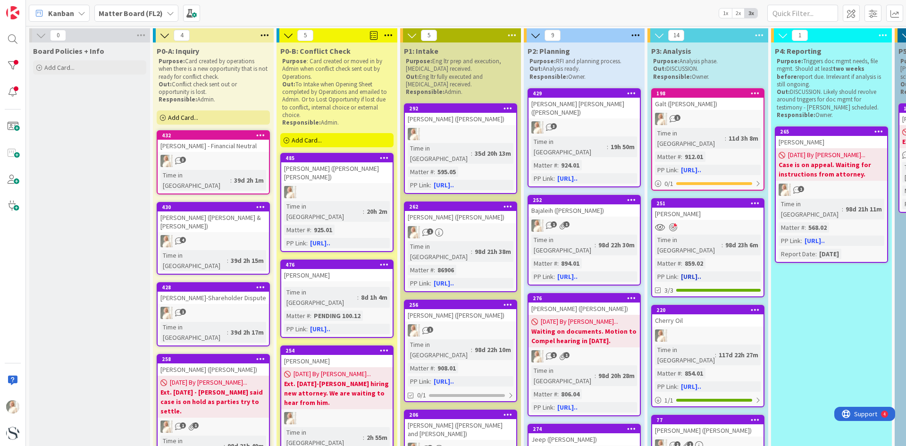
click at [698, 208] on div "[PERSON_NAME]" at bounding box center [707, 214] width 111 height 12
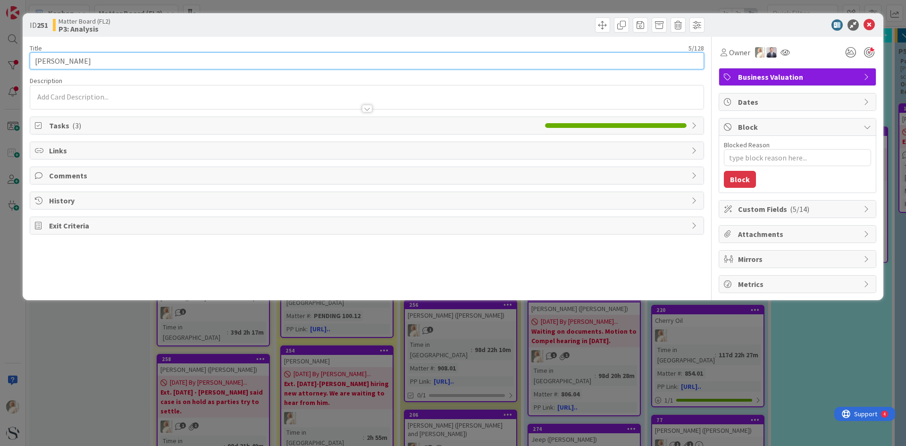
click at [121, 59] on input "[PERSON_NAME]" at bounding box center [367, 60] width 675 height 17
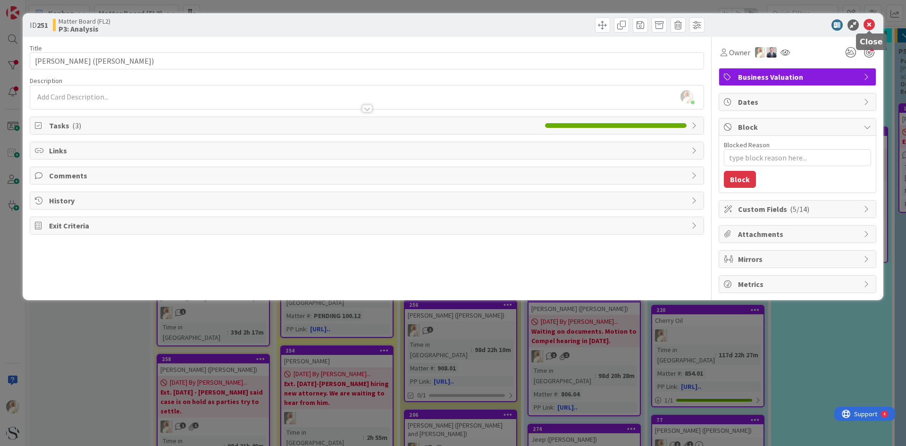
click at [870, 24] on icon at bounding box center [869, 24] width 11 height 11
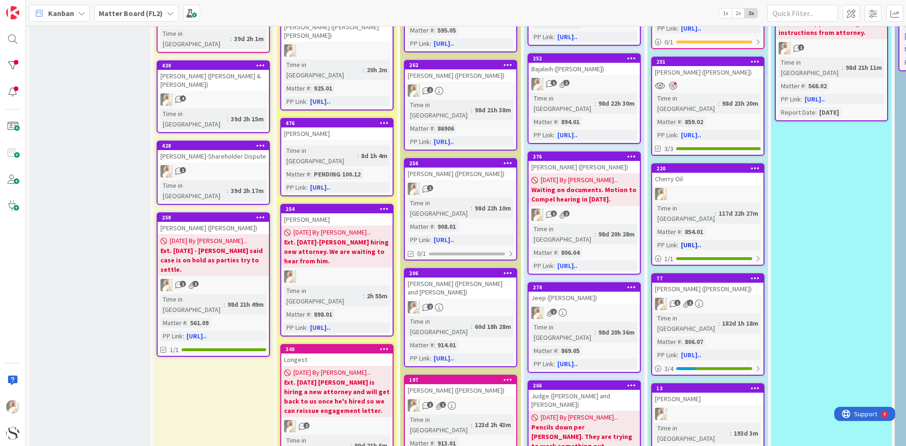
click at [709, 188] on div at bounding box center [707, 194] width 111 height 12
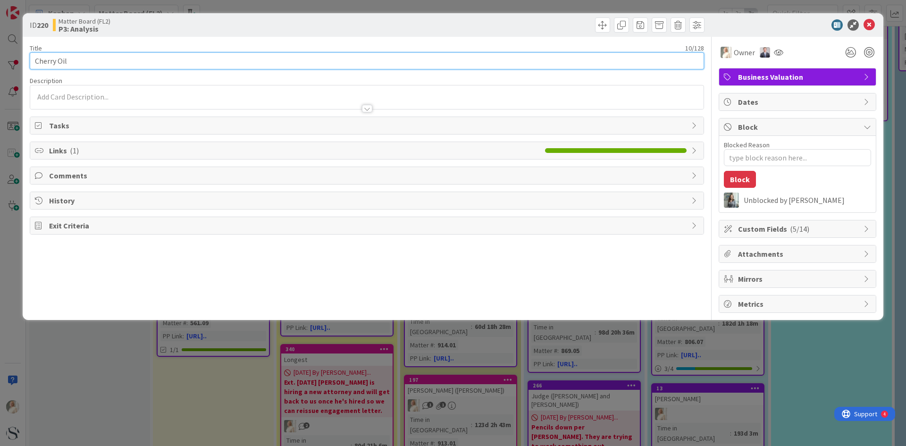
click at [120, 58] on input "Cherry Oil" at bounding box center [367, 60] width 675 height 17
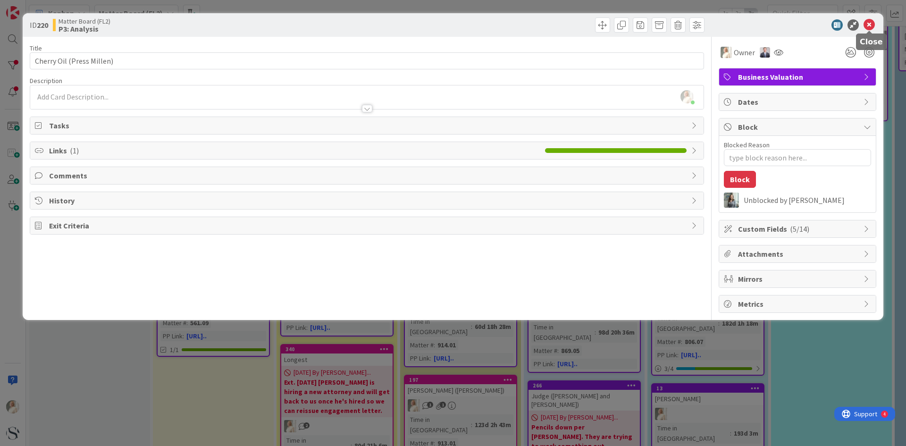
click at [872, 23] on icon at bounding box center [869, 24] width 11 height 11
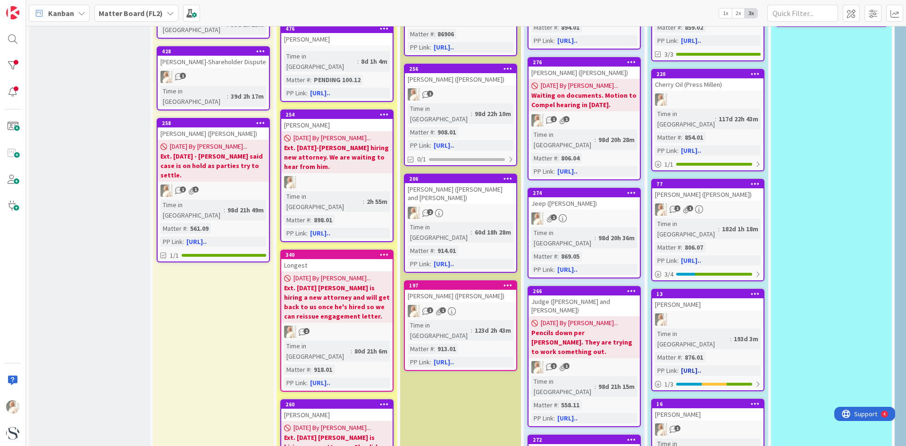
click at [689, 313] on div at bounding box center [707, 319] width 111 height 12
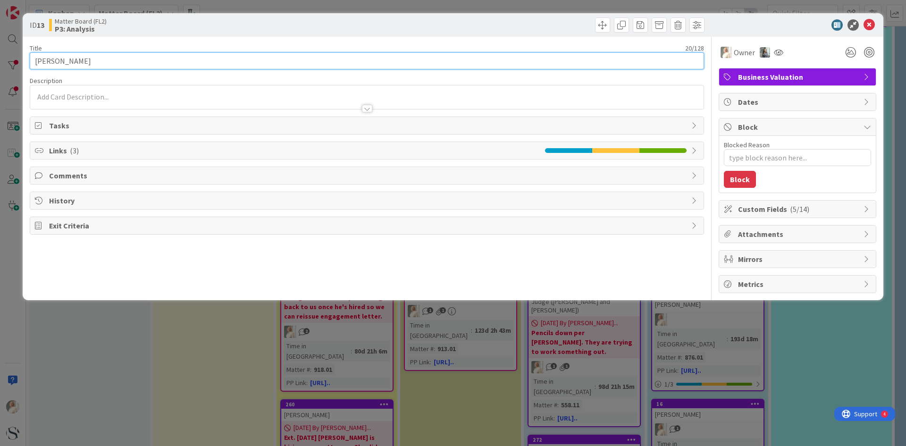
drag, startPoint x: 114, startPoint y: 58, endPoint x: 300, endPoint y: 101, distance: 190.9
click at [119, 59] on input "[PERSON_NAME]" at bounding box center [367, 60] width 675 height 17
click at [40, 60] on input "[PERSON_NAME] ([PERSON_NAME])" at bounding box center [367, 60] width 675 height 17
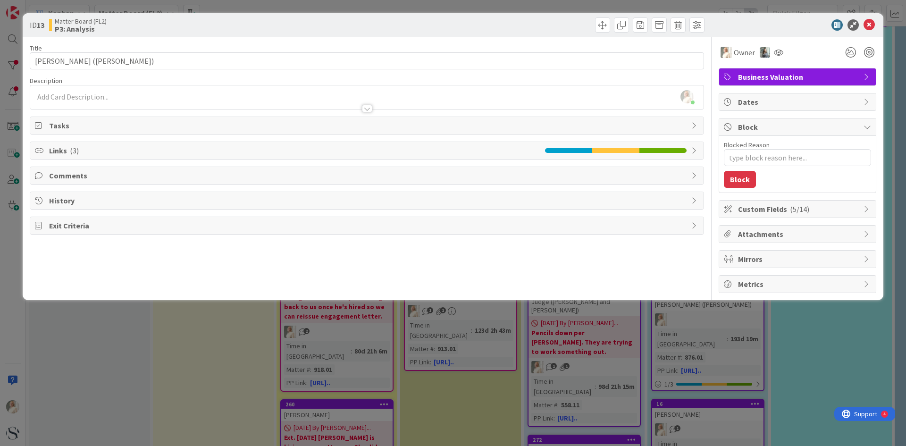
click at [116, 94] on div "[PERSON_NAME] just joined" at bounding box center [367, 97] width 674 height 24
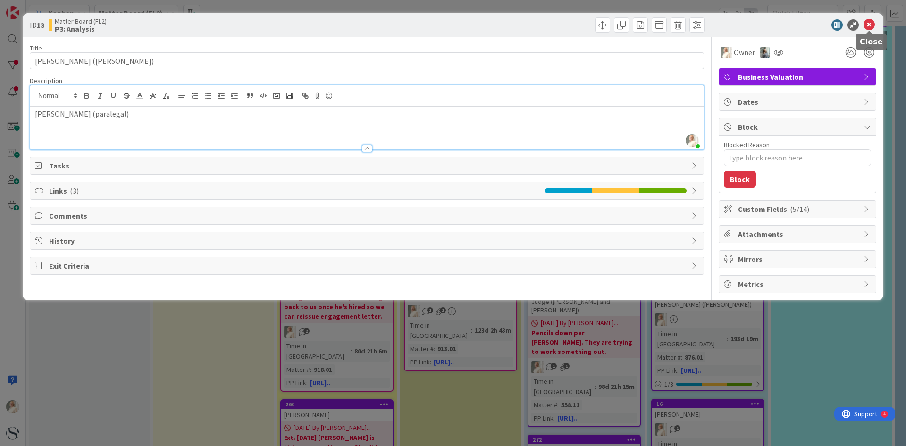
click at [871, 22] on icon at bounding box center [869, 24] width 11 height 11
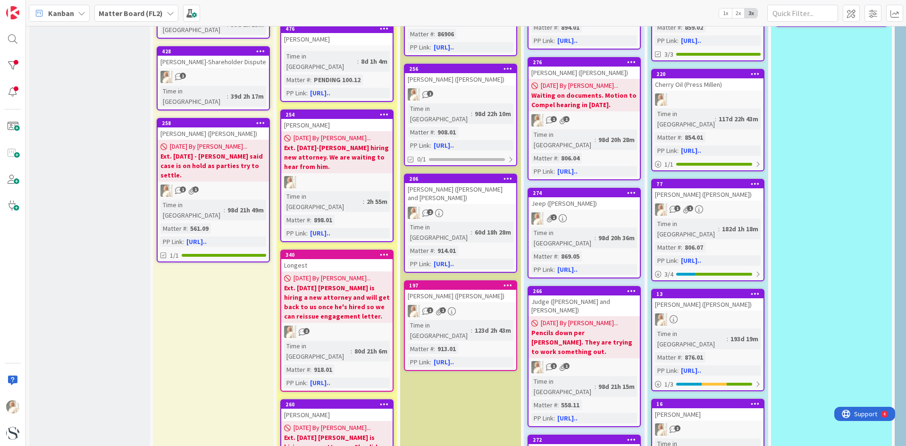
scroll to position [425, 0]
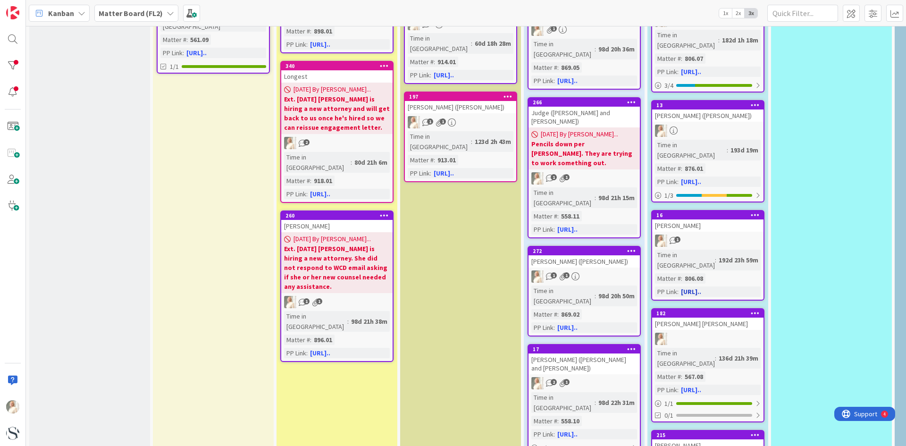
click at [714, 235] on div "1" at bounding box center [707, 241] width 111 height 12
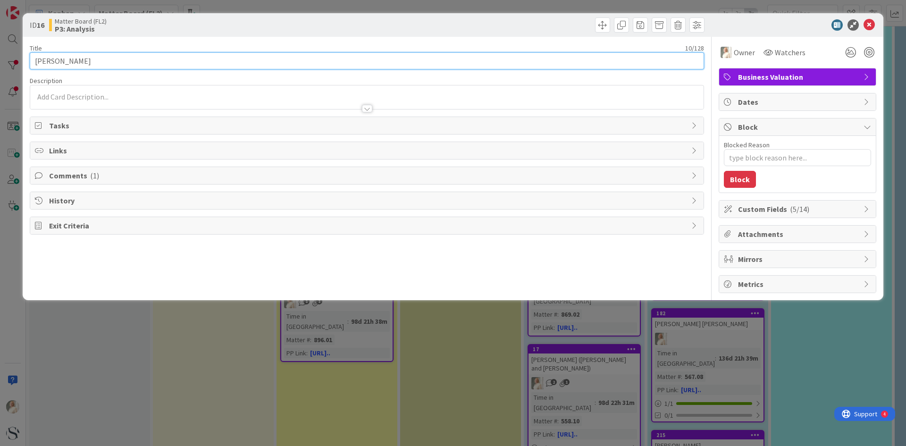
click at [141, 67] on input "[PERSON_NAME]" at bounding box center [367, 60] width 675 height 17
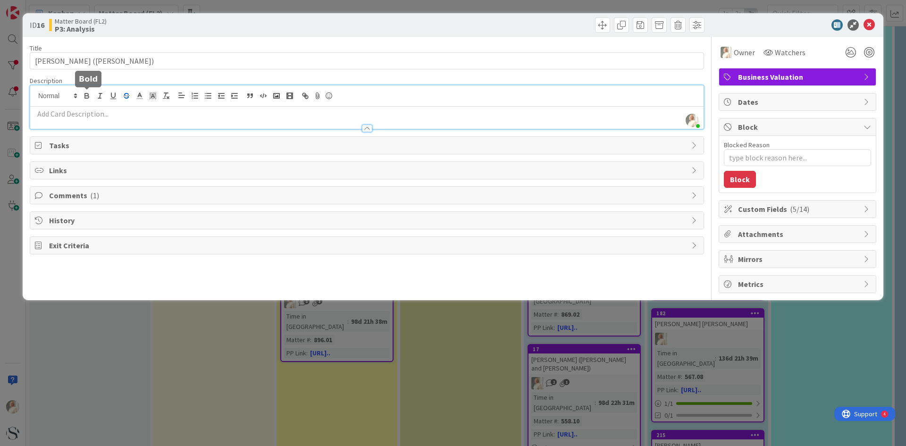
drag, startPoint x: 81, startPoint y: 94, endPoint x: 128, endPoint y: 94, distance: 47.7
click at [83, 94] on div "[PERSON_NAME] just joined" at bounding box center [367, 106] width 674 height 43
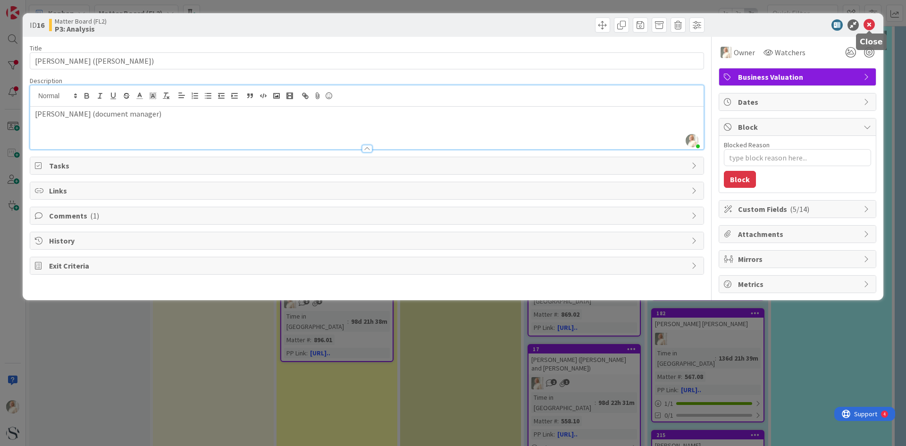
click at [871, 26] on icon at bounding box center [869, 24] width 11 height 11
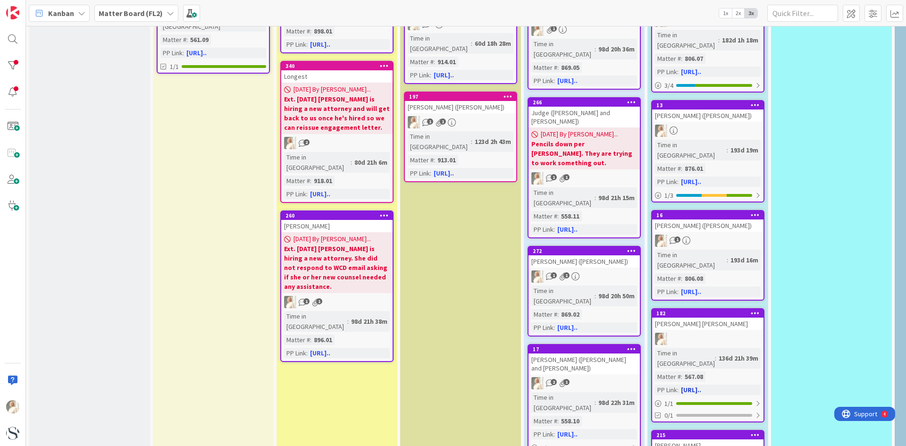
click at [712, 333] on div at bounding box center [707, 339] width 111 height 12
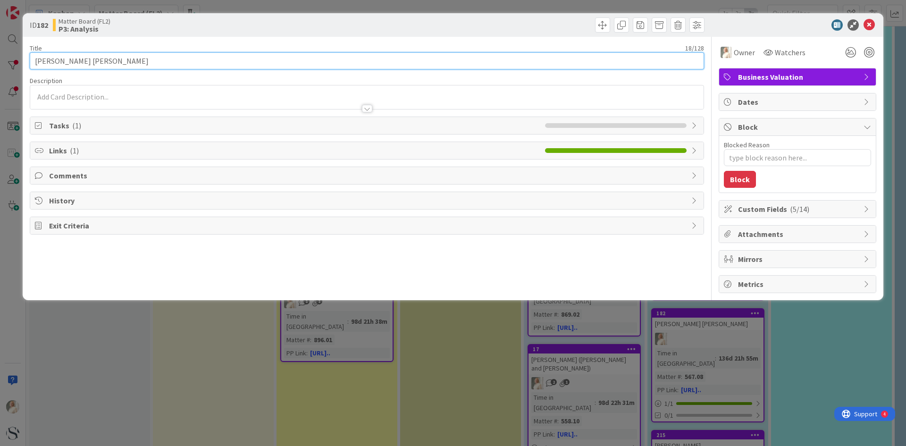
drag, startPoint x: 101, startPoint y: 60, endPoint x: -37, endPoint y: 54, distance: 138.0
click at [0, 54] on html "Kanban Matter Board (FL2) 1x 2x 3x 0 Board Policies + Info Add Card... 4 P0-A: …" at bounding box center [453, 223] width 906 height 446
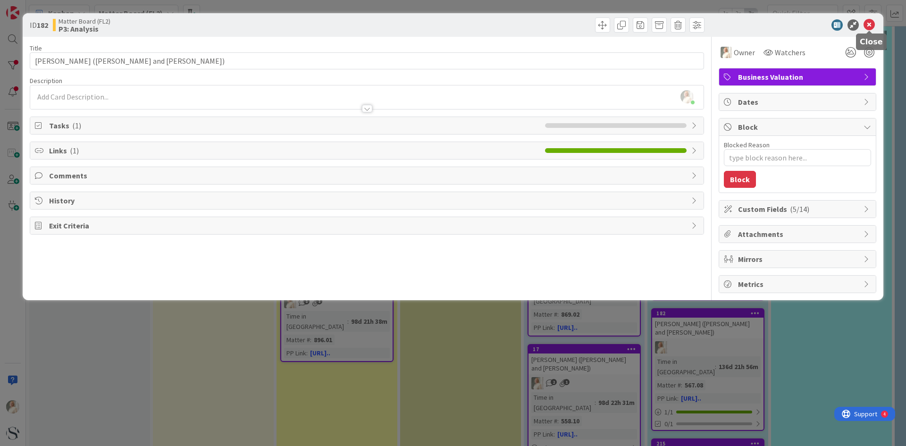
click at [870, 25] on icon at bounding box center [869, 24] width 11 height 11
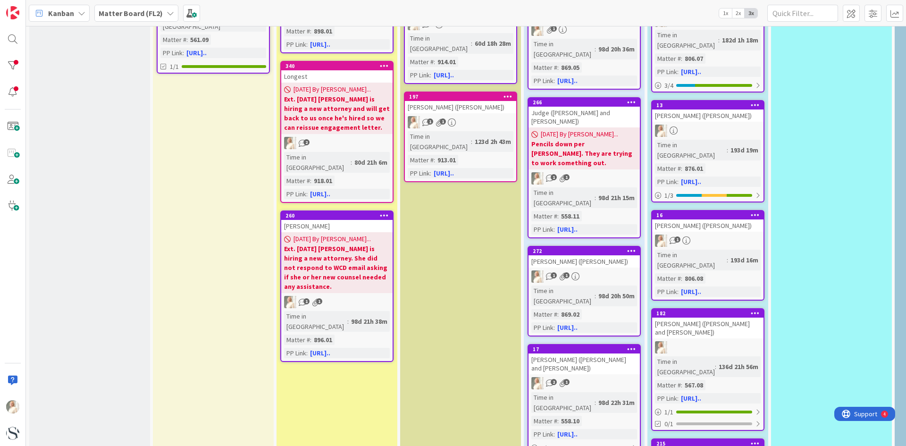
scroll to position [661, 0]
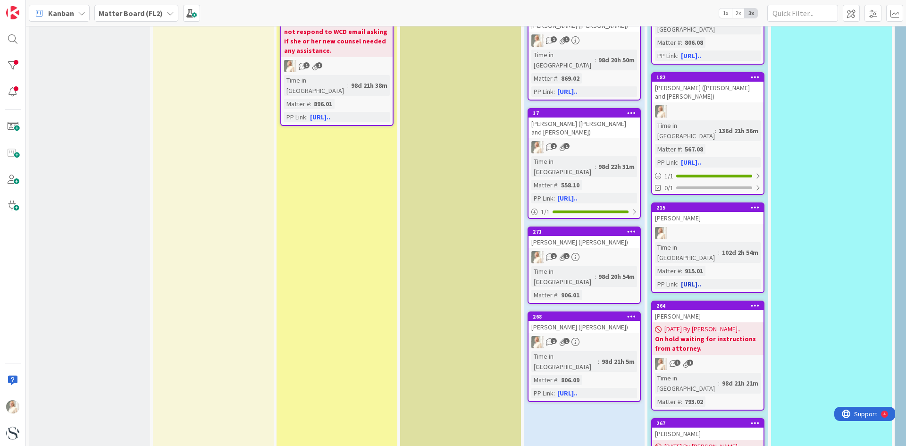
click at [702, 227] on div at bounding box center [707, 233] width 111 height 12
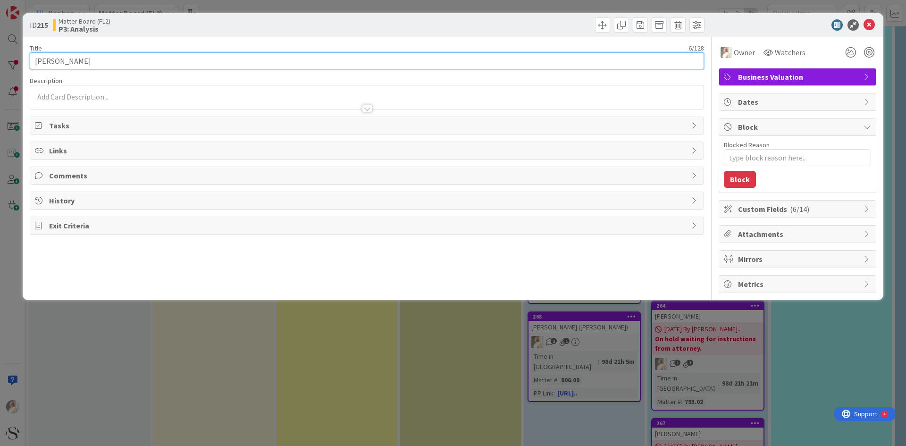
drag, startPoint x: 134, startPoint y: 65, endPoint x: 177, endPoint y: 74, distance: 43.9
click at [135, 65] on input "[PERSON_NAME]" at bounding box center [367, 60] width 675 height 17
click at [91, 65] on input "[PERSON_NAME] ([PERSON_NAME]" at bounding box center [367, 60] width 675 height 17
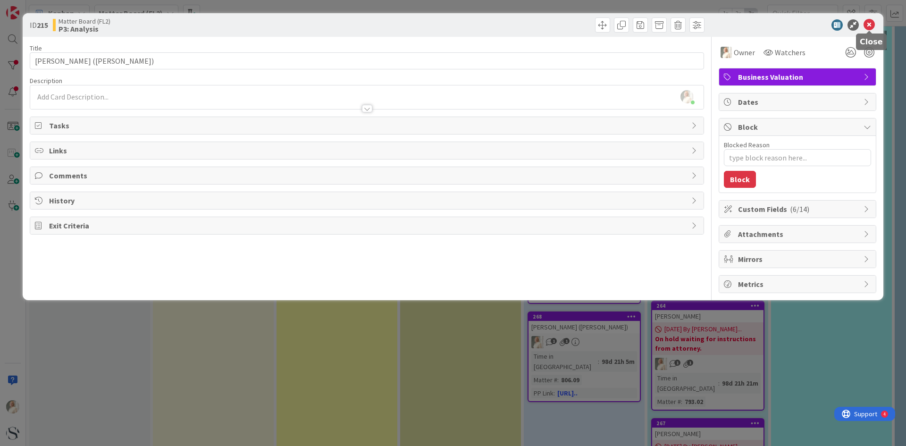
click at [869, 21] on icon at bounding box center [869, 24] width 11 height 11
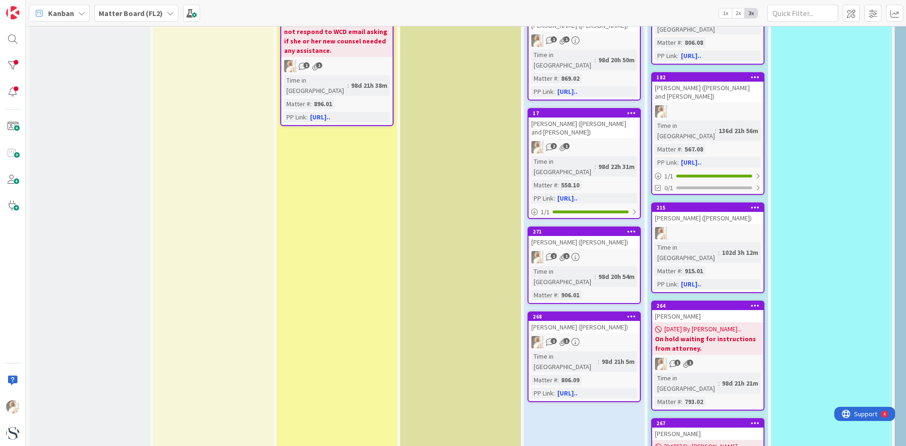
click at [717, 310] on div "[PERSON_NAME]" at bounding box center [707, 316] width 111 height 12
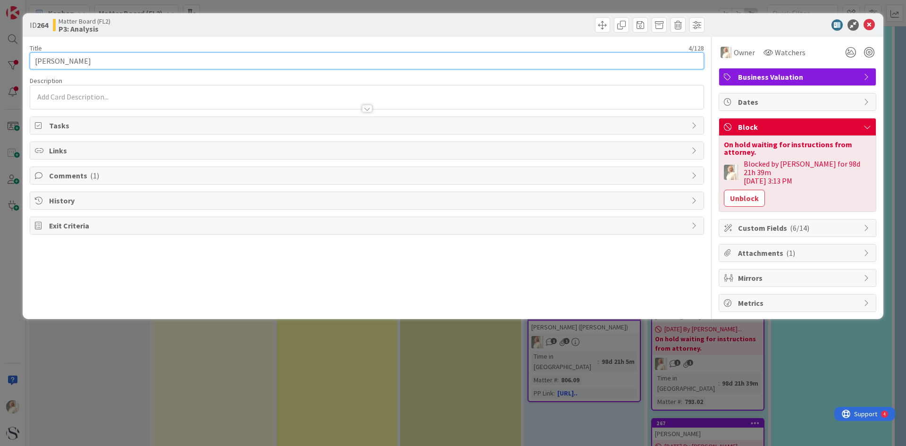
click at [94, 53] on input "[PERSON_NAME]" at bounding box center [367, 60] width 675 height 17
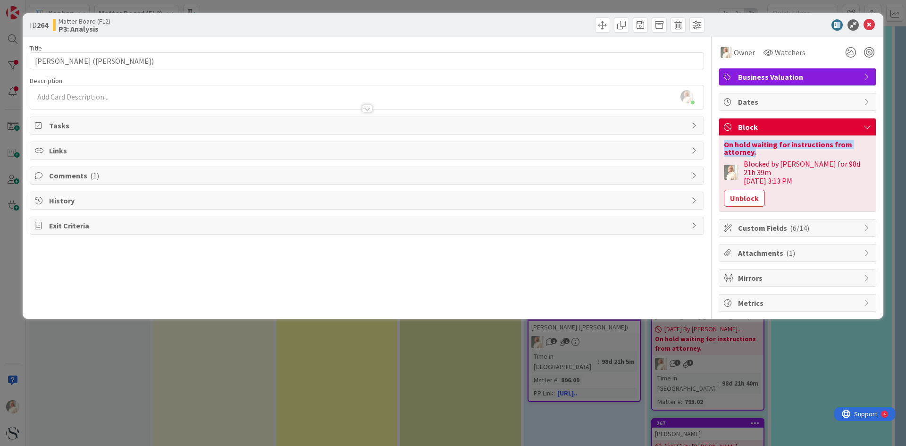
drag, startPoint x: 725, startPoint y: 144, endPoint x: 761, endPoint y: 152, distance: 37.5
click at [761, 152] on div "On hold waiting for instructions from attorney." at bounding box center [797, 148] width 147 height 15
click at [747, 190] on button "Unblock" at bounding box center [744, 198] width 41 height 17
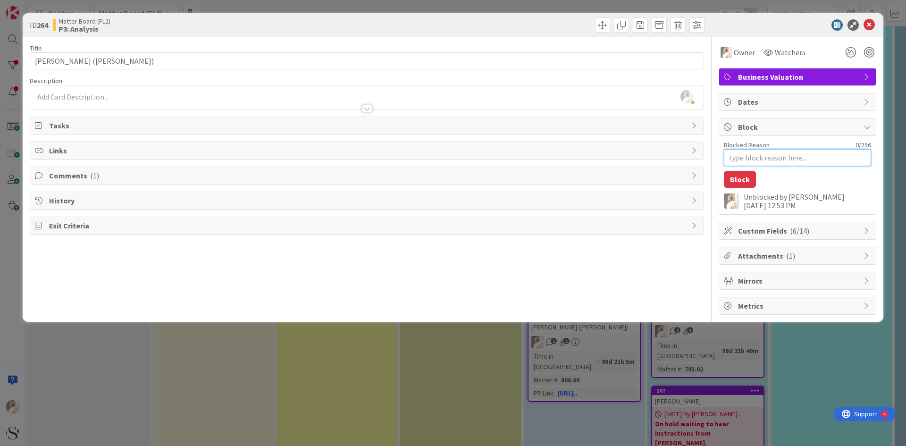
click at [746, 154] on textarea "Blocked Reason" at bounding box center [797, 157] width 147 height 17
paste textarea "[PERSON_NAME] is hiring a new attorney. Not sure if we will still be hired."
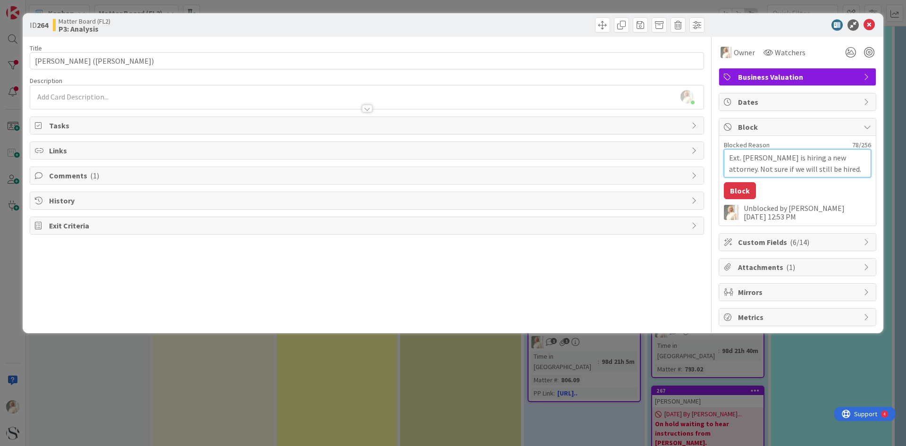
drag, startPoint x: 831, startPoint y: 169, endPoint x: 744, endPoint y: 162, distance: 87.1
click at [744, 162] on textarea "Ext. [PERSON_NAME] is hiring a new attorney. Not sure if we will still be hired." at bounding box center [797, 163] width 147 height 28
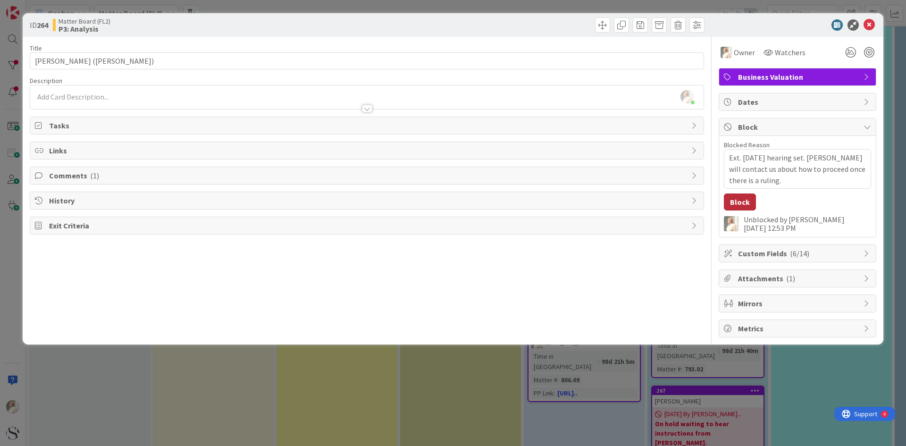
click at [740, 200] on button "Block" at bounding box center [740, 202] width 32 height 17
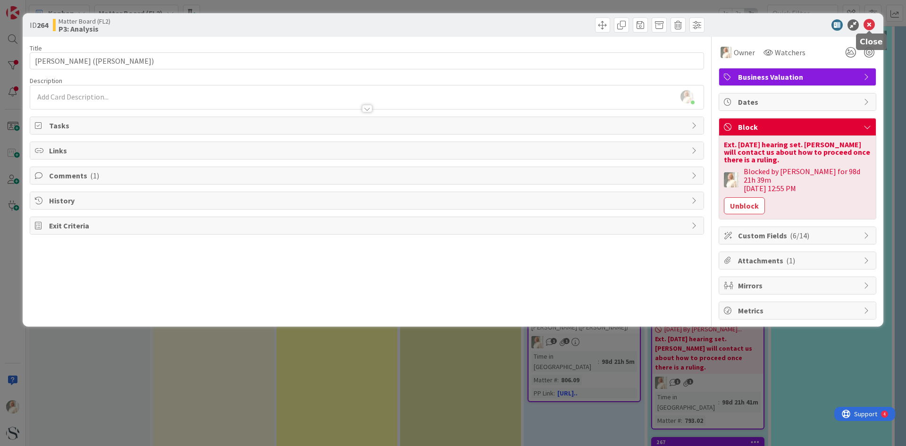
click at [870, 23] on icon at bounding box center [869, 24] width 11 height 11
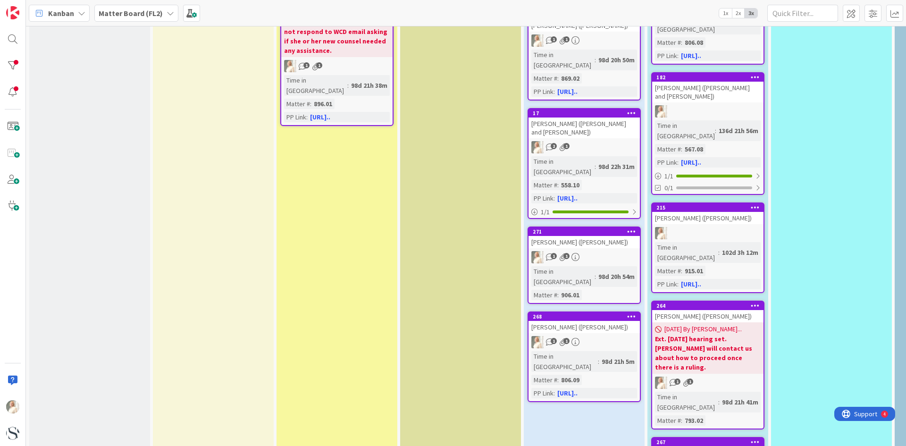
scroll to position [803, 0]
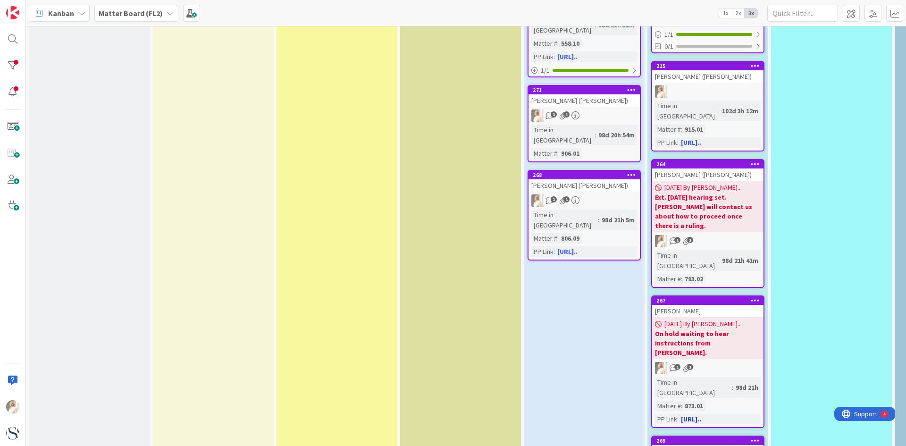
click at [712, 329] on b "On hold waiting to hear instructions from [PERSON_NAME]." at bounding box center [708, 343] width 106 height 28
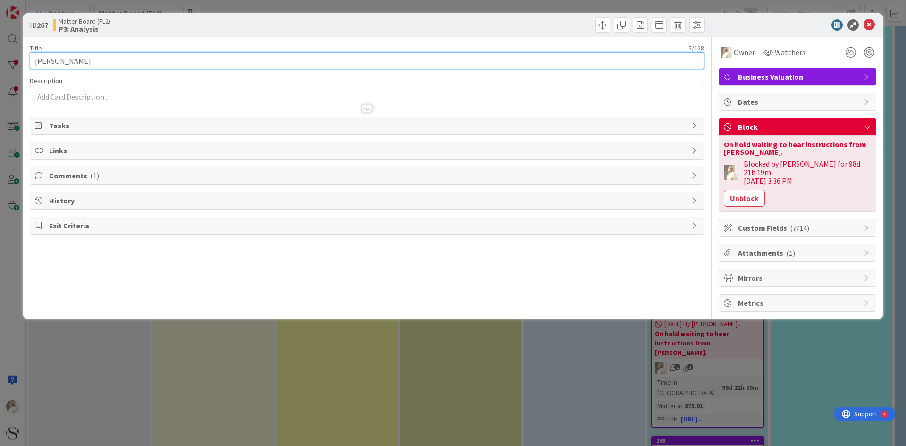
click at [110, 62] on input "[PERSON_NAME]" at bounding box center [367, 60] width 675 height 17
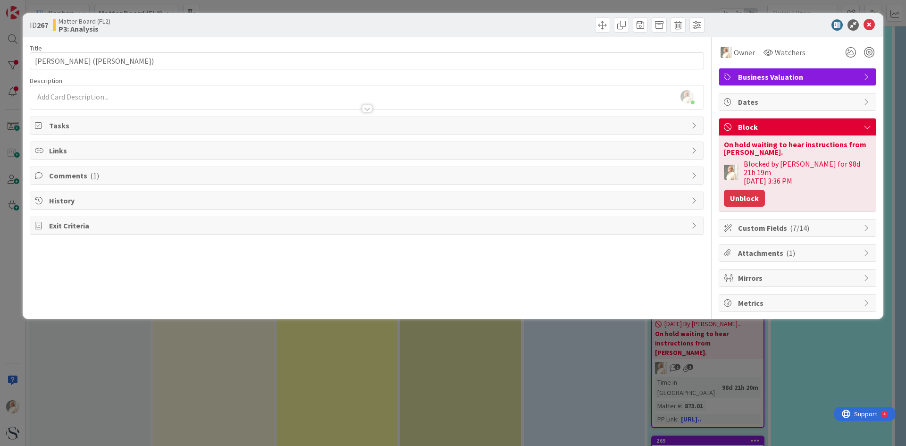
click at [751, 190] on button "Unblock" at bounding box center [744, 198] width 41 height 17
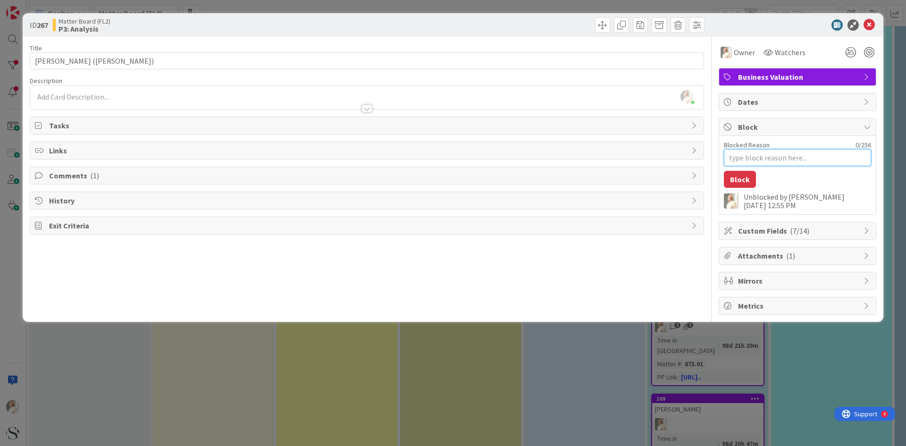
click at [750, 158] on textarea "Blocked Reason" at bounding box center [797, 157] width 147 height 17
click at [738, 180] on button "Block" at bounding box center [740, 179] width 32 height 17
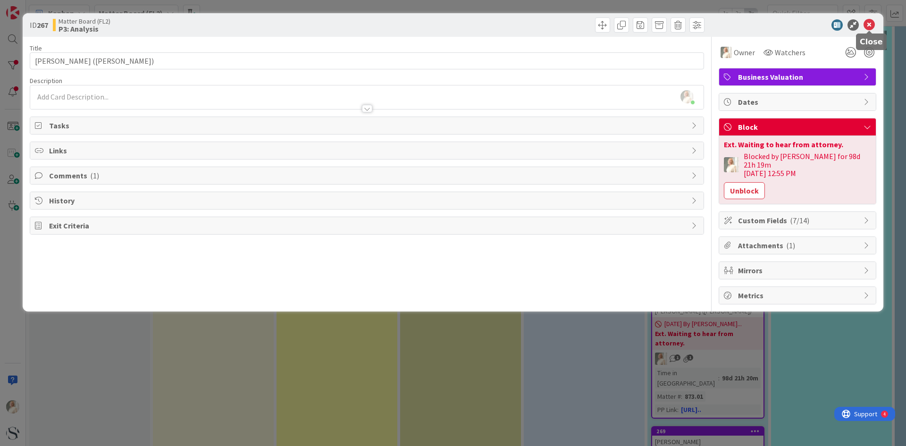
click at [867, 23] on icon at bounding box center [869, 24] width 11 height 11
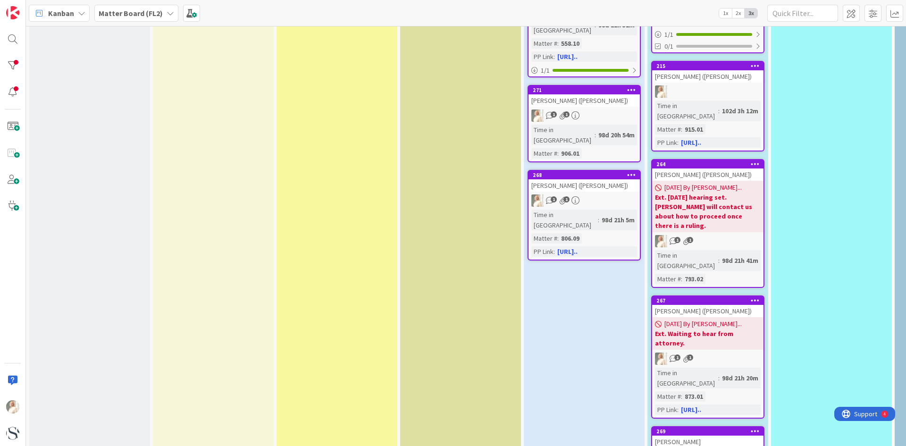
click at [703, 436] on div "[PERSON_NAME]" at bounding box center [707, 442] width 111 height 12
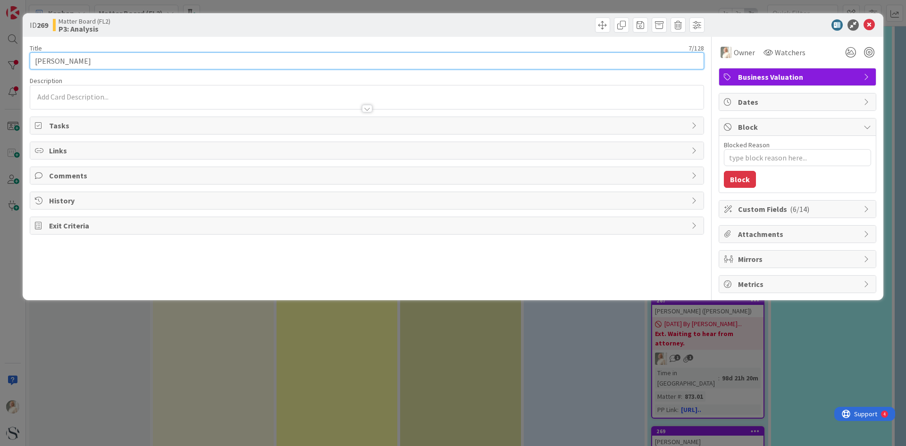
drag, startPoint x: 112, startPoint y: 57, endPoint x: 216, endPoint y: 89, distance: 109.2
click at [115, 60] on input "[PERSON_NAME]" at bounding box center [367, 60] width 675 height 17
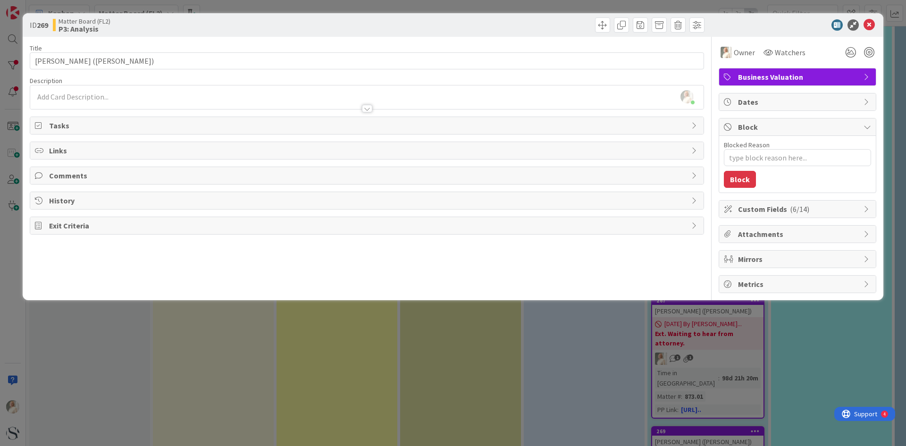
click at [216, 89] on div "[PERSON_NAME] just joined" at bounding box center [367, 97] width 674 height 24
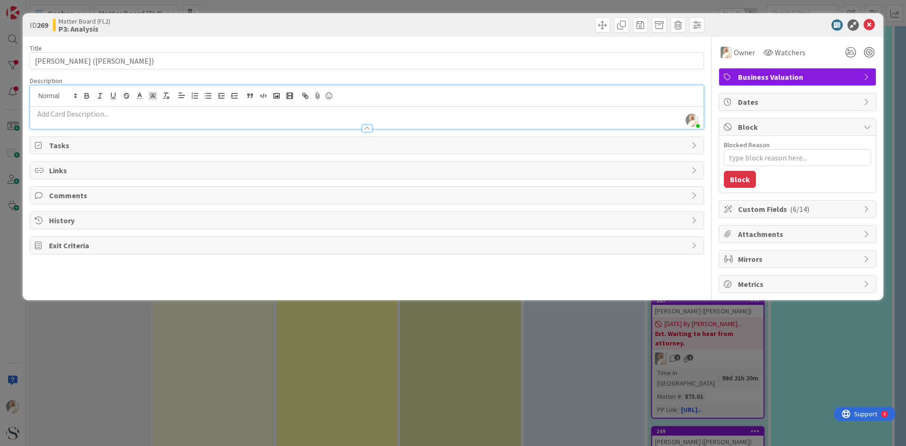
click at [85, 114] on p at bounding box center [367, 114] width 664 height 11
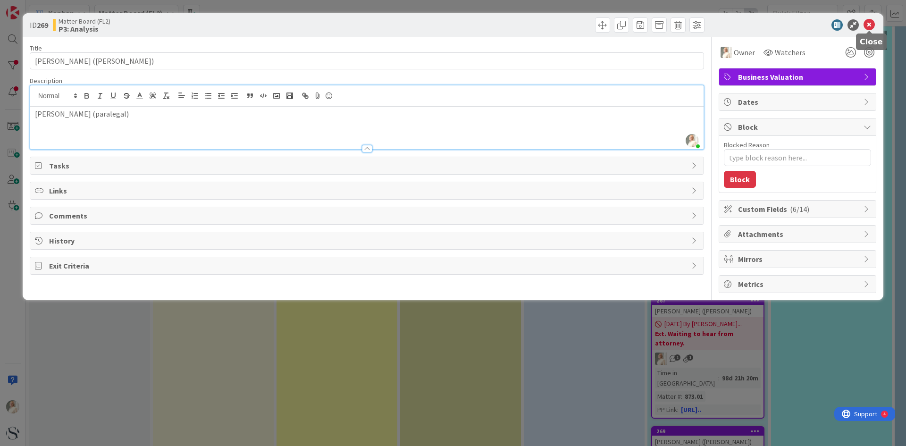
click at [872, 23] on icon at bounding box center [869, 24] width 11 height 11
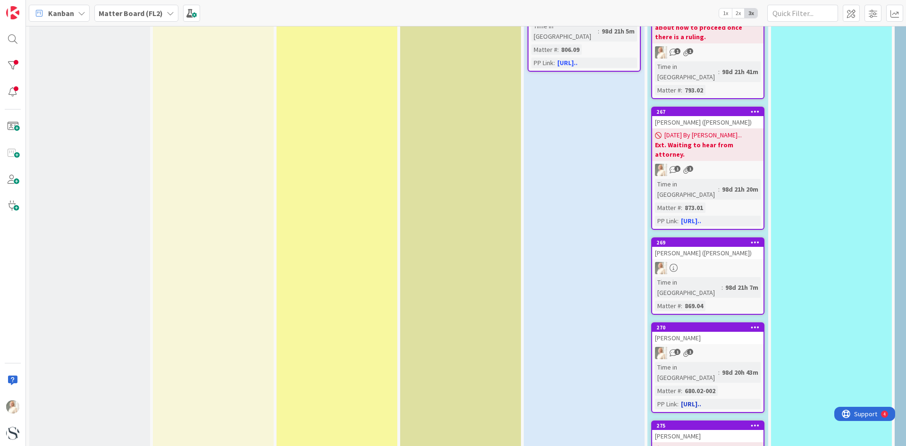
click at [726, 347] on div "1 1" at bounding box center [707, 353] width 111 height 12
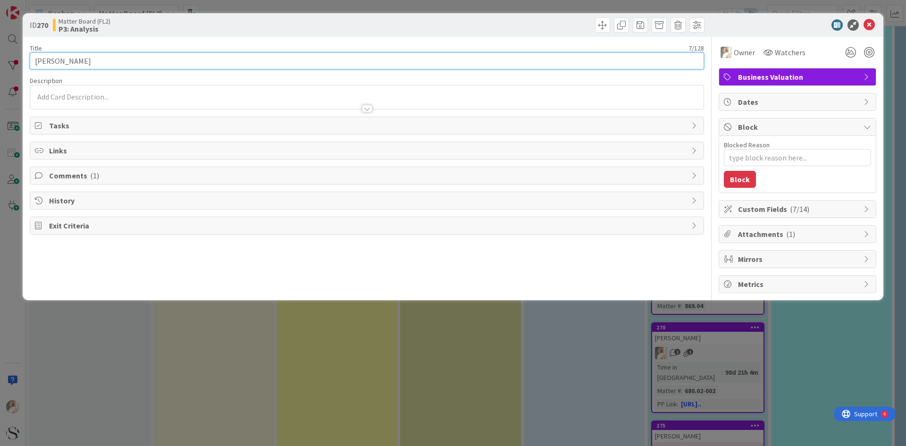
click at [106, 64] on input "[PERSON_NAME]" at bounding box center [367, 60] width 675 height 17
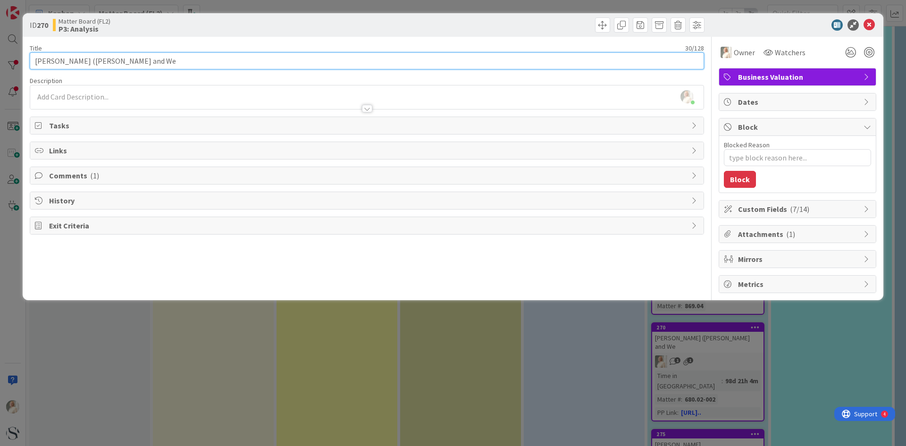
drag, startPoint x: 141, startPoint y: 56, endPoint x: 149, endPoint y: 62, distance: 9.8
click at [141, 56] on input "[PERSON_NAME] ([PERSON_NAME] and We" at bounding box center [367, 60] width 675 height 17
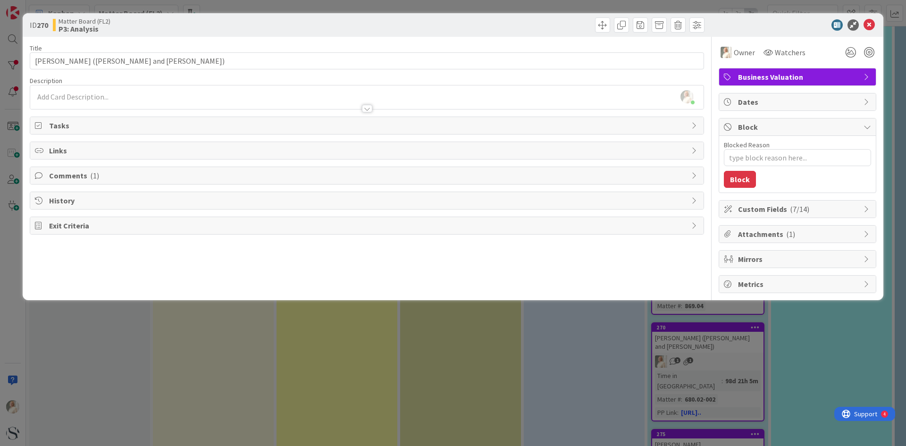
click at [111, 93] on div "[PERSON_NAME] just joined" at bounding box center [367, 97] width 674 height 24
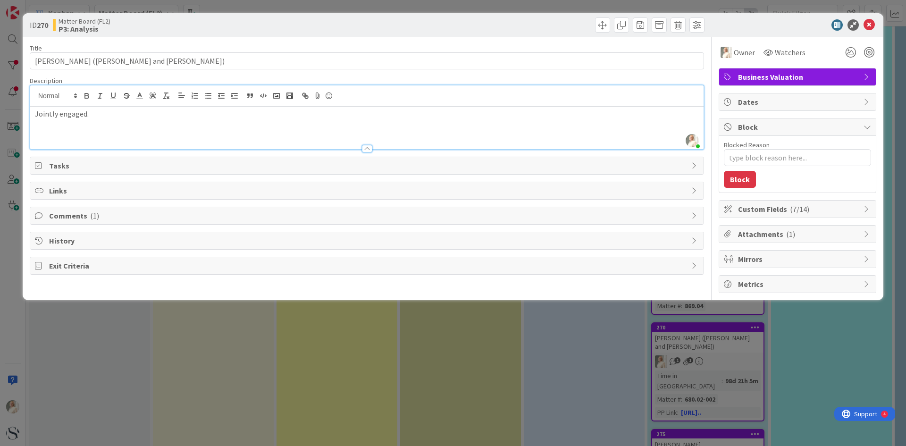
click at [33, 112] on div "Jointly engaged." at bounding box center [367, 128] width 674 height 42
click at [874, 25] on icon at bounding box center [869, 24] width 11 height 11
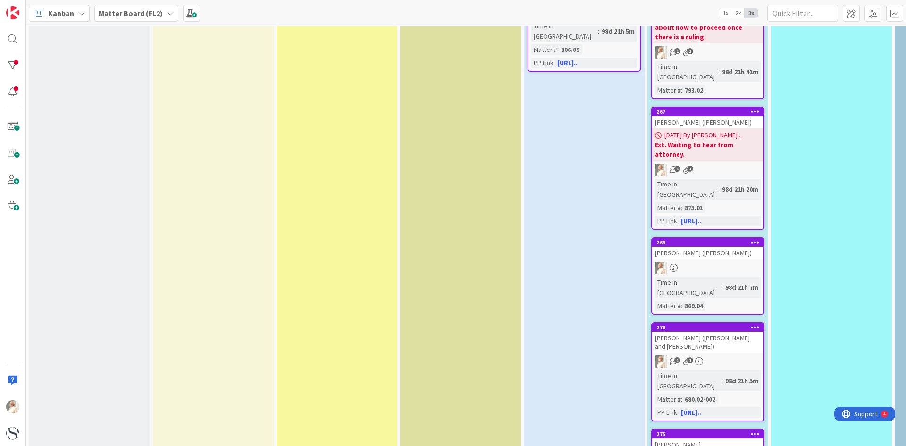
scroll to position [1082, 0]
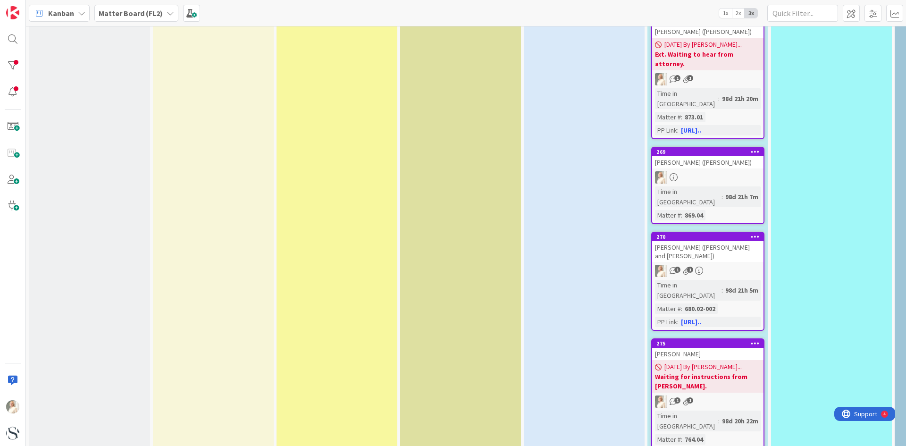
click at [720, 396] on div "1 1" at bounding box center [707, 402] width 111 height 12
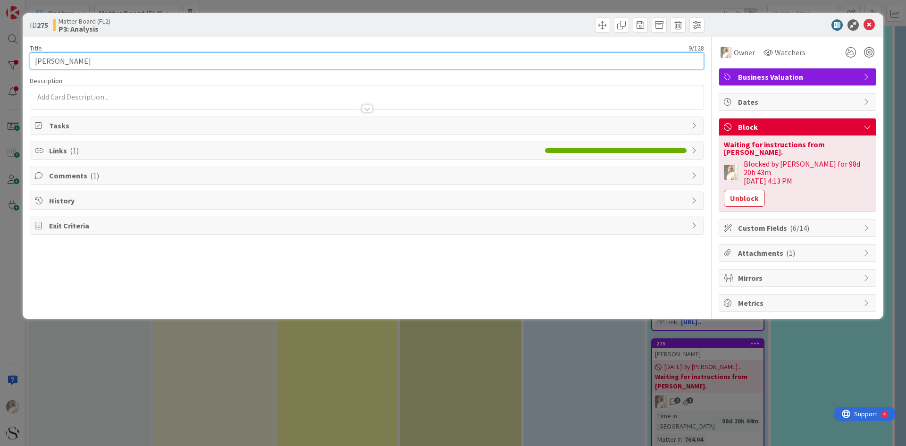
drag, startPoint x: 92, startPoint y: 59, endPoint x: 155, endPoint y: 70, distance: 64.2
click at [92, 59] on input "[PERSON_NAME]" at bounding box center [367, 60] width 675 height 17
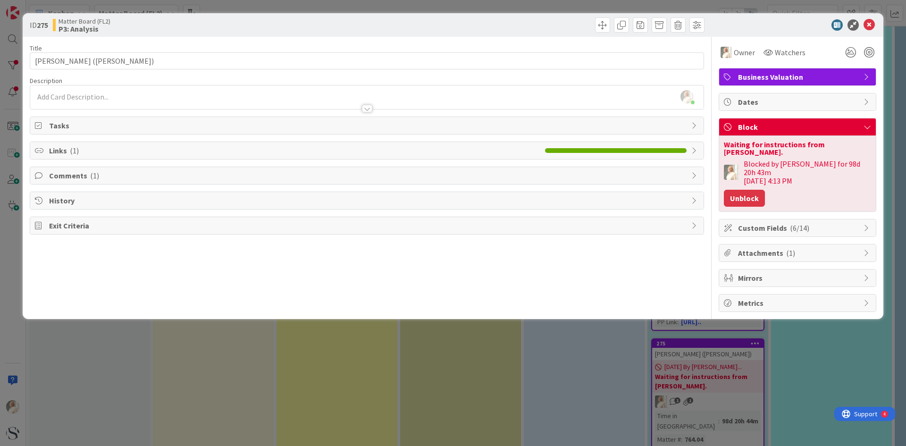
click at [738, 190] on button "Unblock" at bounding box center [744, 198] width 41 height 17
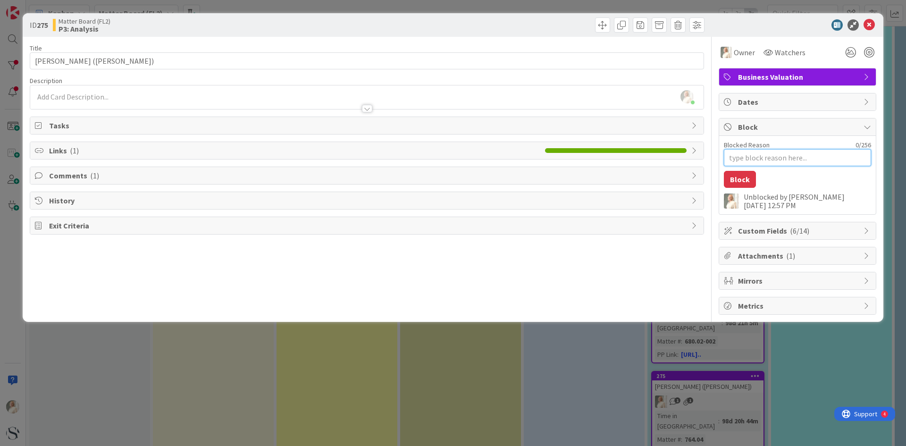
click at [744, 152] on textarea "Blocked Reason" at bounding box center [797, 157] width 147 height 17
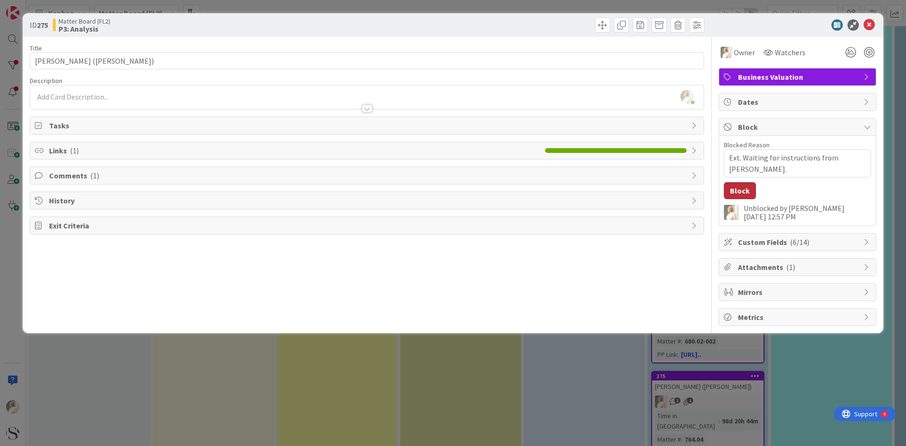
click at [736, 195] on button "Block" at bounding box center [740, 190] width 32 height 17
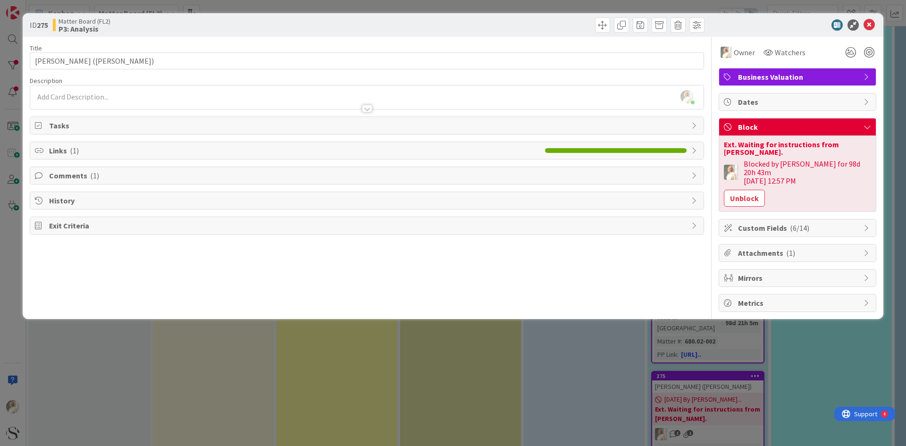
scroll to position [1082, 0]
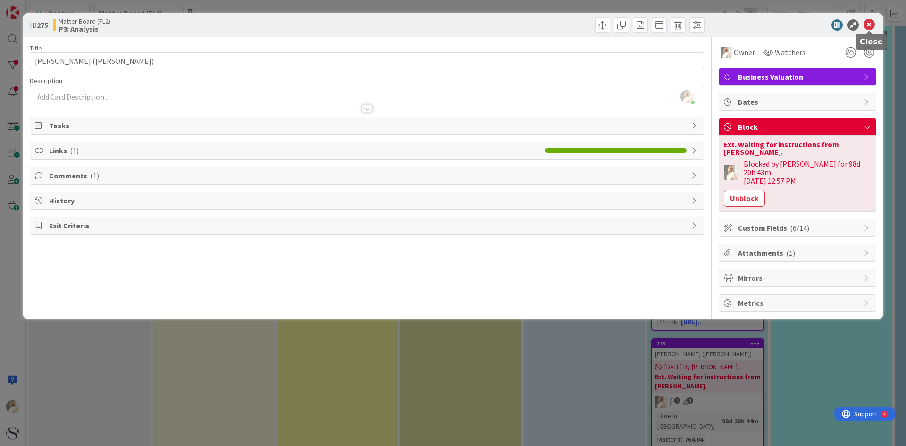
click at [873, 20] on icon at bounding box center [869, 24] width 11 height 11
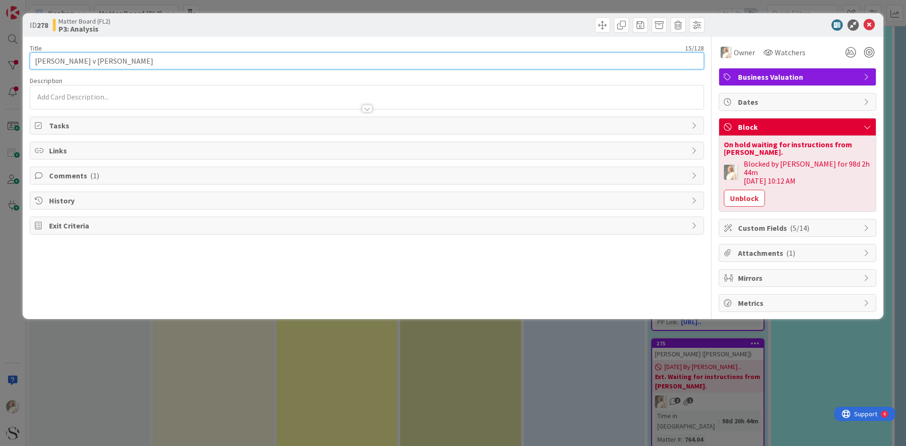
click at [118, 65] on input "[PERSON_NAME] v [PERSON_NAME]" at bounding box center [367, 60] width 675 height 17
drag, startPoint x: 102, startPoint y: 54, endPoint x: 117, endPoint y: 63, distance: 16.9
click at [112, 61] on input "[PERSON_NAME] v [PERSON_NAME]" at bounding box center [367, 60] width 675 height 17
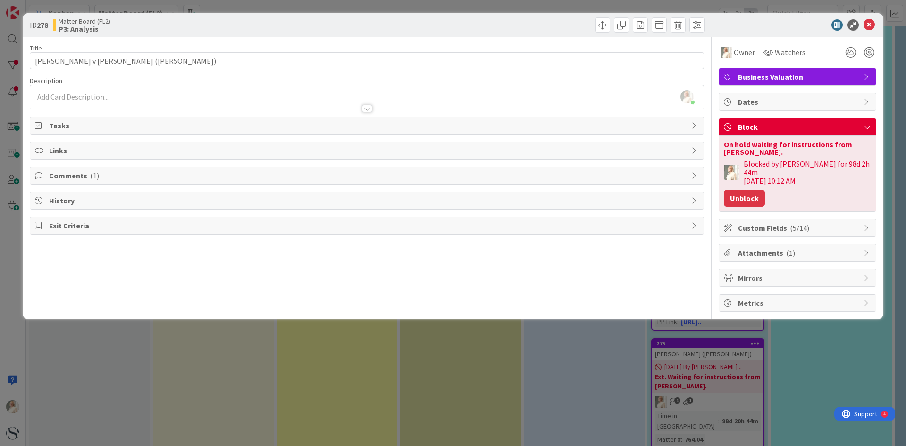
click at [749, 190] on button "Unblock" at bounding box center [744, 198] width 41 height 17
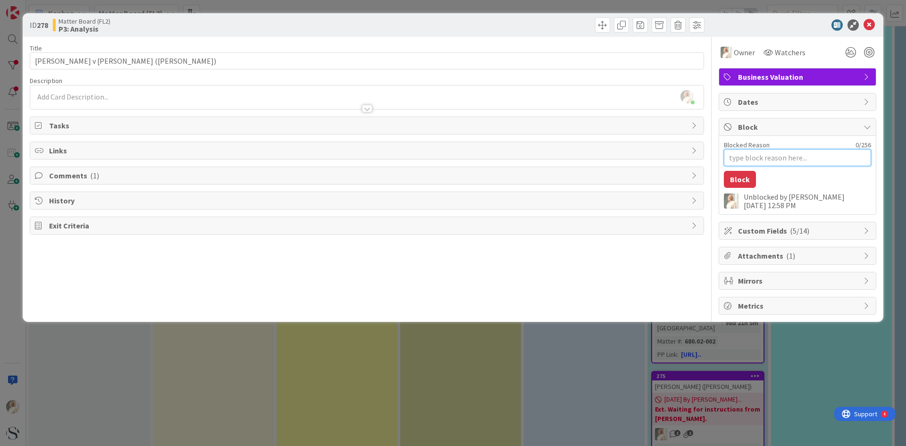
click at [734, 154] on textarea "Blocked Reason" at bounding box center [797, 157] width 147 height 17
click at [736, 176] on button "Block" at bounding box center [740, 179] width 32 height 17
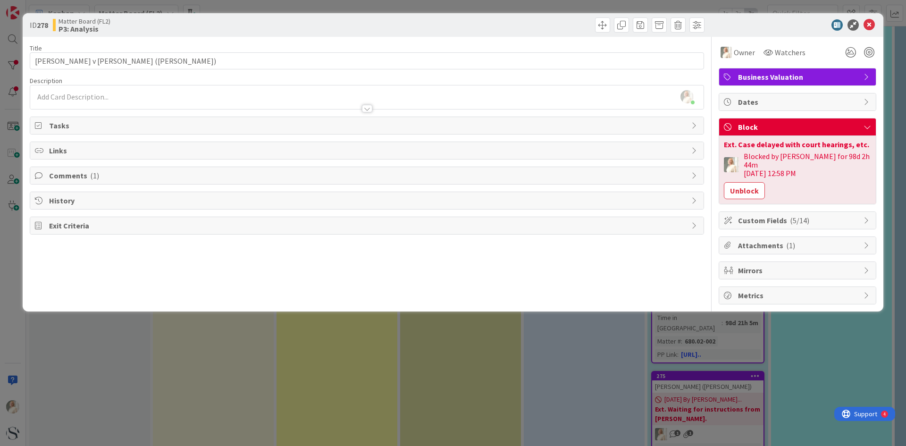
scroll to position [1082, 0]
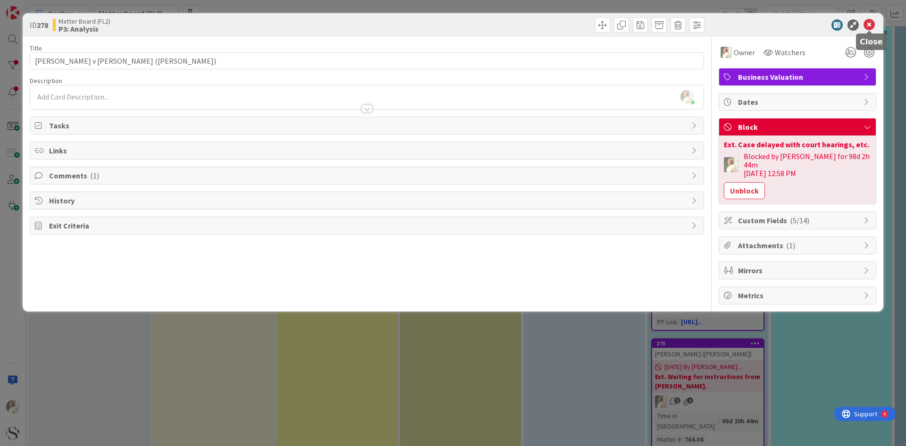
click at [871, 22] on icon at bounding box center [869, 24] width 11 height 11
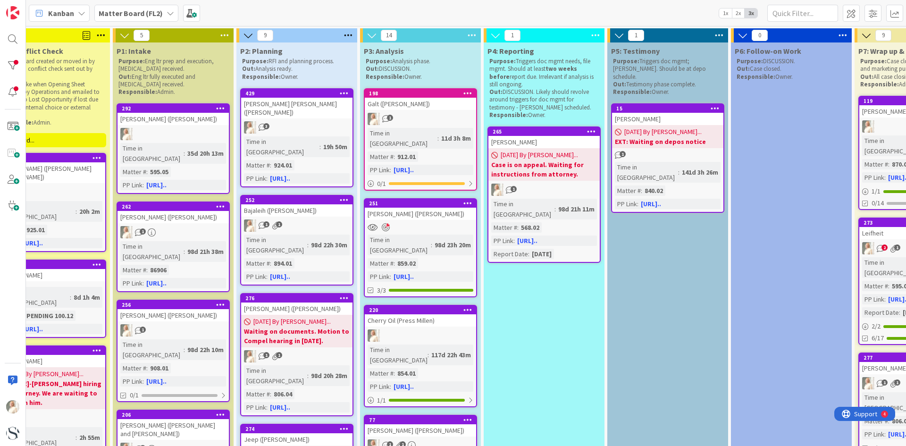
scroll to position [0, 321]
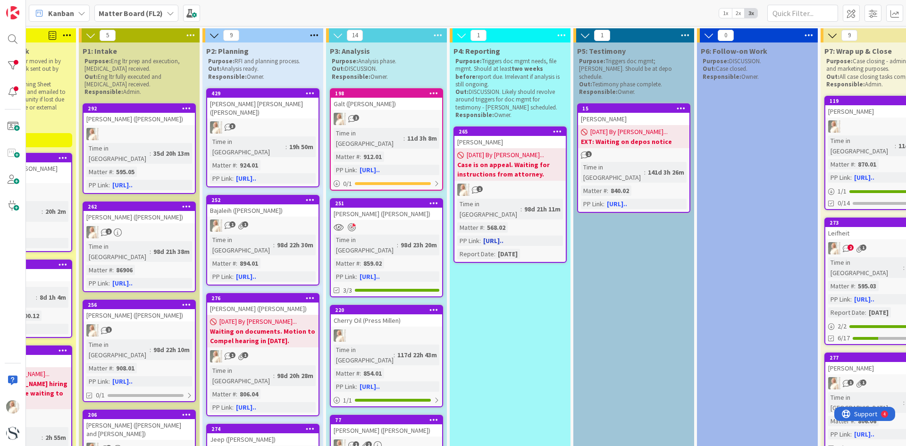
click at [528, 144] on div "[PERSON_NAME]" at bounding box center [510, 142] width 111 height 12
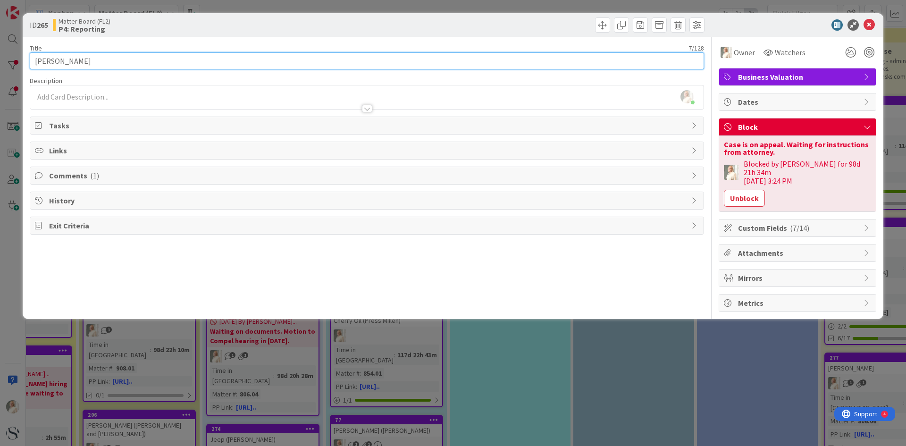
drag, startPoint x: 80, startPoint y: 61, endPoint x: 234, endPoint y: 101, distance: 159.0
click at [81, 61] on input "[PERSON_NAME]" at bounding box center [367, 60] width 675 height 17
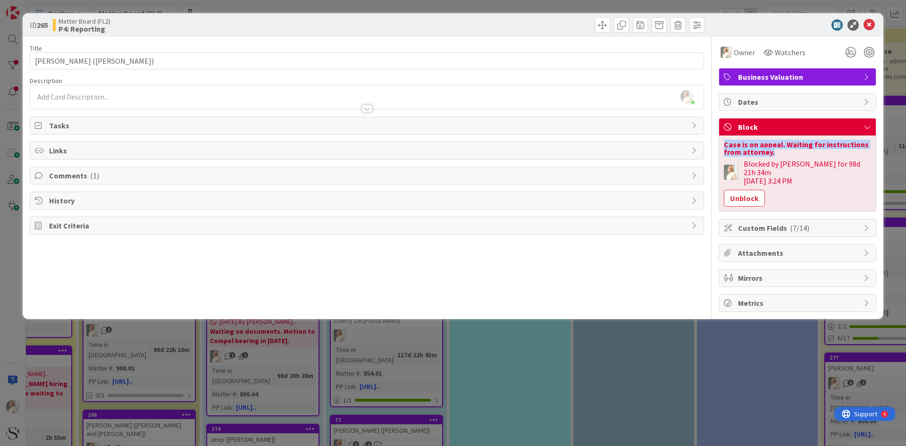
drag, startPoint x: 777, startPoint y: 151, endPoint x: 724, endPoint y: 144, distance: 52.9
click at [724, 144] on div "Case is on appeal. Waiting for instructions from attorney." at bounding box center [797, 148] width 147 height 15
copy div "Case is on appeal. Waiting for instructions from attorney."
click at [736, 190] on button "Unblock" at bounding box center [744, 198] width 41 height 17
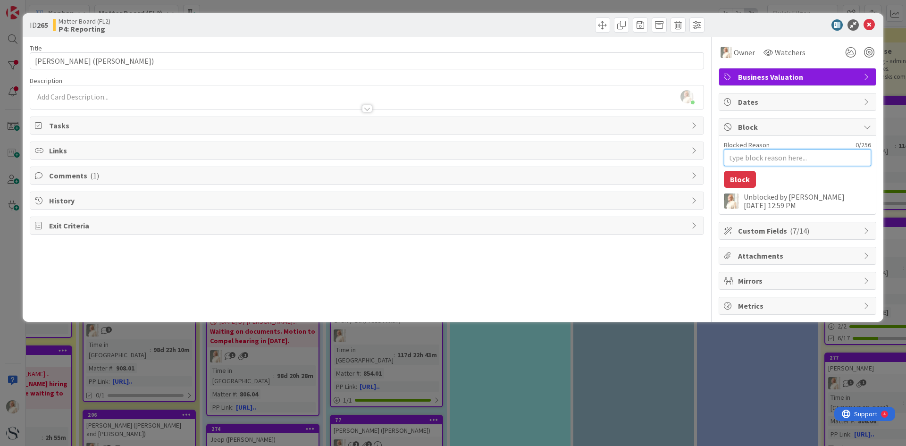
click at [740, 155] on textarea "Blocked Reason" at bounding box center [797, 157] width 147 height 17
paste textarea "Case is on appeal. Waiting for instructions from attorney."
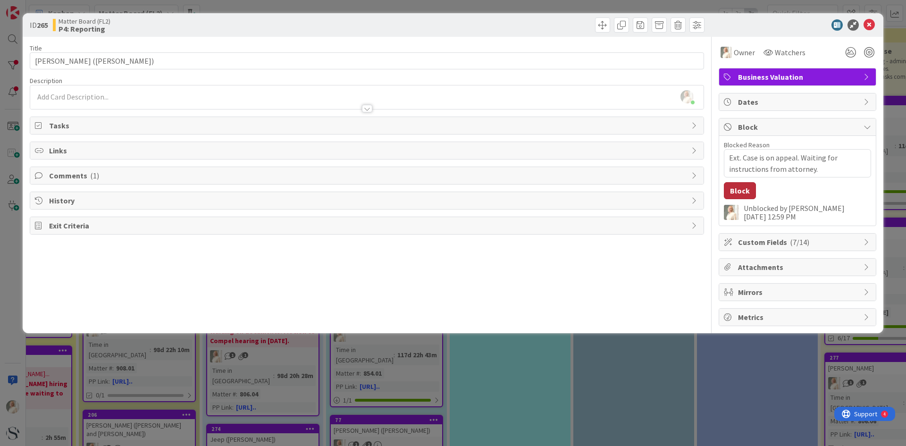
click at [740, 191] on button "Block" at bounding box center [740, 190] width 32 height 17
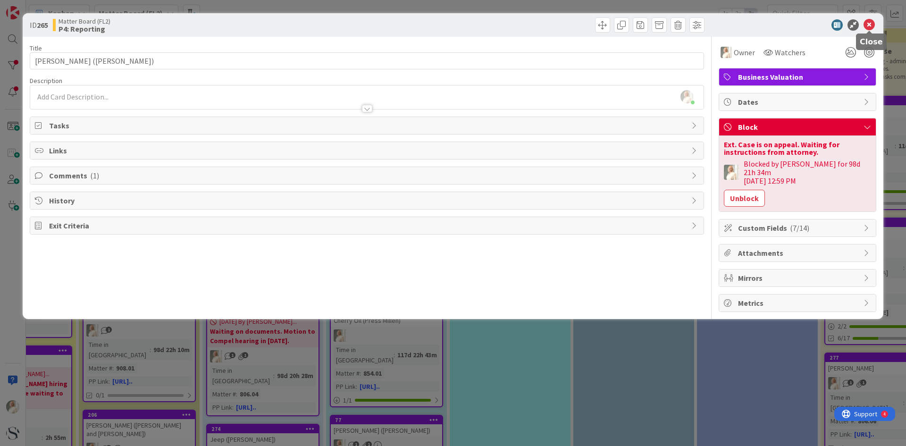
click at [868, 20] on icon at bounding box center [869, 24] width 11 height 11
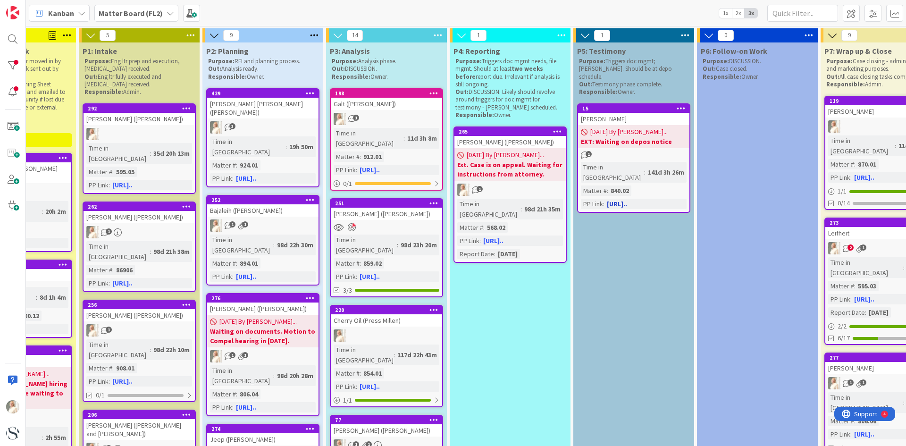
click at [625, 152] on link "15 [PERSON_NAME] [DATE] By [PERSON_NAME]... EXT: Waiting on depos notice 1 Time…" at bounding box center [633, 158] width 113 height 110
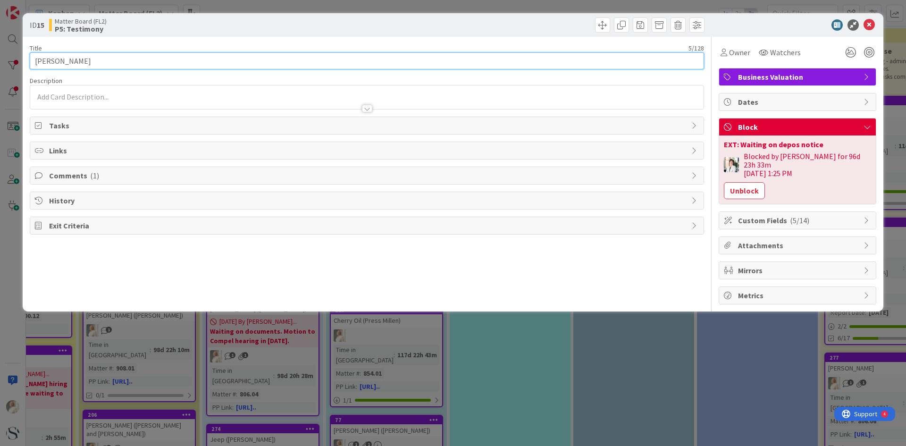
click at [66, 59] on input "[PERSON_NAME]" at bounding box center [367, 60] width 675 height 17
drag, startPoint x: 89, startPoint y: 59, endPoint x: 135, endPoint y: 61, distance: 45.8
click at [89, 59] on input "[PERSON_NAME] ([PERSON_NAME]" at bounding box center [367, 60] width 675 height 17
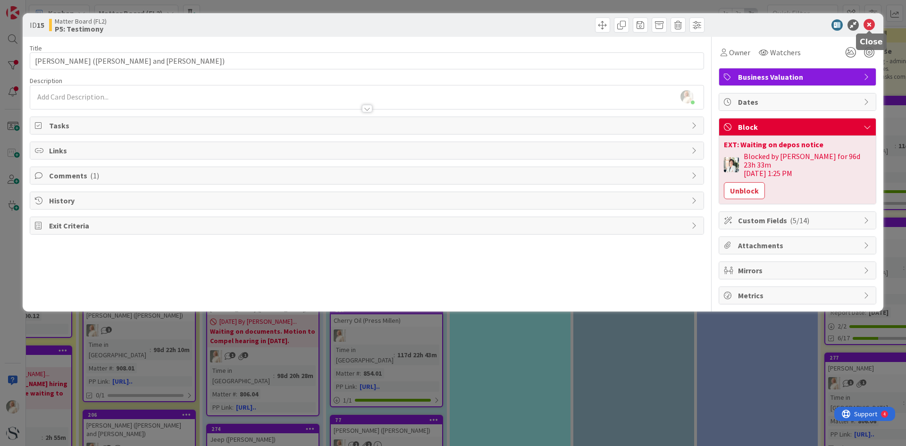
click at [871, 25] on icon at bounding box center [869, 24] width 11 height 11
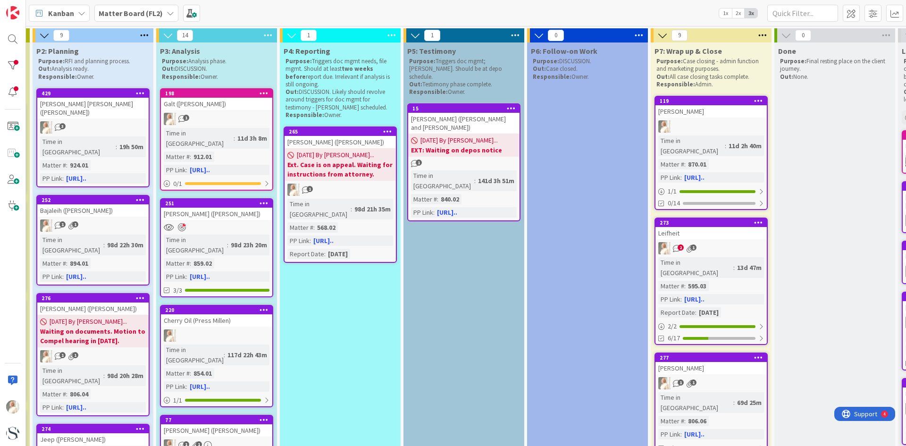
scroll to position [0, 510]
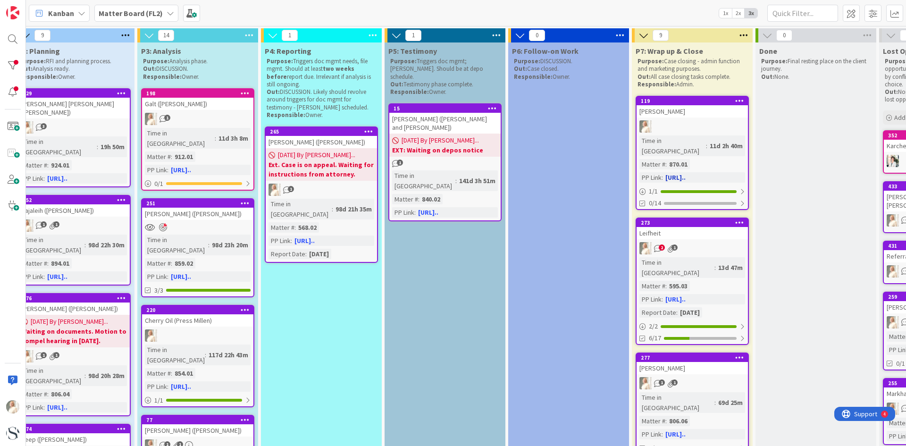
click at [698, 123] on div at bounding box center [692, 126] width 111 height 12
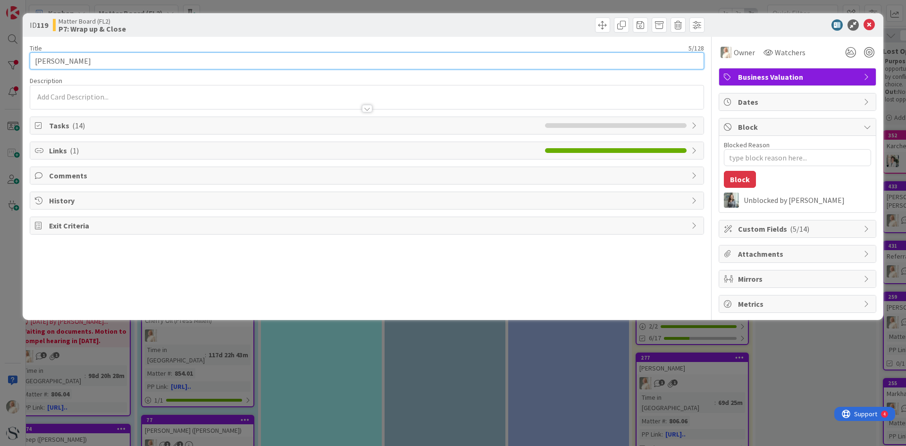
click at [117, 59] on input "[PERSON_NAME]" at bounding box center [367, 60] width 675 height 17
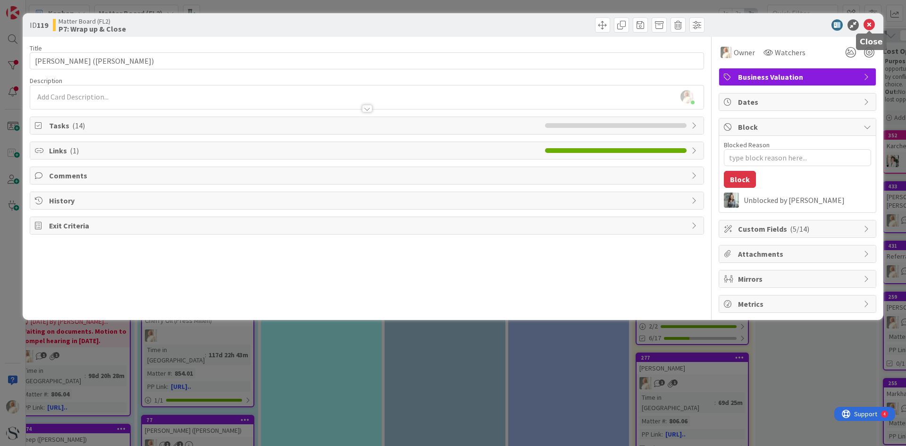
click at [871, 22] on icon at bounding box center [869, 24] width 11 height 11
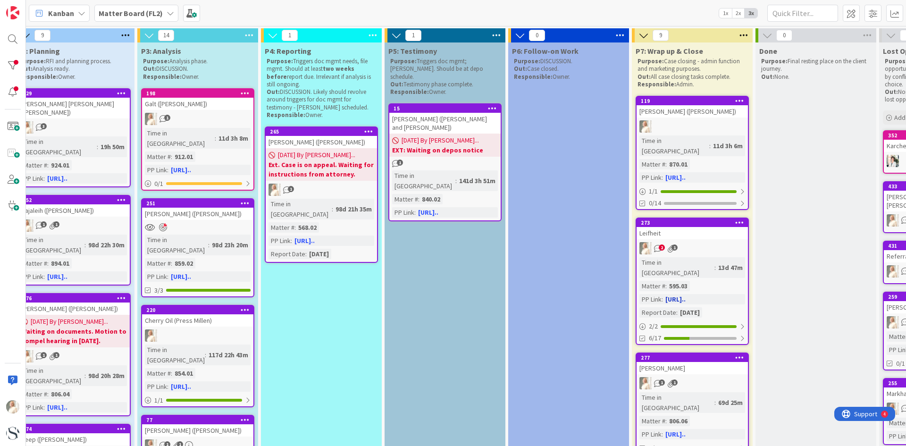
click at [719, 242] on div "2 1" at bounding box center [692, 248] width 111 height 12
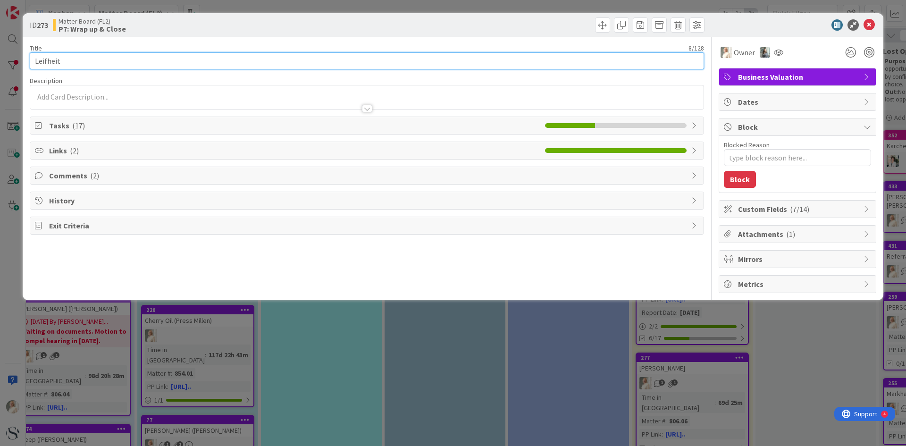
click at [126, 64] on input "Leifheit" at bounding box center [367, 60] width 675 height 17
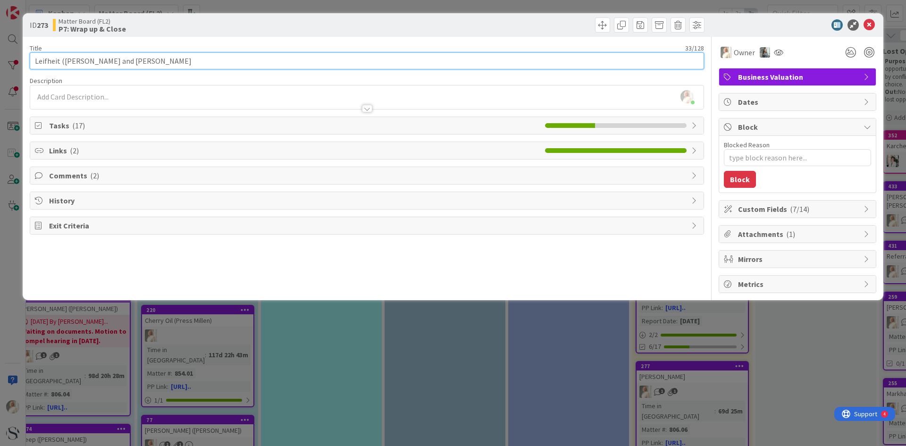
click at [161, 60] on input "Leifheit ([PERSON_NAME] and [PERSON_NAME]" at bounding box center [367, 60] width 675 height 17
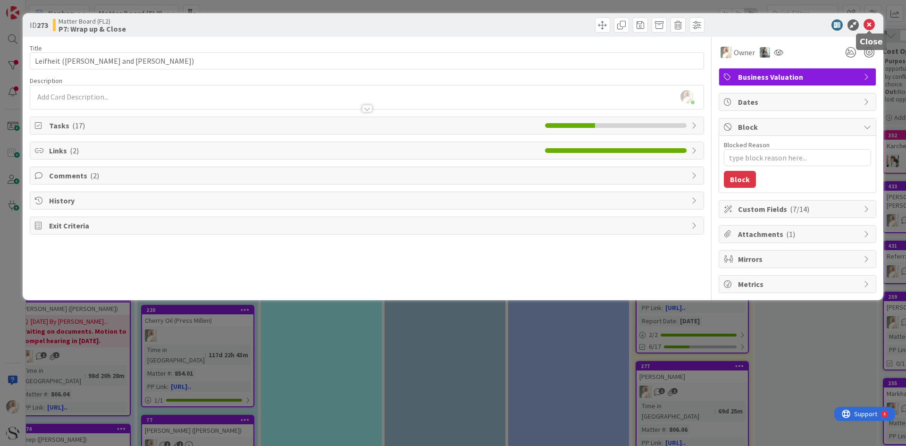
click at [869, 23] on icon at bounding box center [869, 24] width 11 height 11
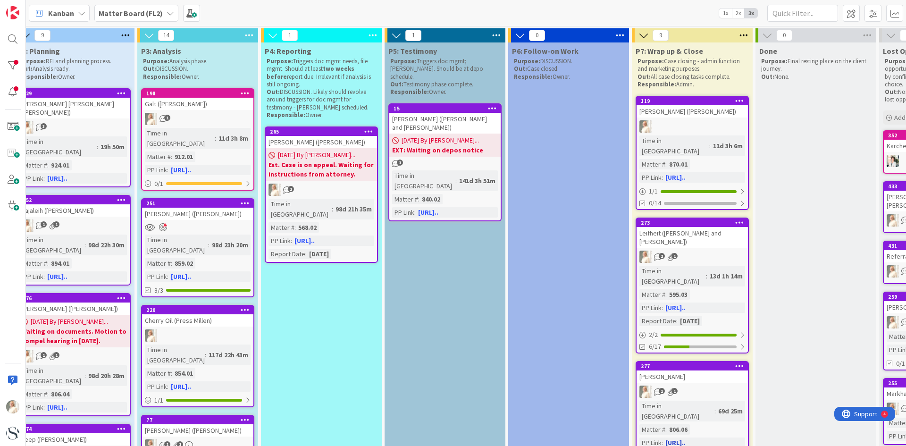
click at [718, 386] on div "1 1" at bounding box center [692, 392] width 111 height 12
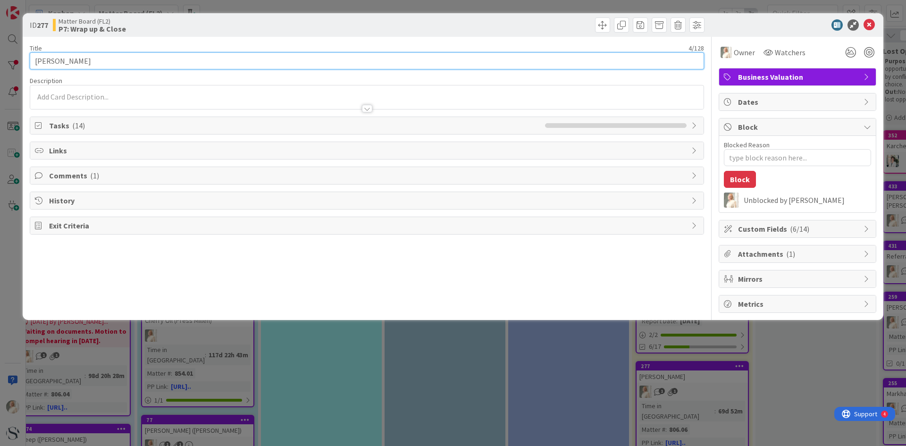
click at [84, 60] on input "[PERSON_NAME]" at bounding box center [367, 60] width 675 height 17
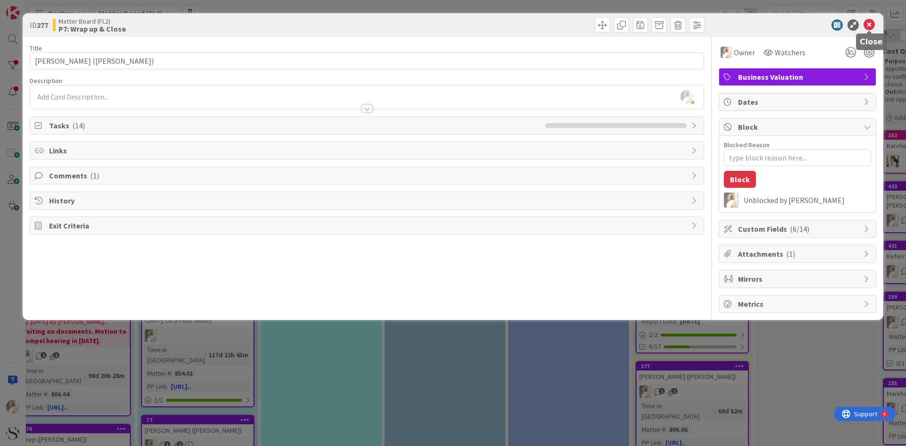
click at [874, 26] on icon at bounding box center [869, 24] width 11 height 11
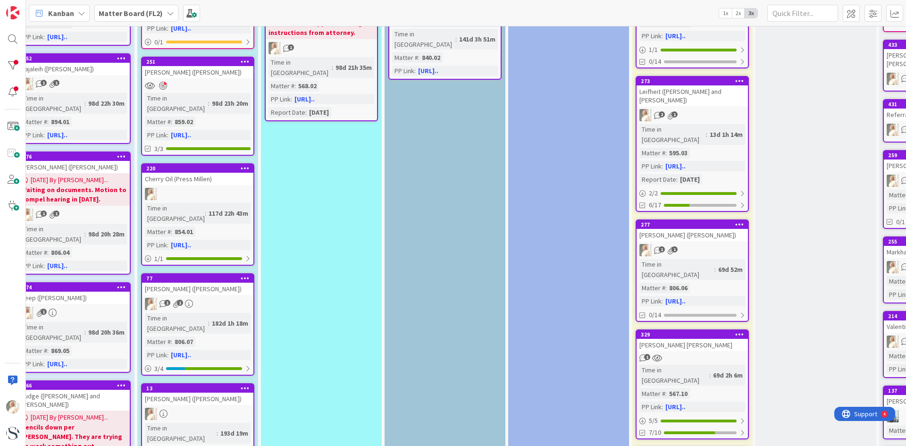
scroll to position [283, 510]
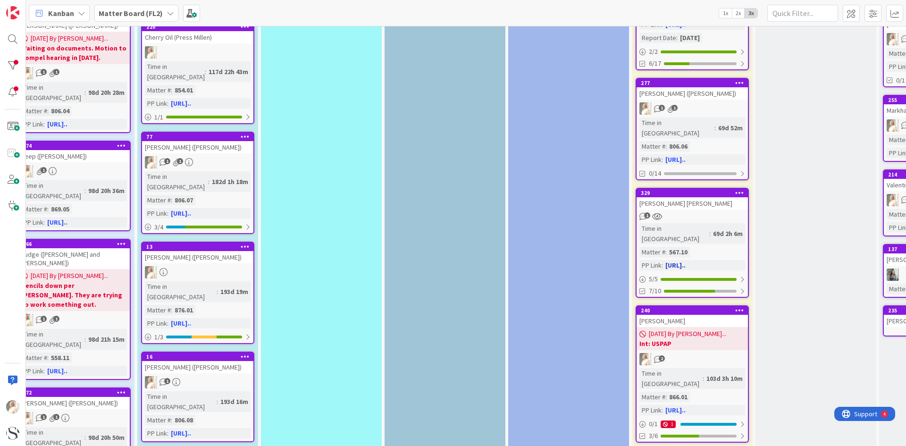
click at [719, 228] on div "69d 2h 6m" at bounding box center [728, 233] width 34 height 10
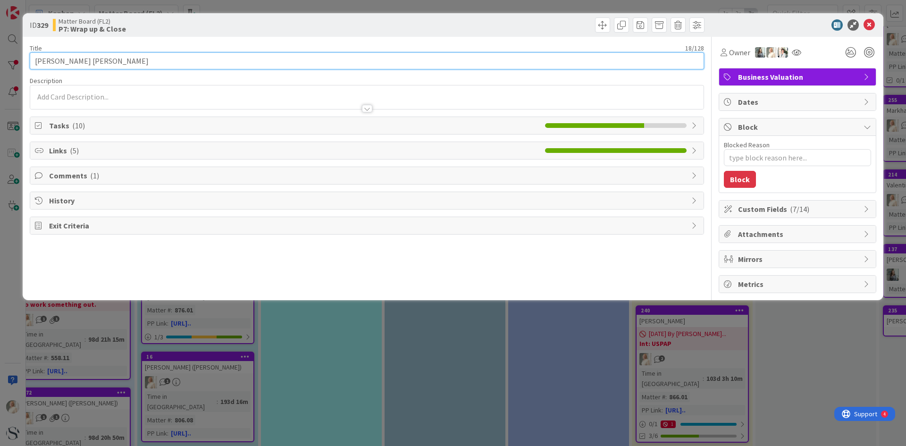
drag, startPoint x: 113, startPoint y: 54, endPoint x: 211, endPoint y: 73, distance: 99.1
click at [114, 54] on input "[PERSON_NAME] [PERSON_NAME]" at bounding box center [367, 60] width 675 height 17
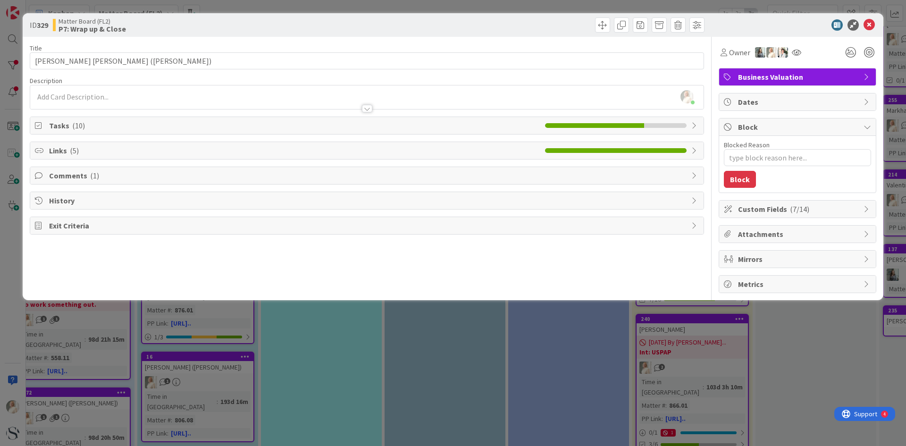
click at [867, 24] on icon at bounding box center [869, 24] width 11 height 11
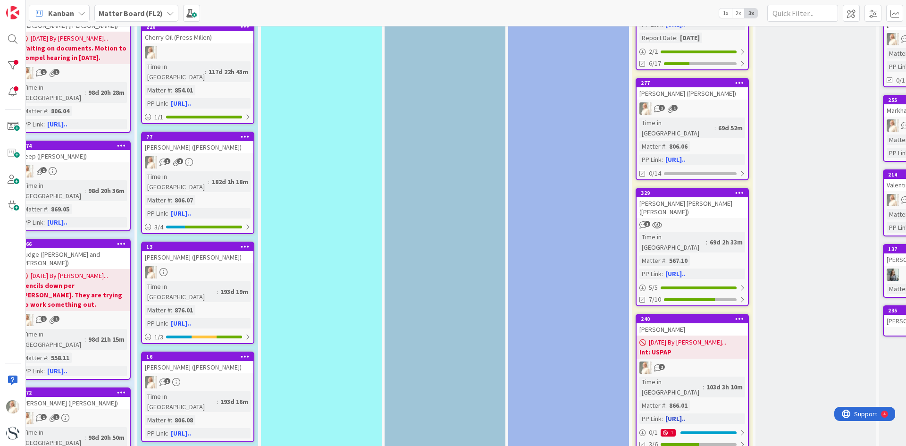
click at [711, 362] on div "2" at bounding box center [692, 368] width 111 height 12
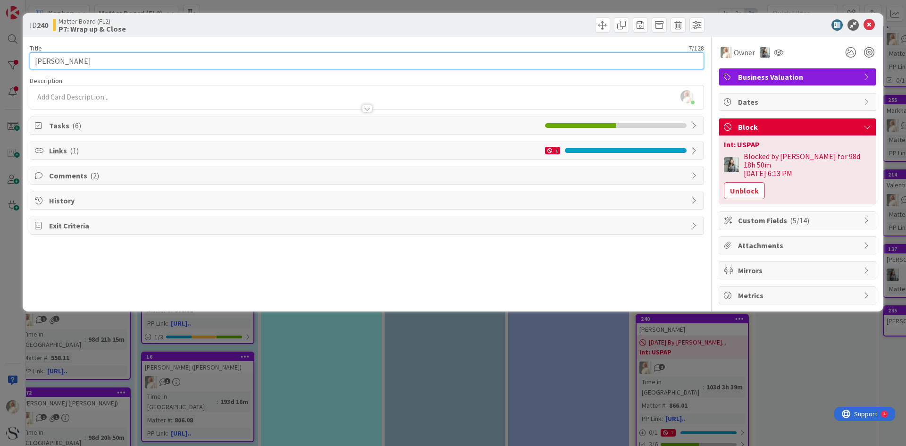
drag, startPoint x: 76, startPoint y: 59, endPoint x: 95, endPoint y: 64, distance: 18.9
click at [77, 59] on input "[PERSON_NAME]" at bounding box center [367, 60] width 675 height 17
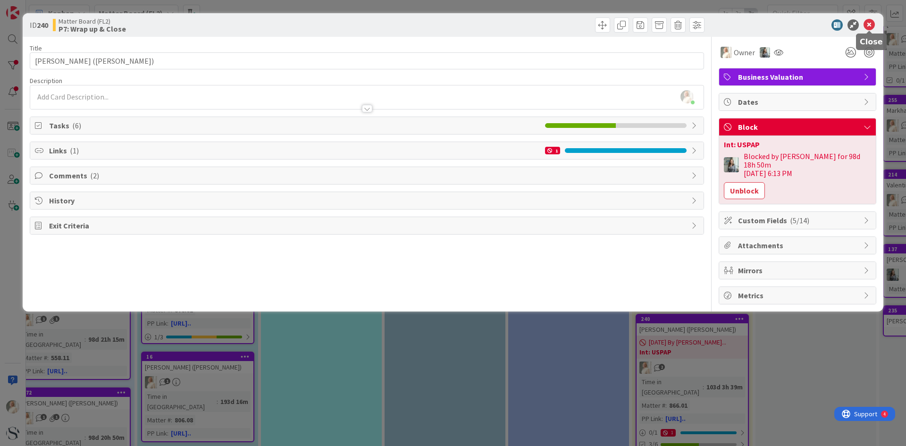
click at [871, 19] on div "ID 240 Matter Board (FL2) P7: Wrap up & Close" at bounding box center [453, 25] width 861 height 24
click at [868, 23] on icon at bounding box center [869, 24] width 11 height 11
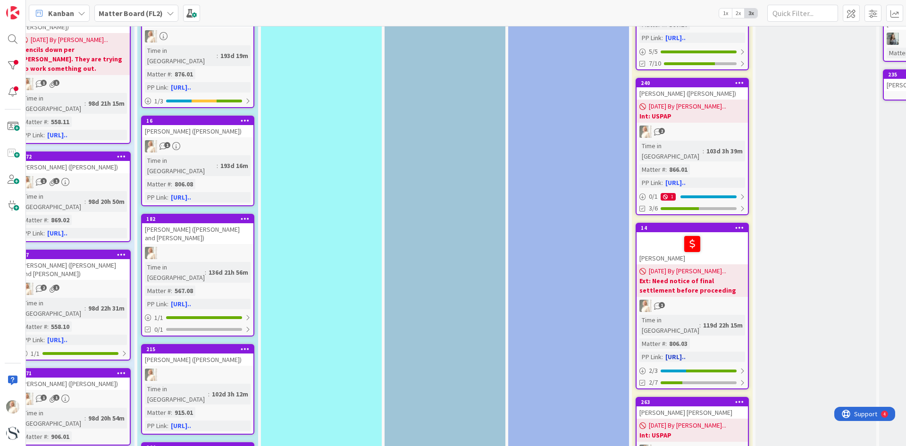
click at [686, 315] on div "Time in Column : 119d 22h 15m Matter # : 806.03 PP Link : [URL].." at bounding box center [693, 338] width 106 height 47
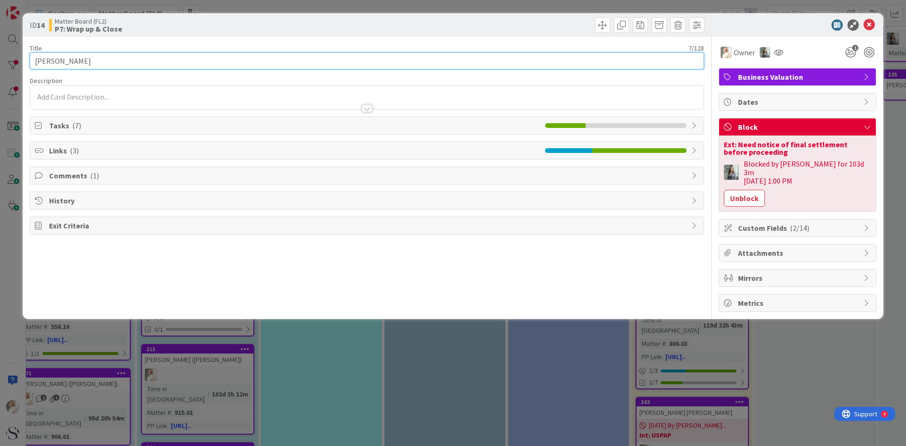
drag, startPoint x: 74, startPoint y: 63, endPoint x: 101, endPoint y: 65, distance: 27.4
click at [82, 63] on input "[PERSON_NAME]" at bounding box center [367, 60] width 675 height 17
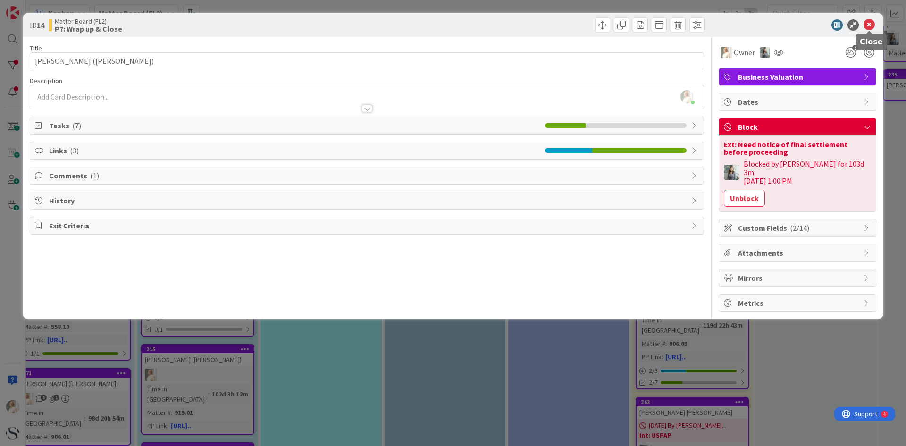
click at [869, 20] on icon at bounding box center [869, 24] width 11 height 11
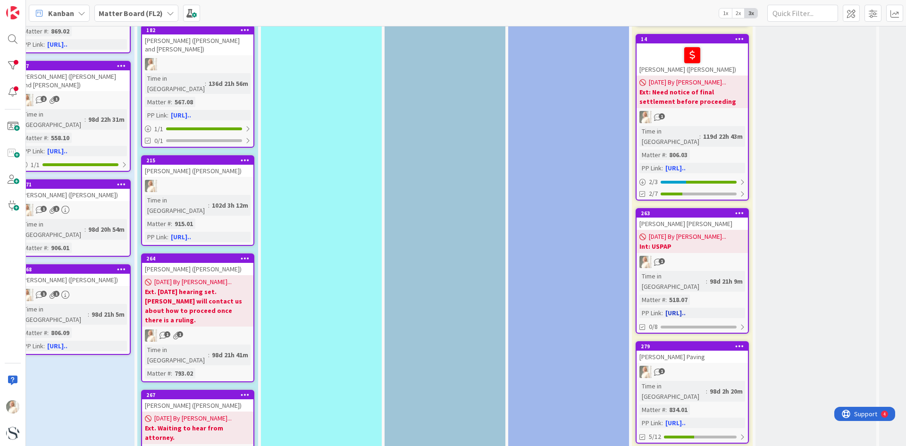
click at [664, 271] on div "Time in [GEOGRAPHIC_DATA]" at bounding box center [673, 281] width 67 height 21
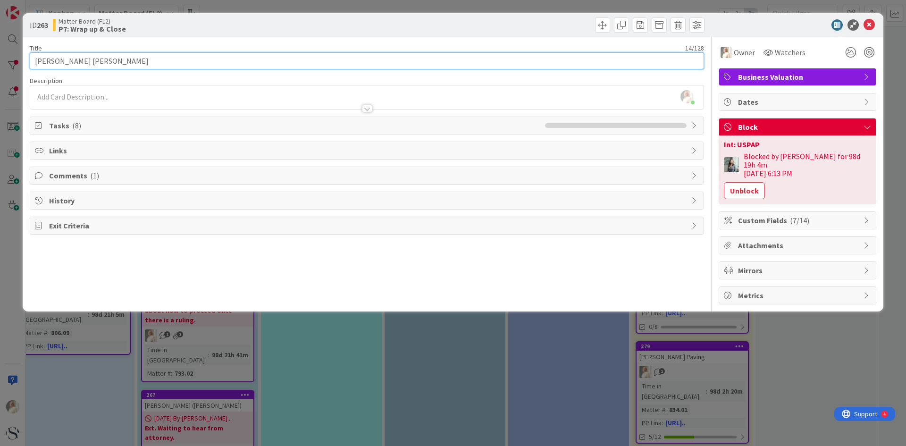
drag, startPoint x: 111, startPoint y: 60, endPoint x: 212, endPoint y: 92, distance: 106.0
click at [112, 60] on input "[PERSON_NAME] [PERSON_NAME]" at bounding box center [367, 60] width 675 height 17
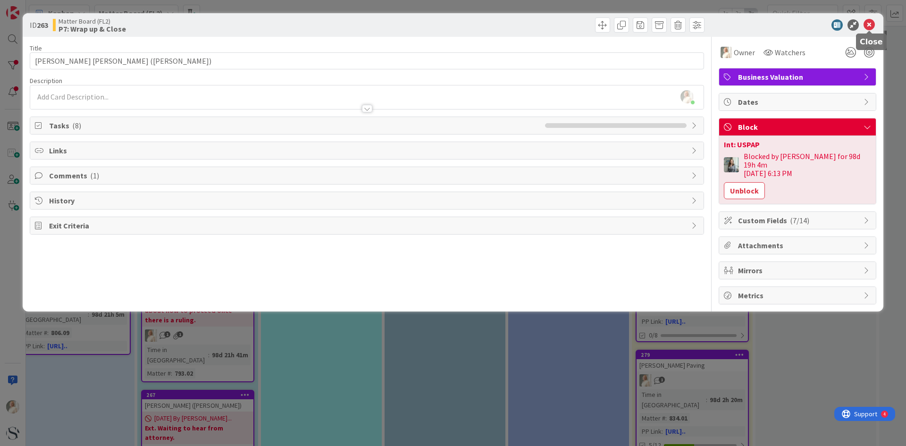
click at [869, 25] on icon at bounding box center [869, 24] width 11 height 11
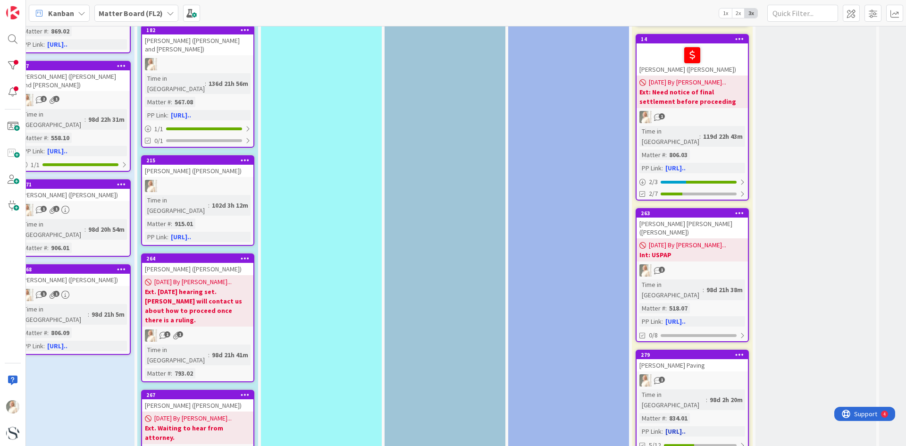
click at [708, 395] on div "98d 2h 20m" at bounding box center [727, 400] width 38 height 10
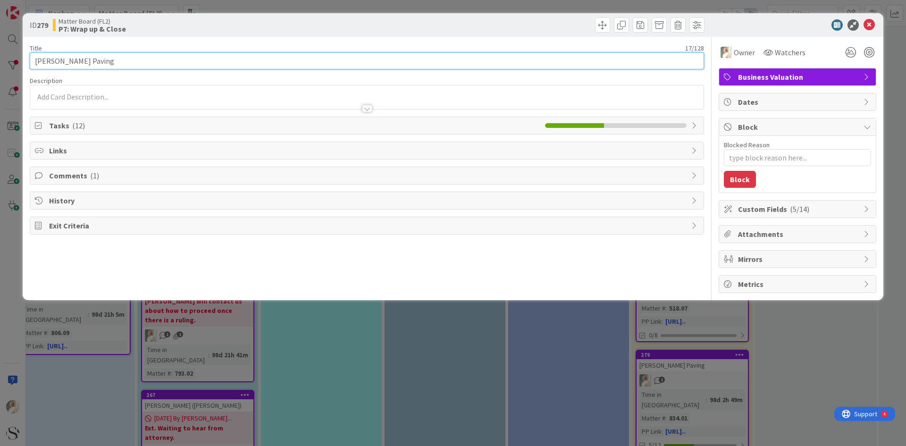
click at [142, 58] on input "[PERSON_NAME] Paving" at bounding box center [367, 60] width 675 height 17
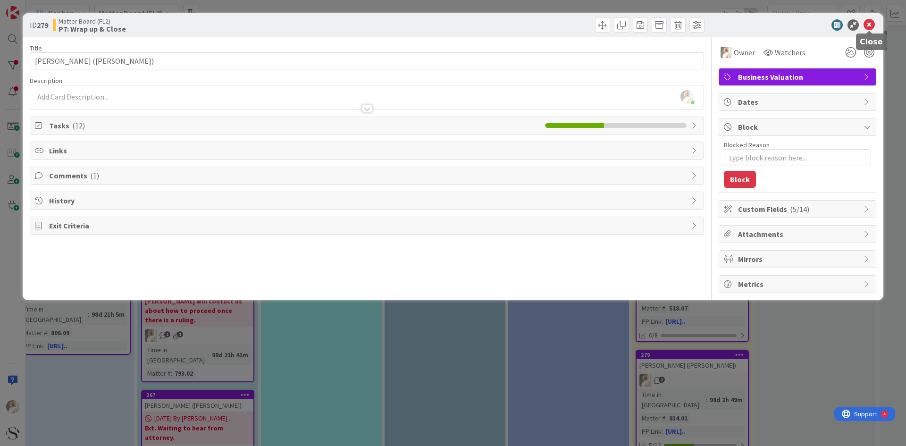
click at [871, 21] on icon at bounding box center [869, 24] width 11 height 11
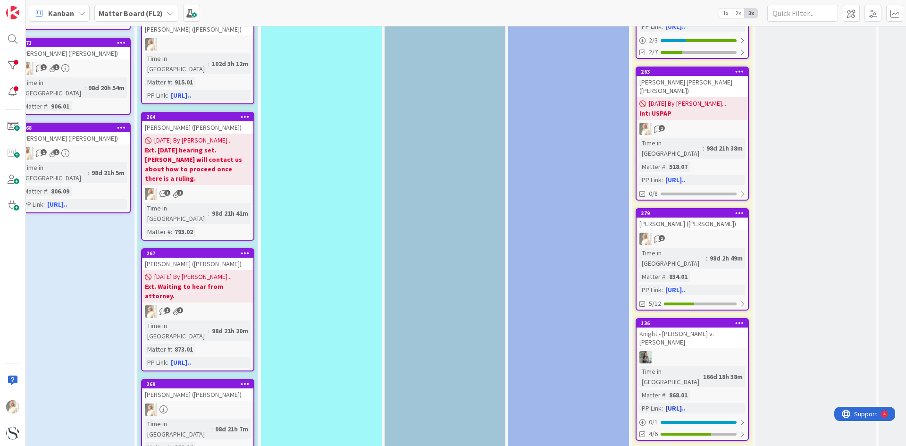
click at [731, 328] on div "Knight - [PERSON_NAME] v. [PERSON_NAME]" at bounding box center [692, 338] width 111 height 21
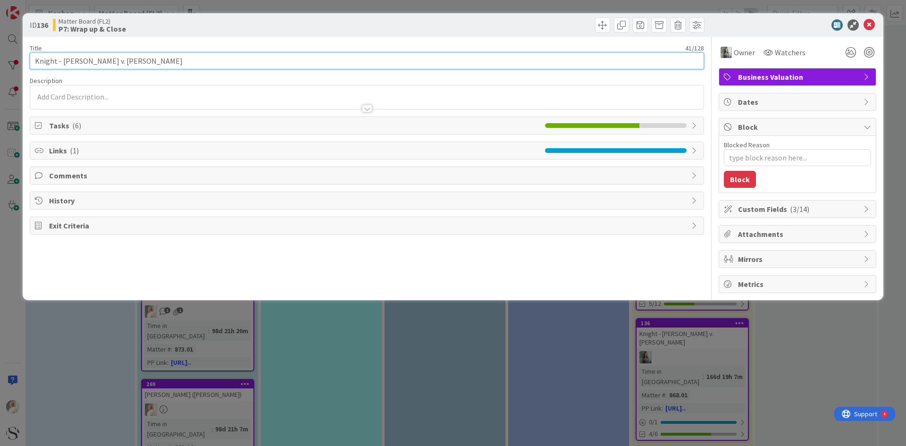
click at [199, 59] on input "Knight - [PERSON_NAME] v. [PERSON_NAME]" at bounding box center [367, 60] width 675 height 17
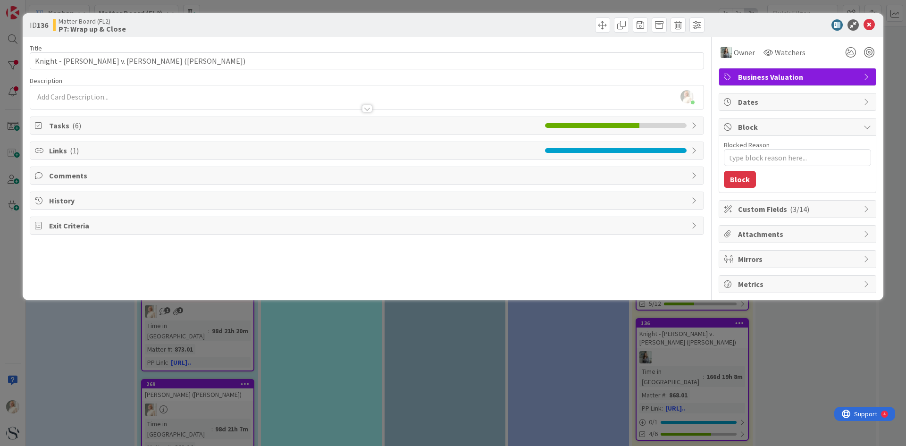
click at [866, 19] on div "ID 136 Matter Board (FL2) P7: Wrap up & Close" at bounding box center [453, 25] width 861 height 24
click at [867, 24] on icon at bounding box center [869, 24] width 11 height 11
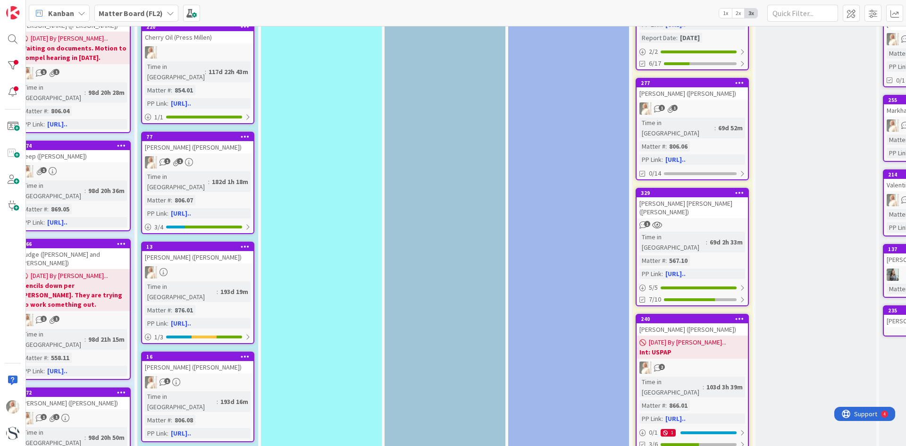
scroll to position [425, 510]
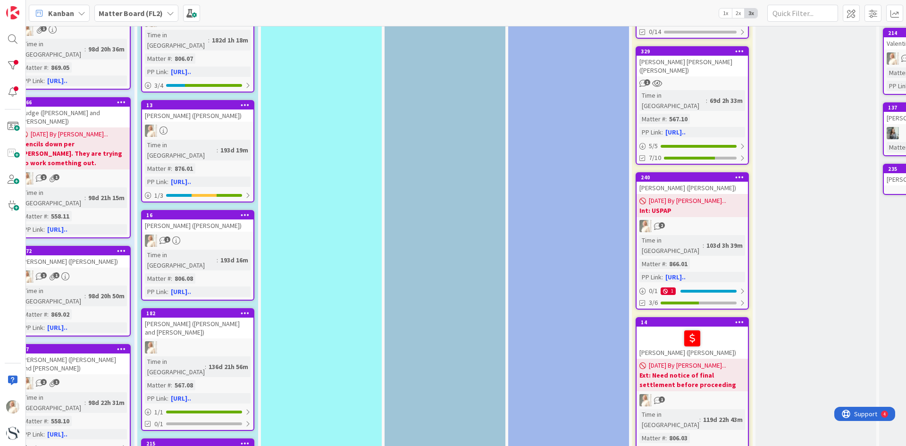
click at [730, 327] on div "[PERSON_NAME] ([PERSON_NAME])" at bounding box center [692, 343] width 111 height 32
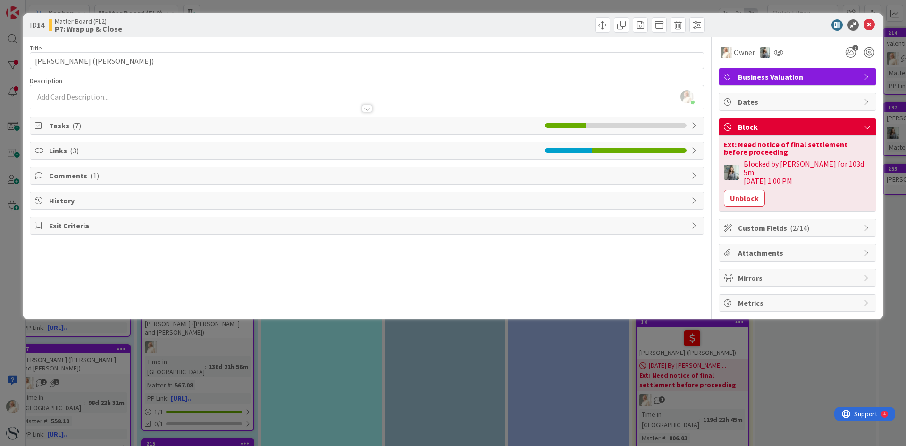
click at [65, 126] on span "Tasks ( 7 )" at bounding box center [294, 125] width 491 height 11
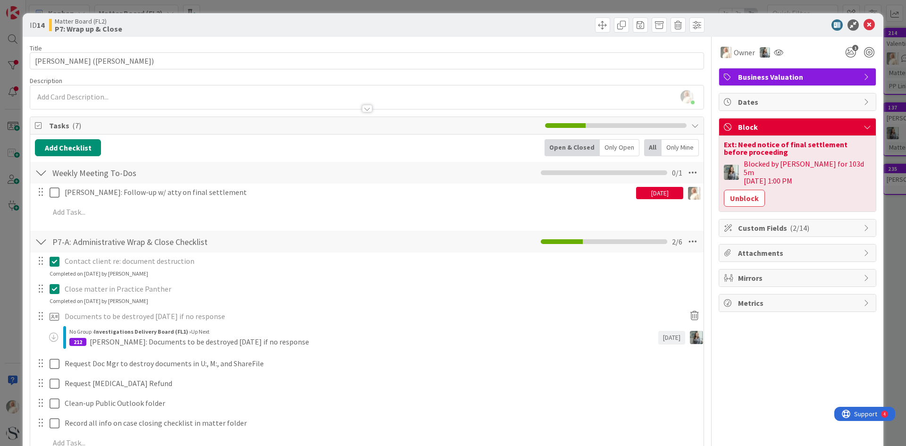
scroll to position [135, 0]
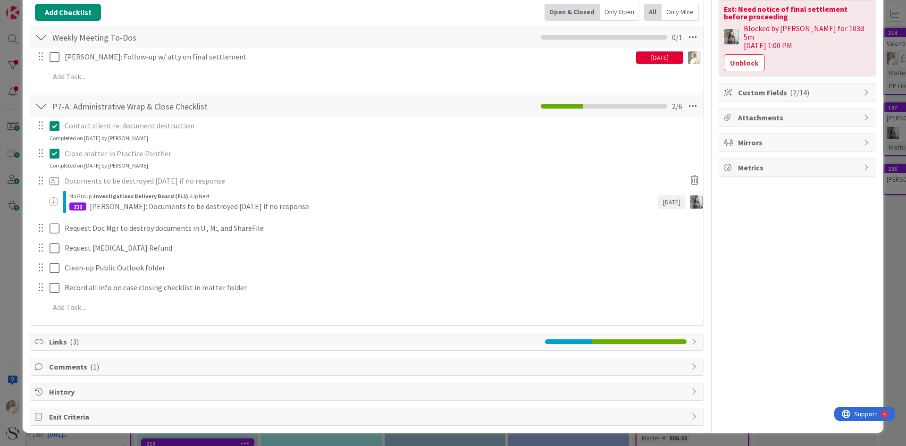
click at [63, 341] on span "Links ( 3 )" at bounding box center [294, 341] width 491 height 11
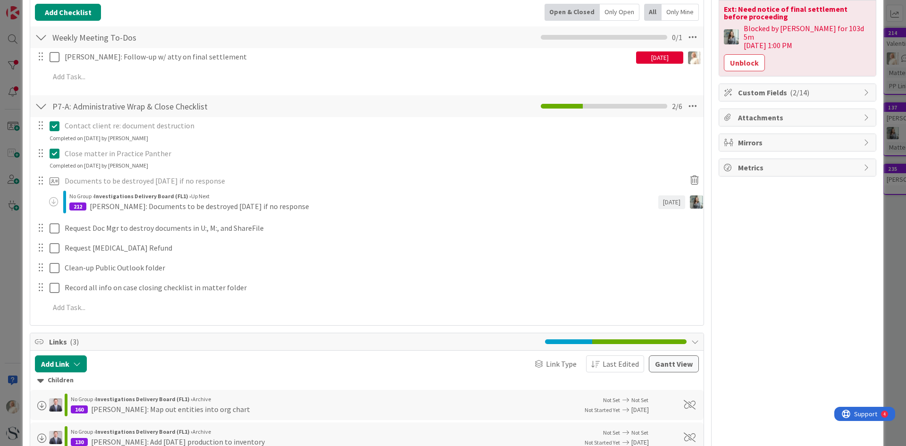
scroll to position [278, 0]
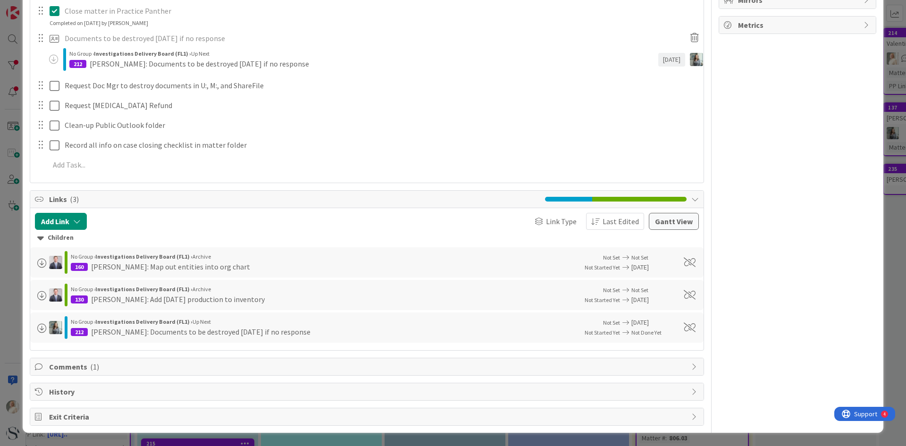
click at [71, 367] on span "Comments ( 1 )" at bounding box center [368, 366] width 638 height 11
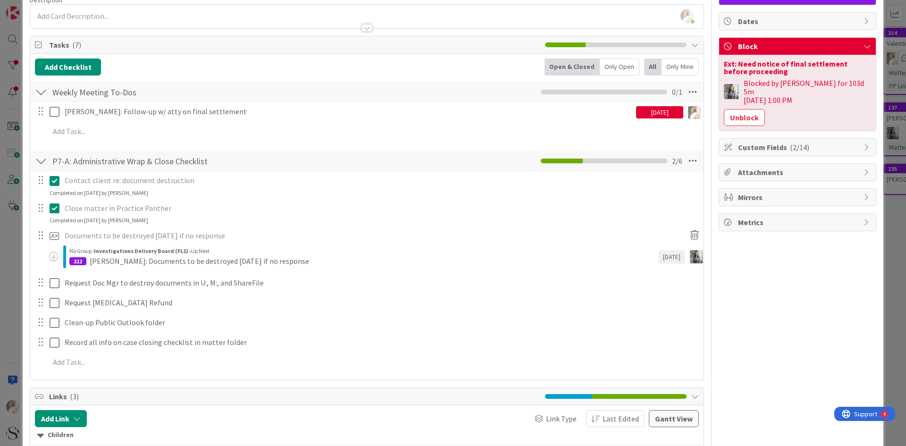
scroll to position [0, 0]
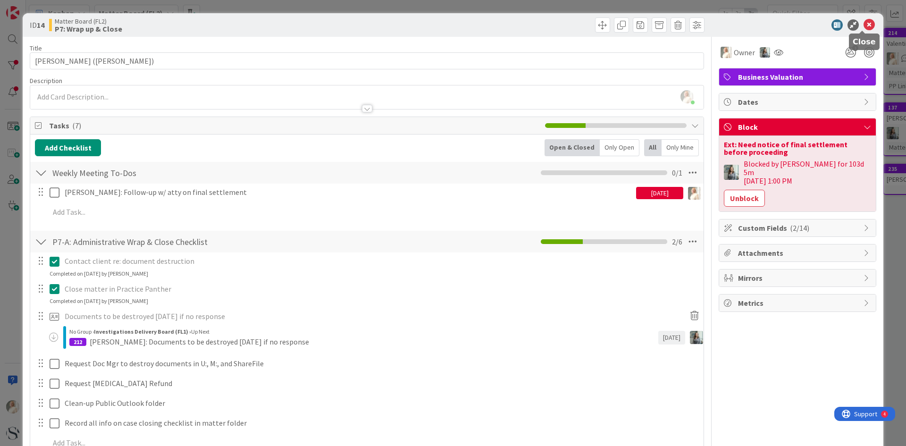
click at [866, 22] on icon at bounding box center [869, 24] width 11 height 11
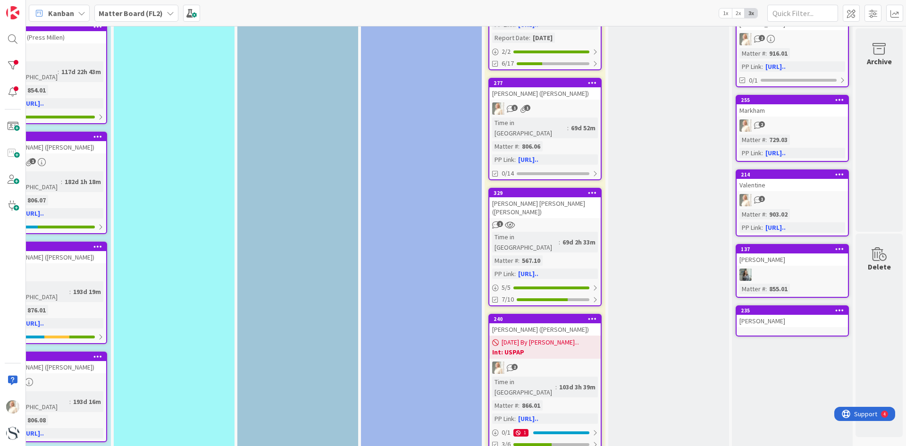
scroll to position [94, 665]
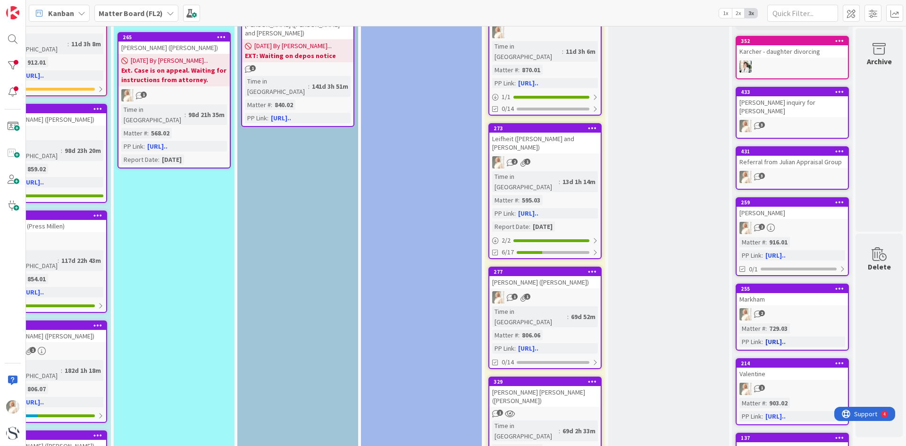
click at [772, 297] on link "255 [PERSON_NAME] 2 Matter # : 729.03 PP Link : [URL].." at bounding box center [792, 317] width 113 height 67
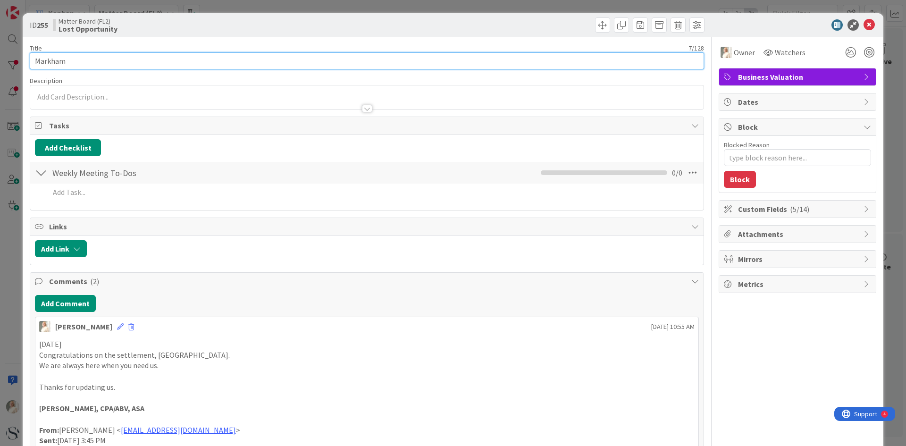
click at [120, 55] on input "Markham" at bounding box center [367, 60] width 675 height 17
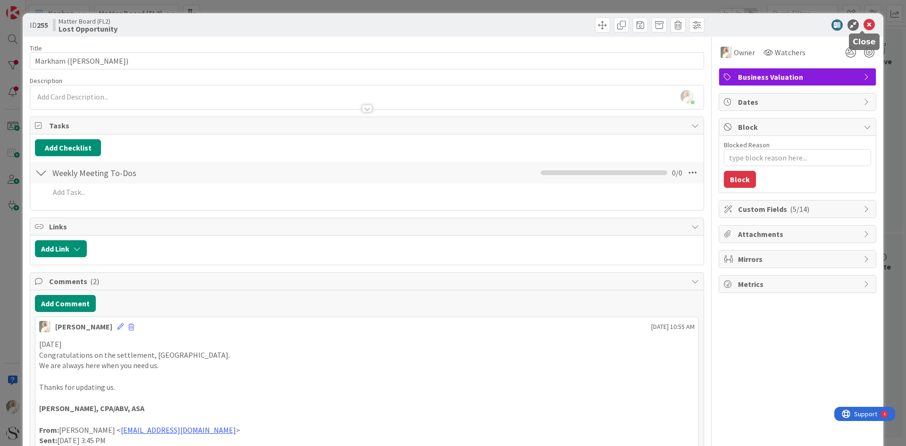
click at [864, 21] on icon at bounding box center [869, 24] width 11 height 11
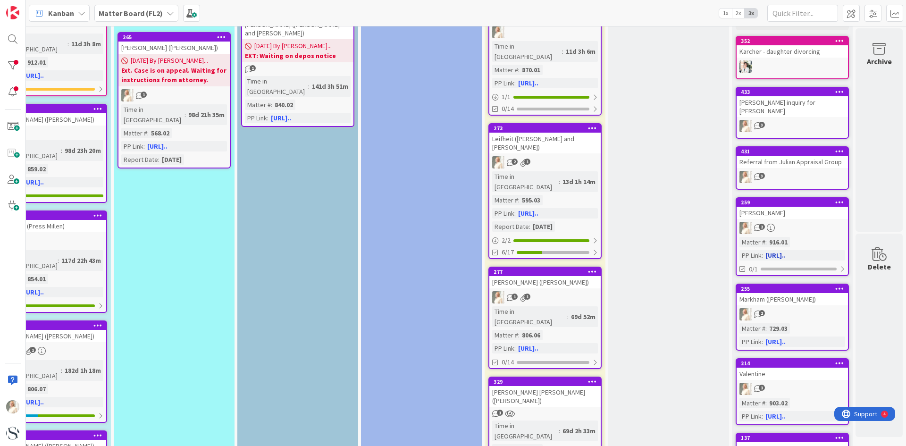
click at [747, 211] on link "259 [PERSON_NAME] 2 Matter # : 916.01 PP Link : [URL].. 0/1" at bounding box center [792, 236] width 113 height 79
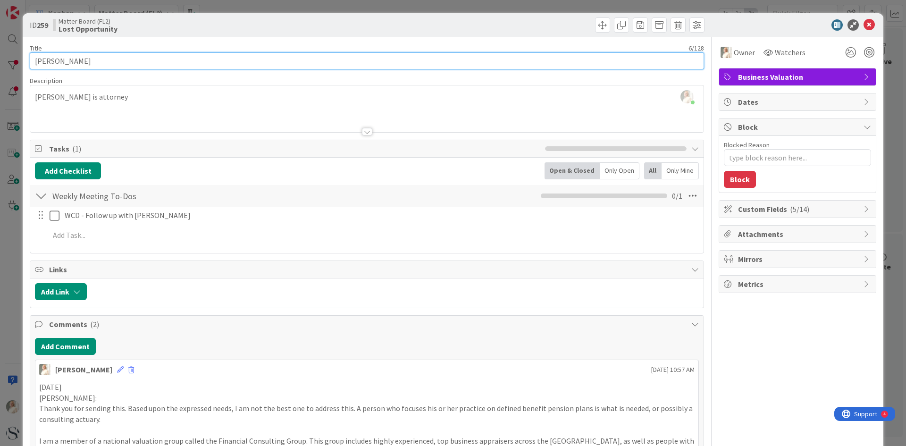
drag, startPoint x: 79, startPoint y: 64, endPoint x: 120, endPoint y: 70, distance: 41.1
click at [80, 64] on input "[PERSON_NAME]" at bounding box center [367, 60] width 675 height 17
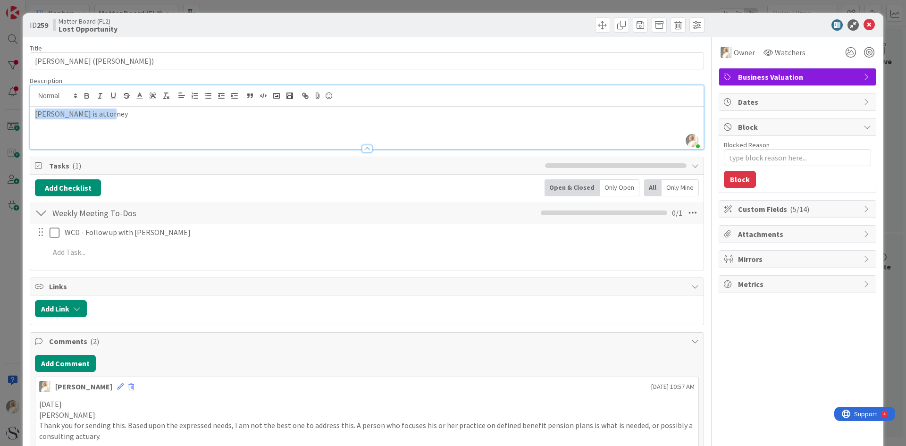
drag, startPoint x: 123, startPoint y: 96, endPoint x: -8, endPoint y: 105, distance: 131.1
click at [0, 105] on html "Kanban Matter Board (FL2) 1x 2x 3x 0 Board Policies + Info Add Card... 4 P0-A: …" at bounding box center [453, 223] width 906 height 446
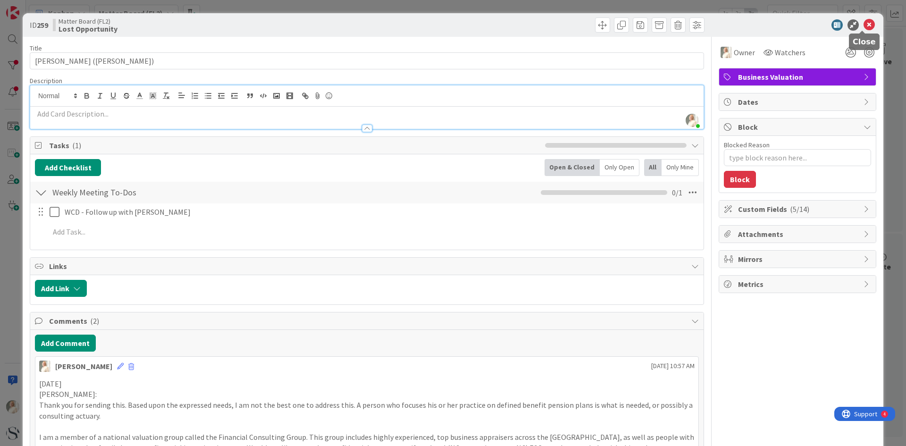
click at [864, 21] on icon at bounding box center [869, 24] width 11 height 11
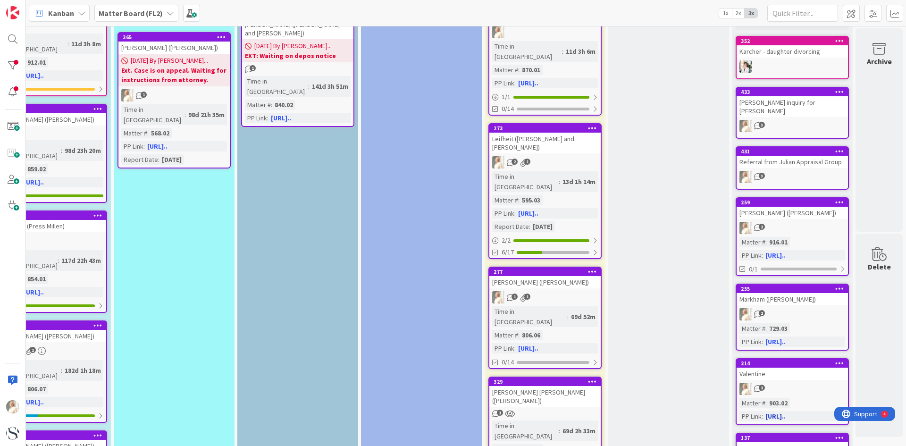
click at [792, 383] on div "1" at bounding box center [792, 389] width 111 height 12
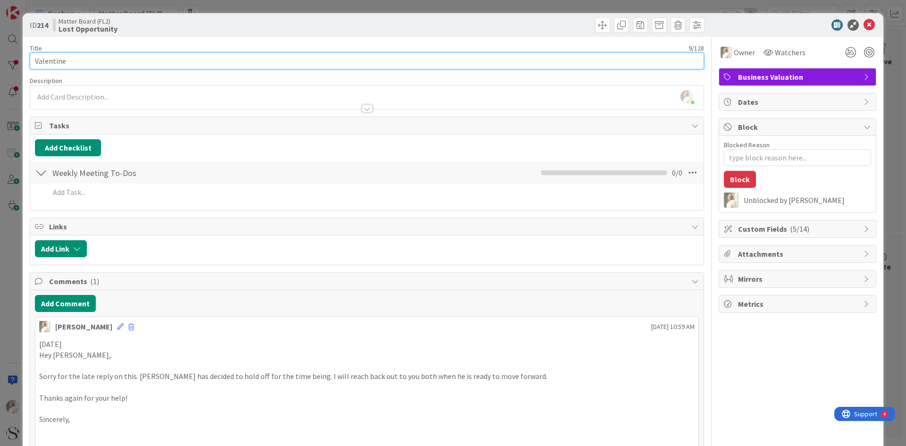
drag, startPoint x: 94, startPoint y: 63, endPoint x: 108, endPoint y: 64, distance: 13.3
click at [97, 62] on input "Valentine" at bounding box center [367, 60] width 675 height 17
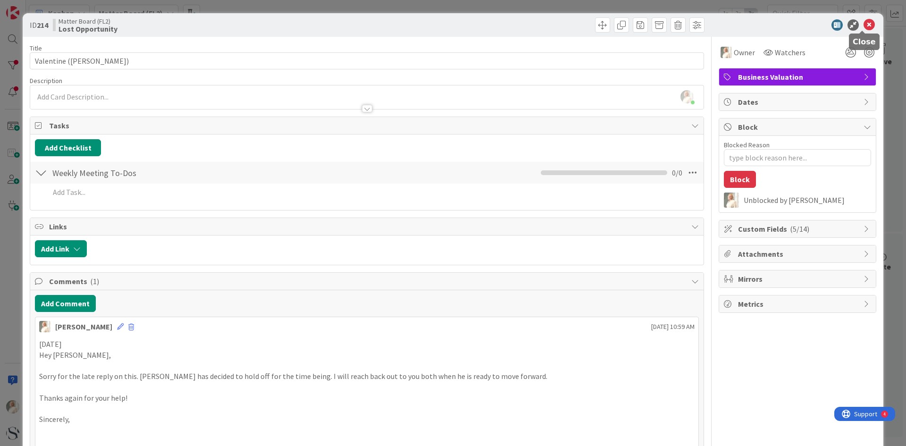
click at [864, 21] on icon at bounding box center [869, 24] width 11 height 11
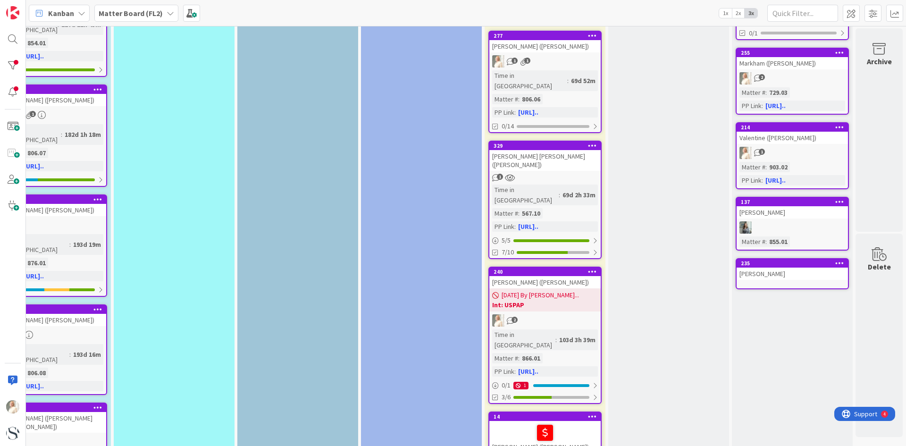
click at [771, 270] on div "[PERSON_NAME]" at bounding box center [792, 274] width 111 height 12
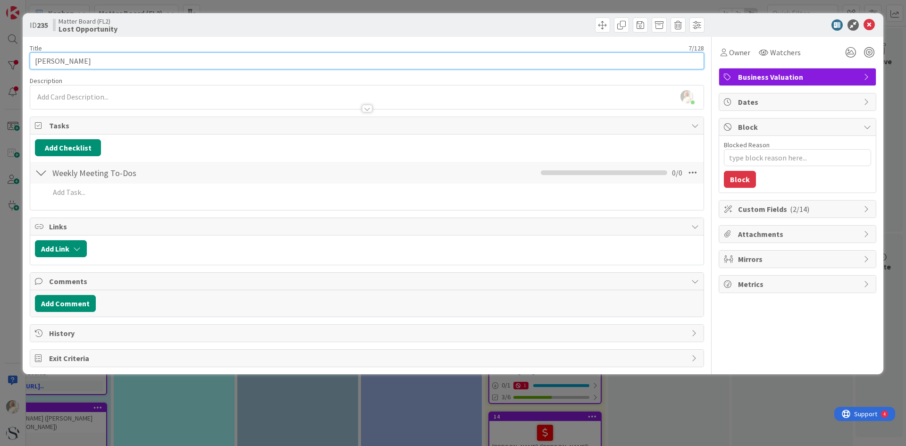
drag, startPoint x: 88, startPoint y: 62, endPoint x: 132, endPoint y: 69, distance: 44.1
click at [88, 61] on input "[PERSON_NAME]" at bounding box center [367, 60] width 675 height 17
drag, startPoint x: 104, startPoint y: 59, endPoint x: 77, endPoint y: 59, distance: 26.4
click at [77, 59] on input "[PERSON_NAME] ([PERSON_NAME]" at bounding box center [367, 60] width 675 height 17
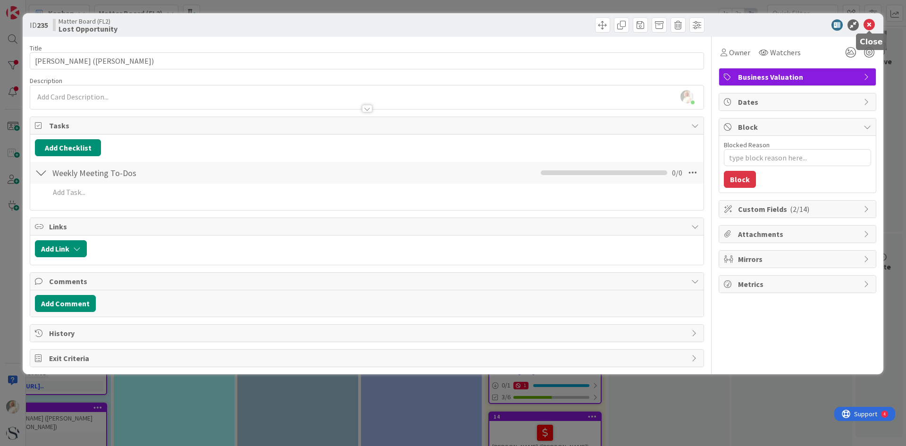
click at [874, 25] on icon at bounding box center [869, 24] width 11 height 11
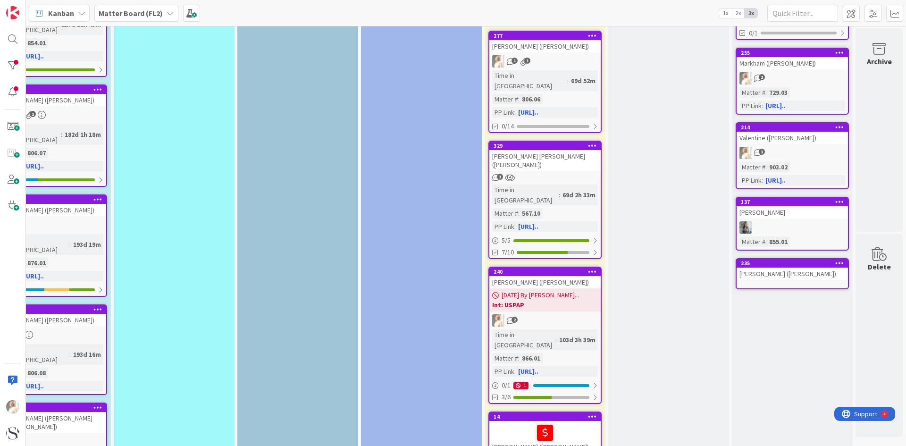
click at [802, 221] on div at bounding box center [792, 227] width 111 height 12
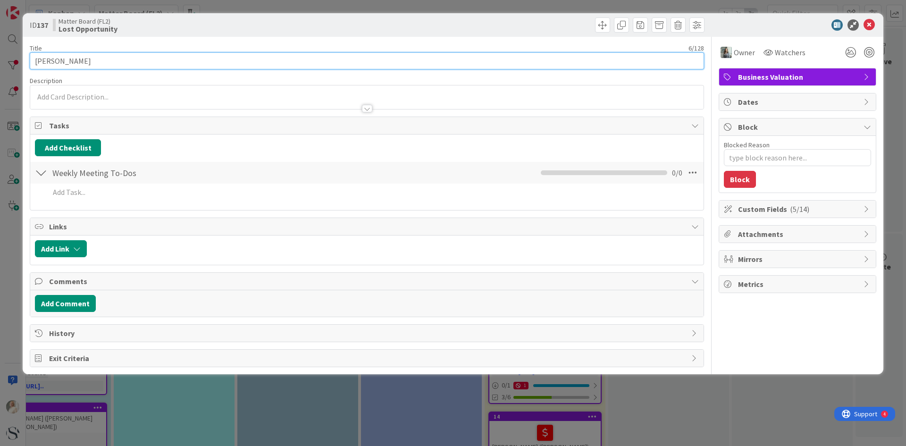
click at [103, 59] on input "[PERSON_NAME]" at bounding box center [367, 60] width 675 height 17
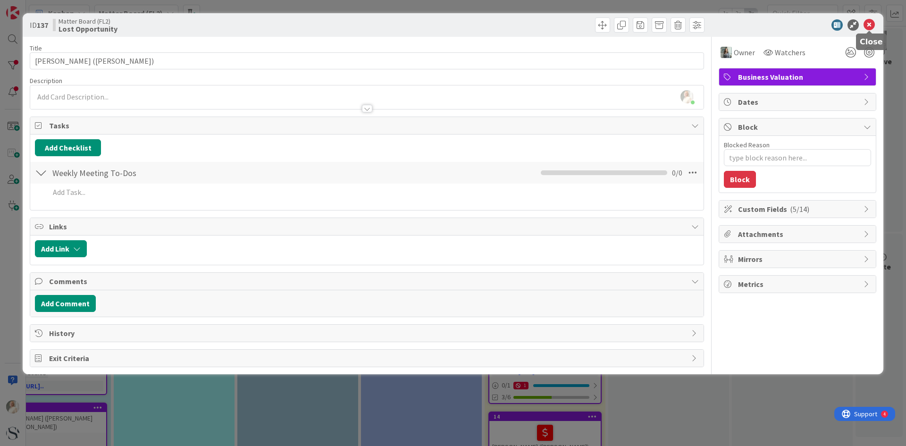
click at [871, 25] on icon at bounding box center [869, 24] width 11 height 11
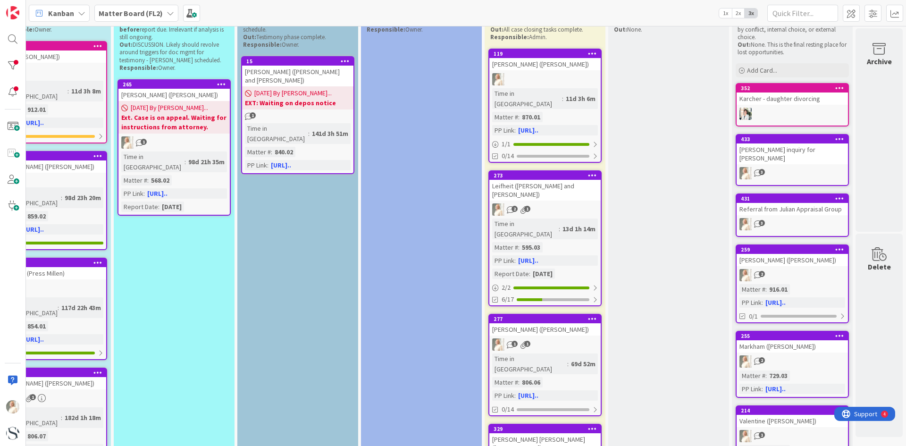
scroll to position [0, 665]
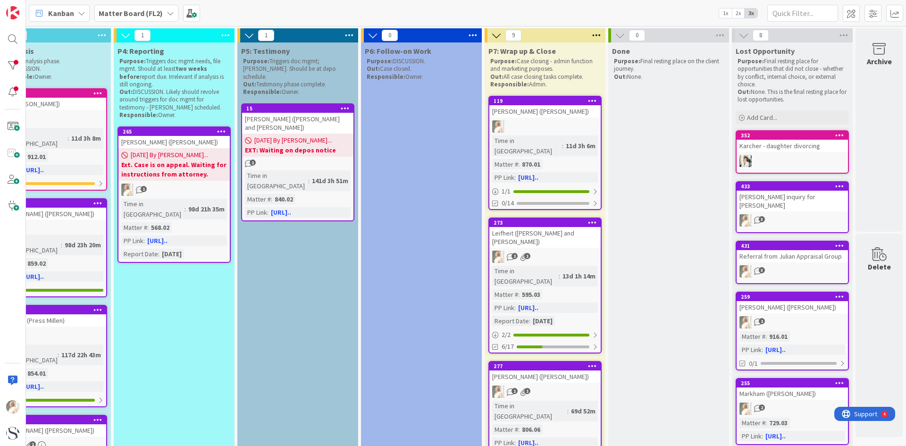
click at [796, 214] on div "3" at bounding box center [792, 220] width 111 height 12
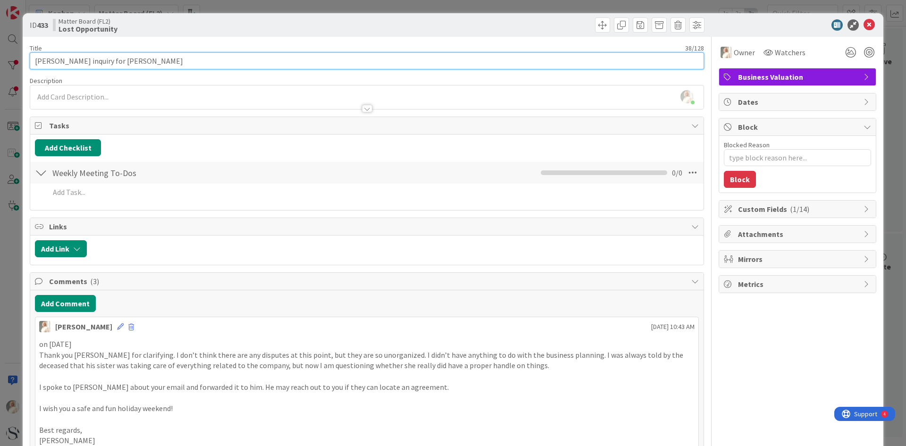
click at [71, 58] on input "[PERSON_NAME] inquiry for [PERSON_NAME]" at bounding box center [367, 60] width 675 height 17
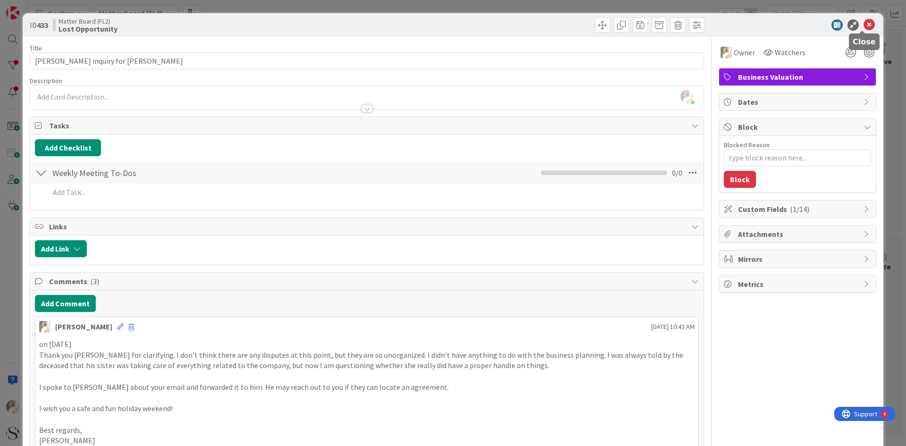
click at [864, 22] on icon at bounding box center [869, 24] width 11 height 11
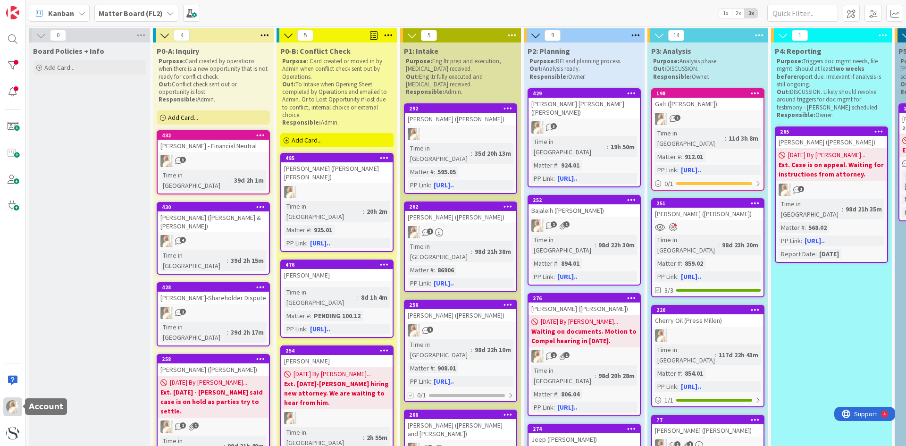
click at [11, 403] on img at bounding box center [12, 406] width 13 height 13
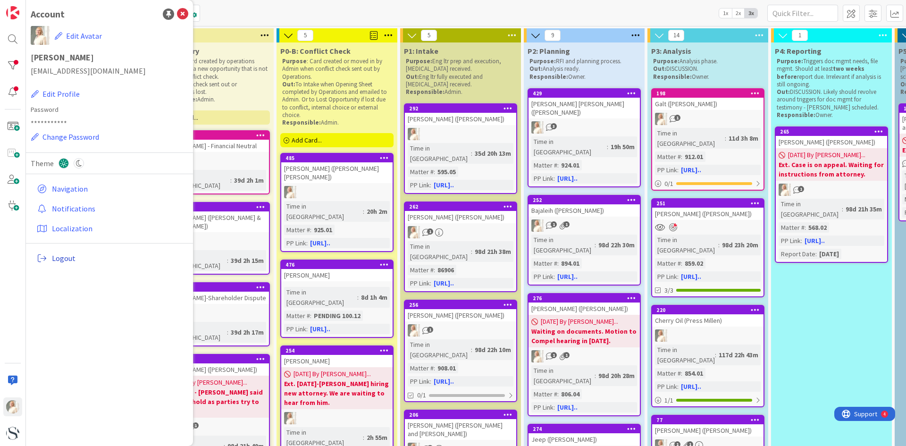
click at [65, 260] on span "Logout" at bounding box center [118, 258] width 133 height 11
